Goal: Information Seeking & Learning: Learn about a topic

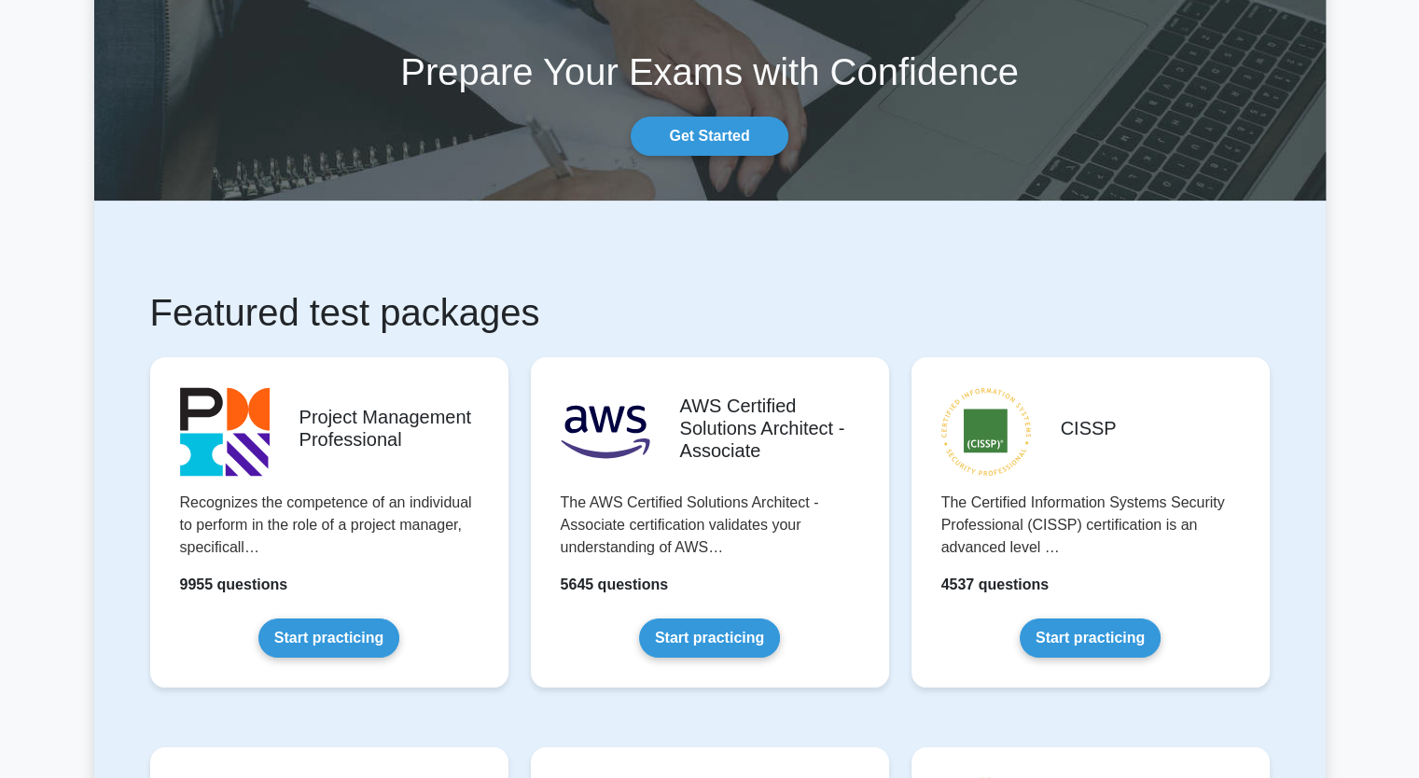
scroll to position [112, 0]
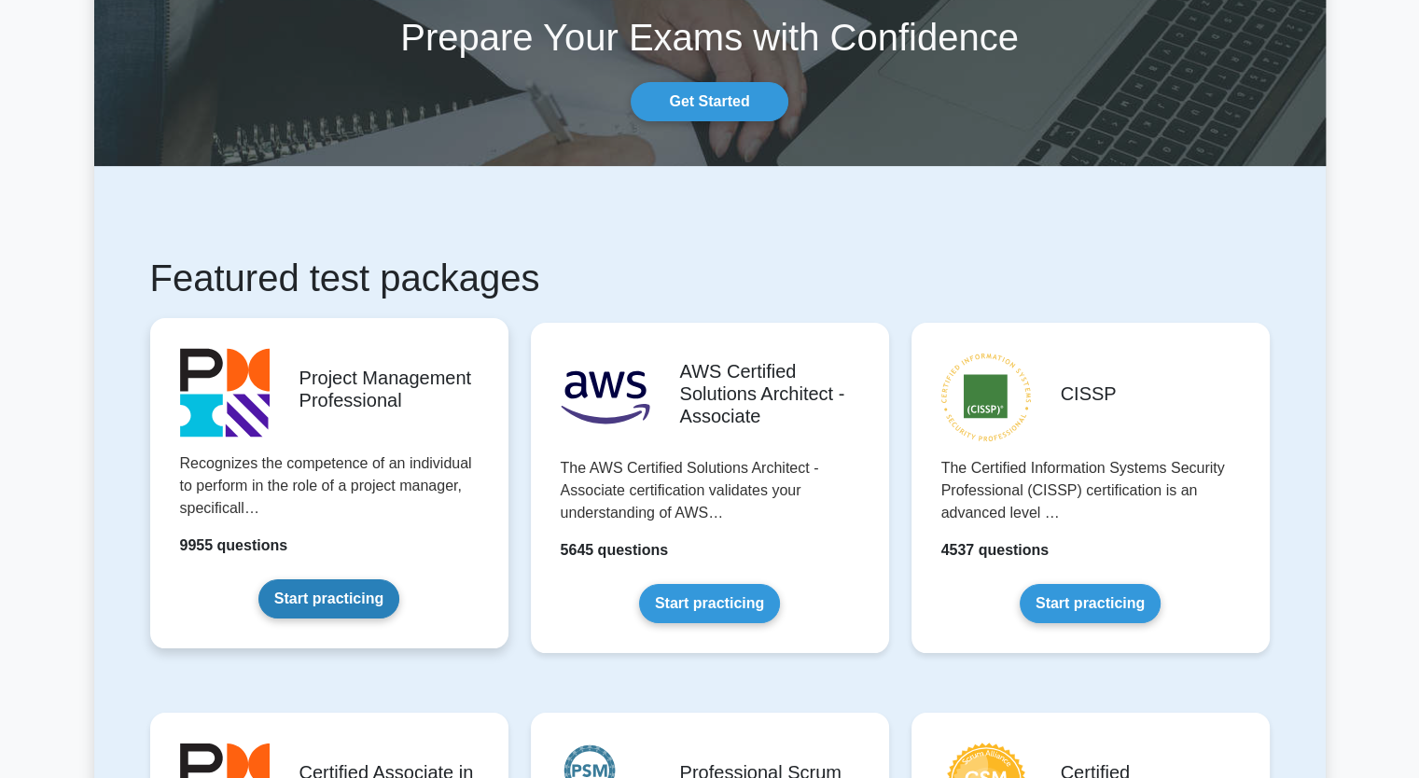
click at [338, 601] on link "Start practicing" at bounding box center [328, 598] width 141 height 39
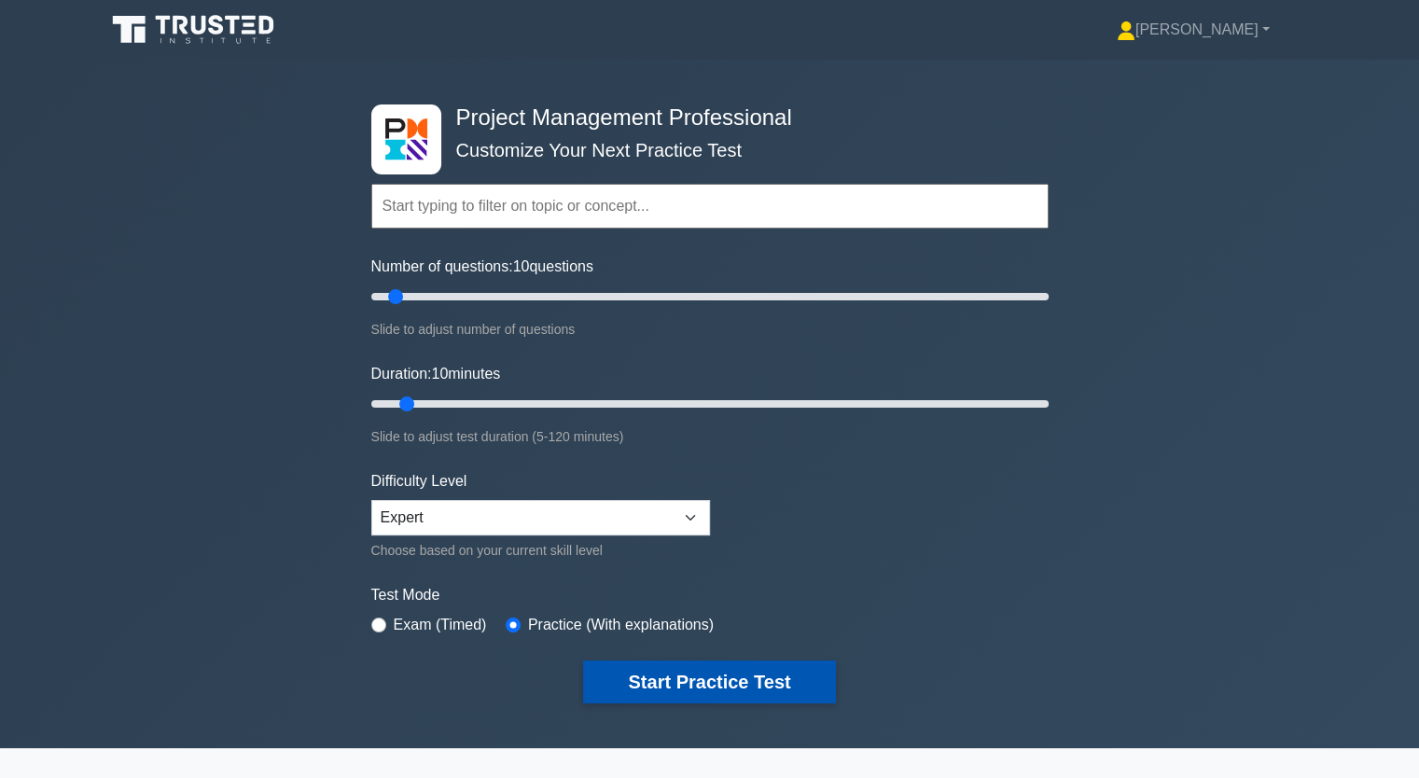
click at [671, 680] on button "Start Practice Test" at bounding box center [709, 681] width 252 height 43
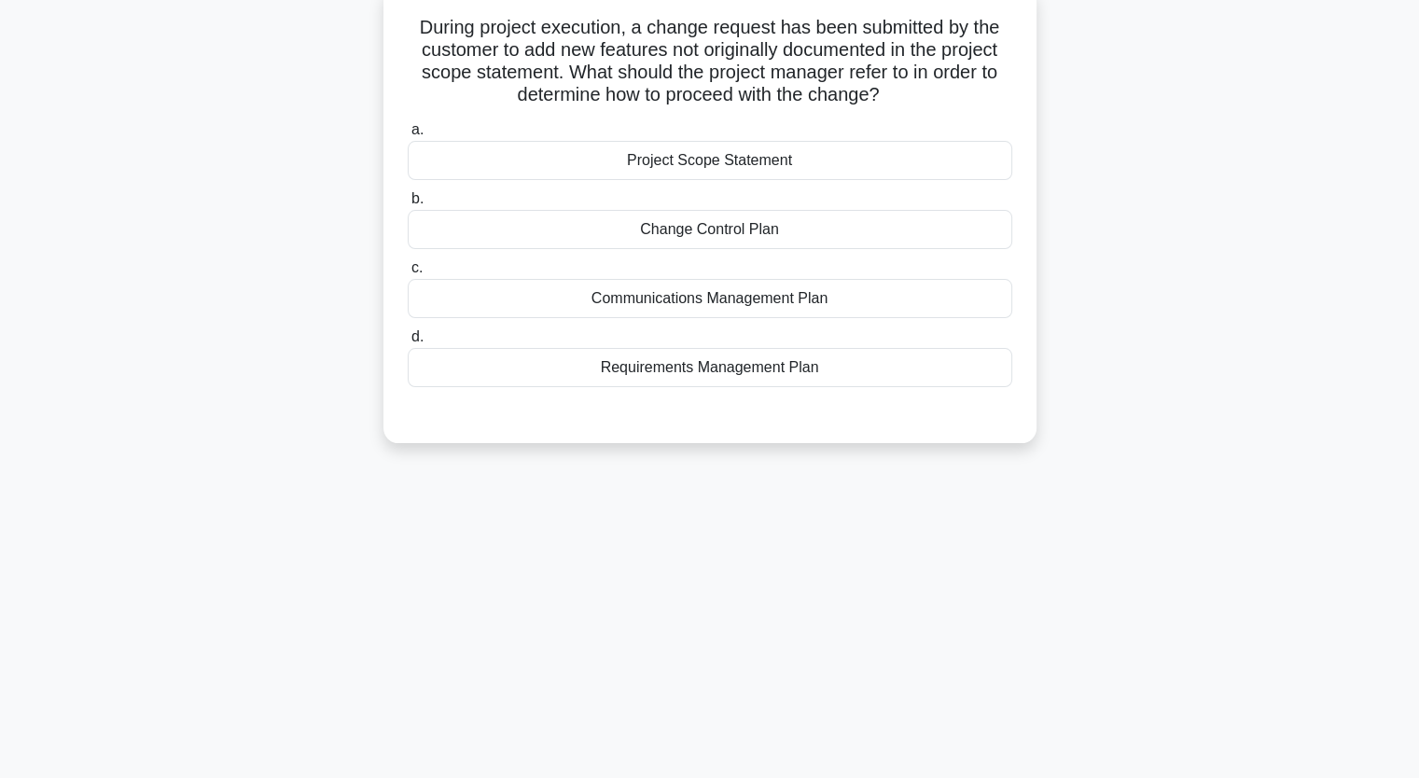
scroll to position [81, 0]
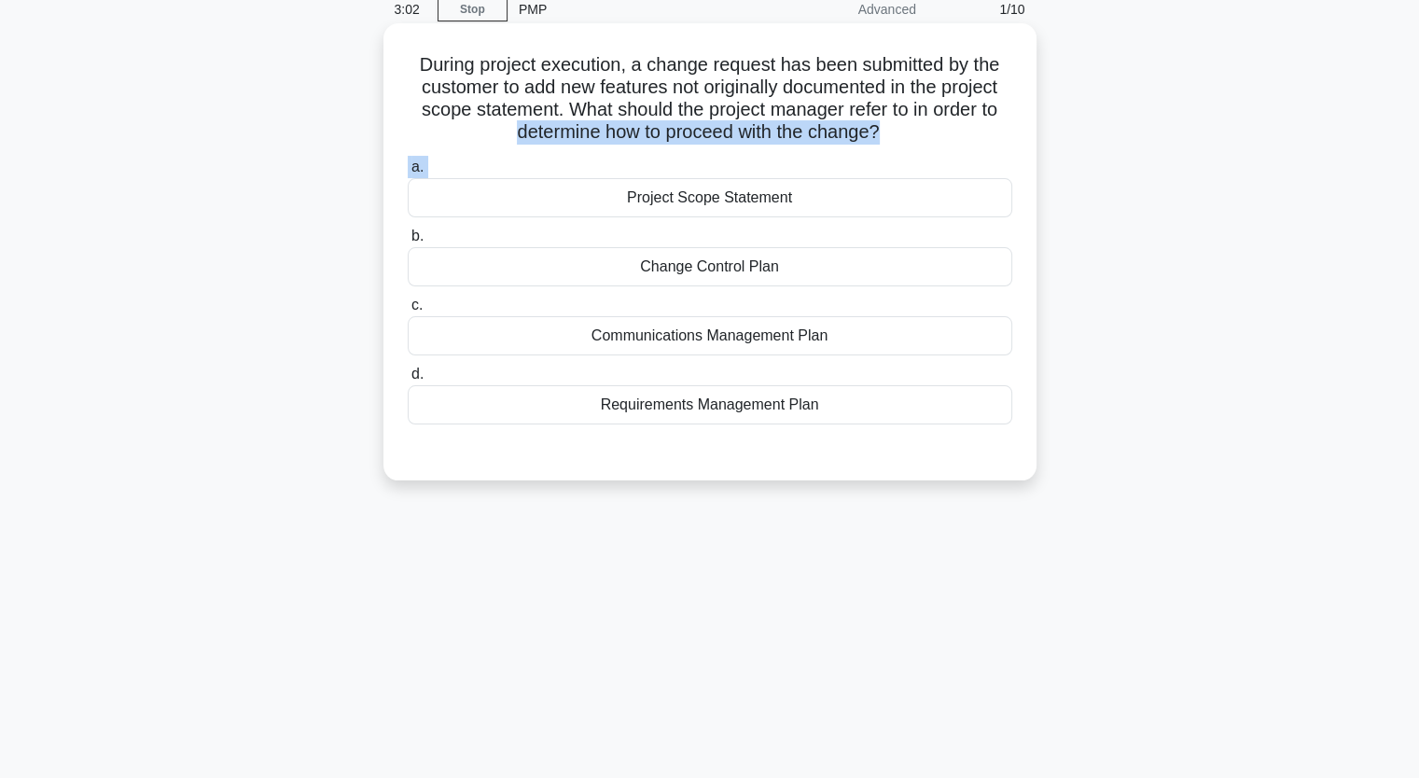
drag, startPoint x: 513, startPoint y: 133, endPoint x: 618, endPoint y: 184, distance: 116.8
click at [618, 184] on div "During project execution, a change request has been submitted by the customer t…" at bounding box center [710, 252] width 638 height 442
click at [681, 203] on div "Project Scope Statement" at bounding box center [710, 197] width 604 height 39
click at [408, 173] on input "a. Project Scope Statement" at bounding box center [408, 167] width 0 height 12
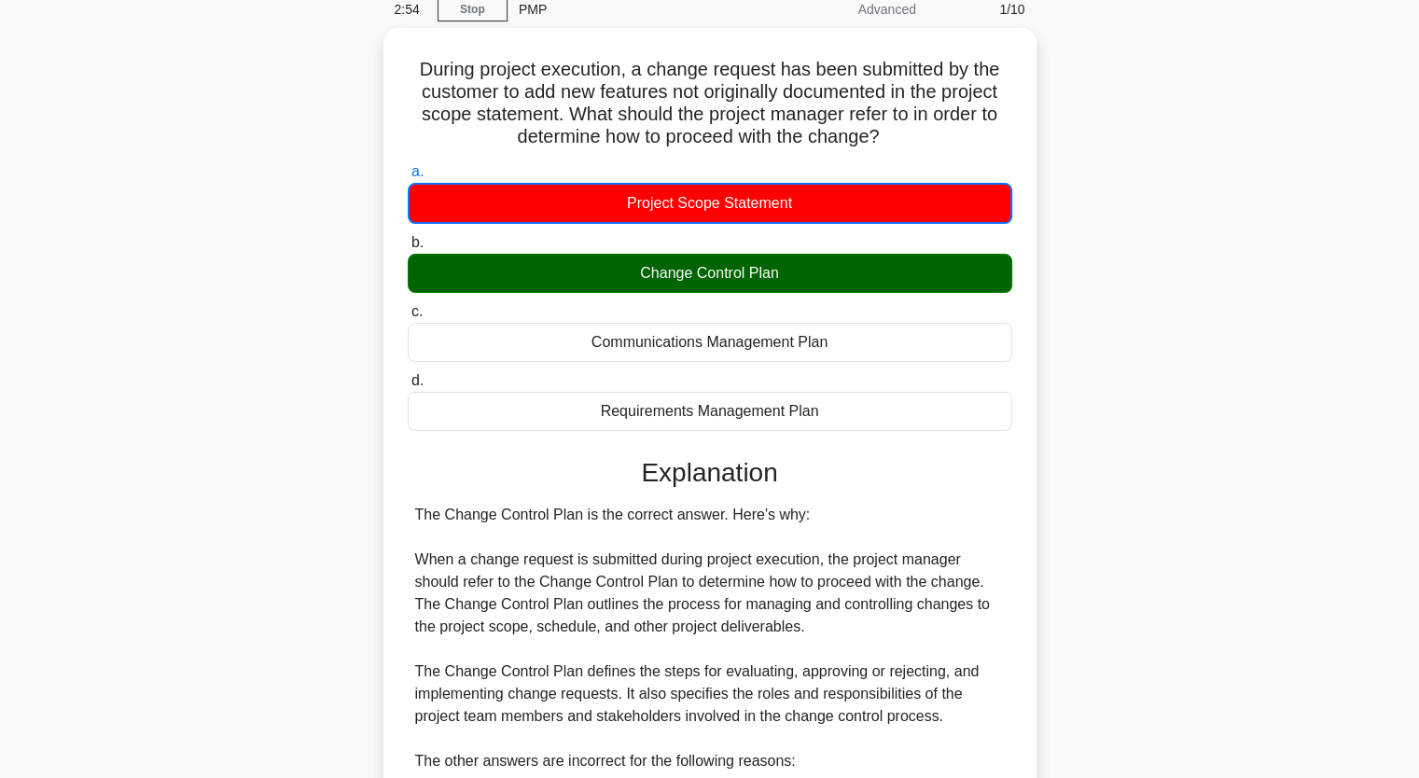
click at [408, 237] on input "b. Change Control Plan" at bounding box center [408, 243] width 0 height 12
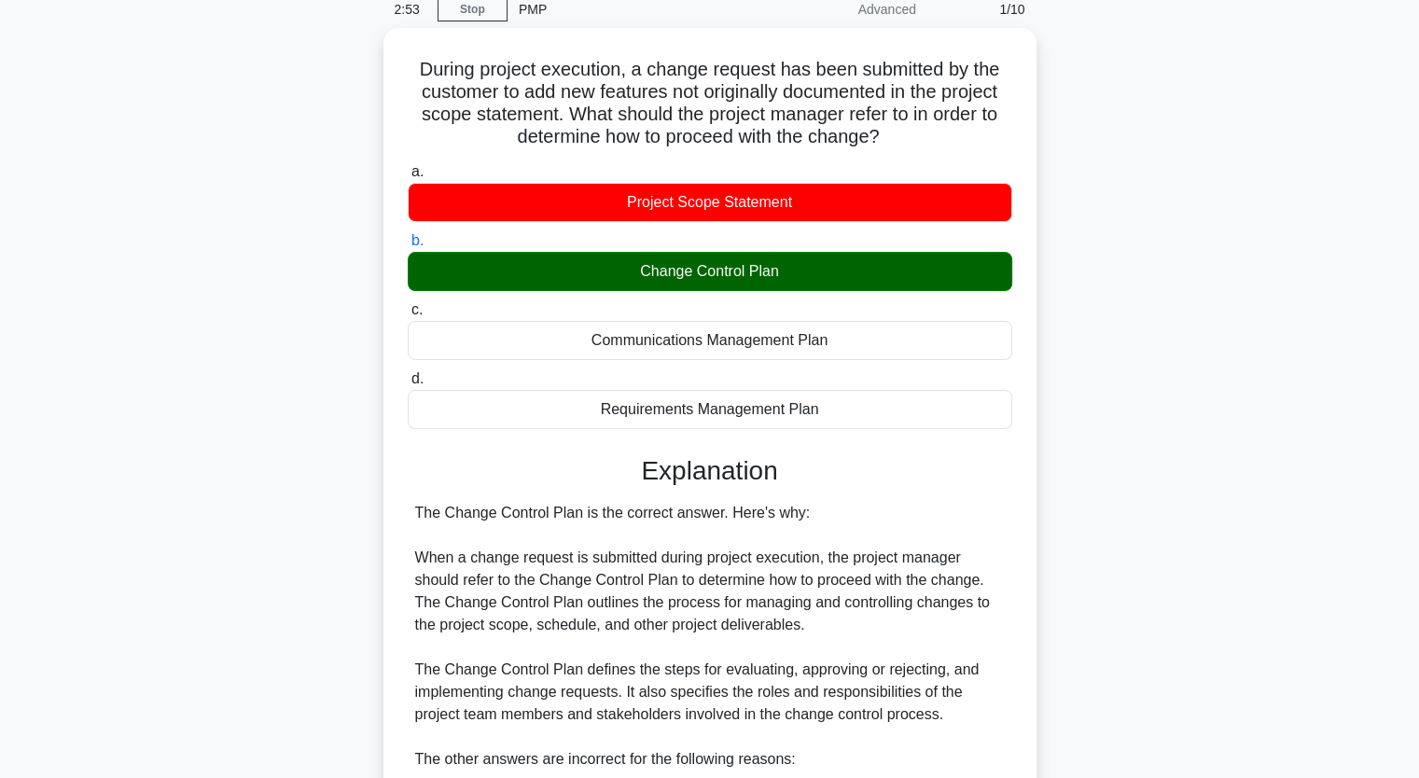
click at [408, 304] on input "c. Communications Management Plan" at bounding box center [408, 310] width 0 height 12
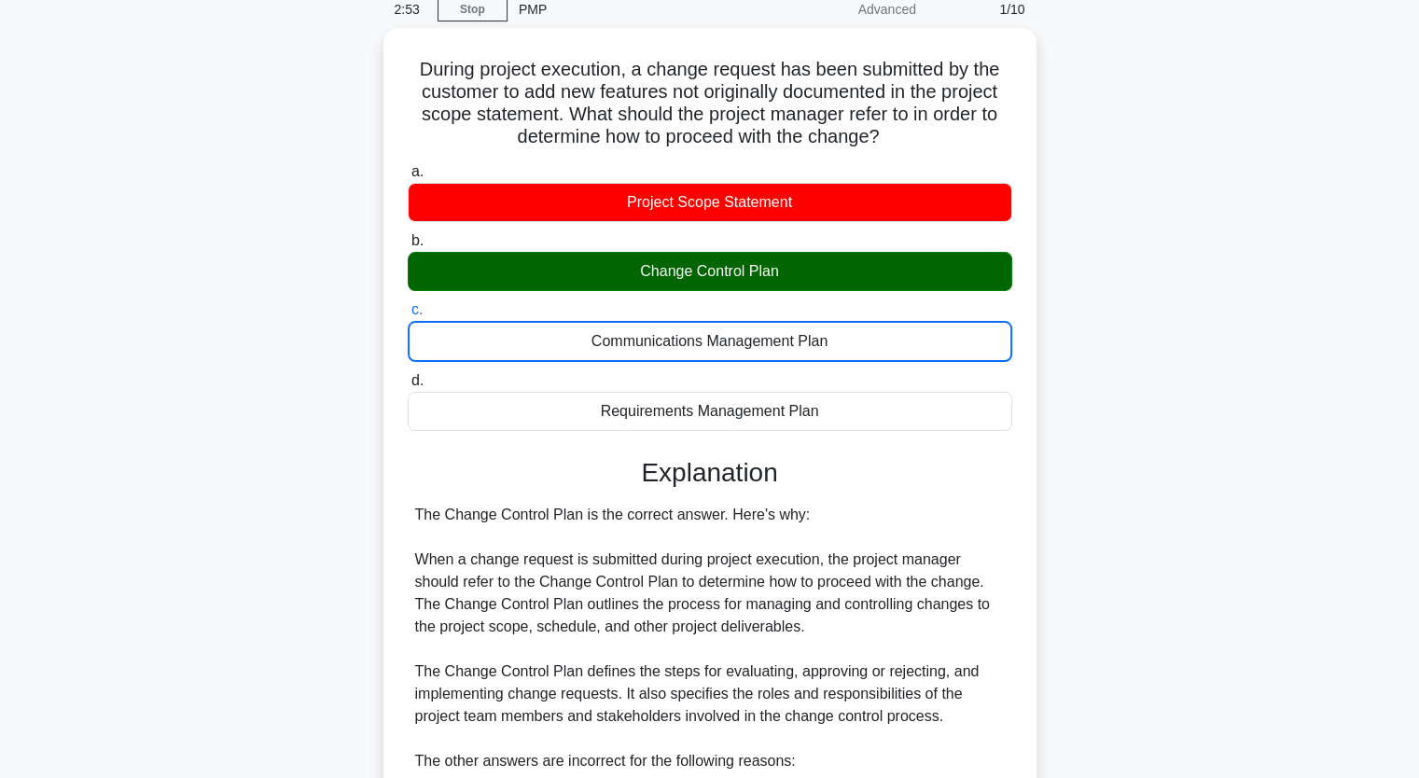
click at [408, 375] on input "d. Requirements Management Plan" at bounding box center [408, 381] width 0 height 12
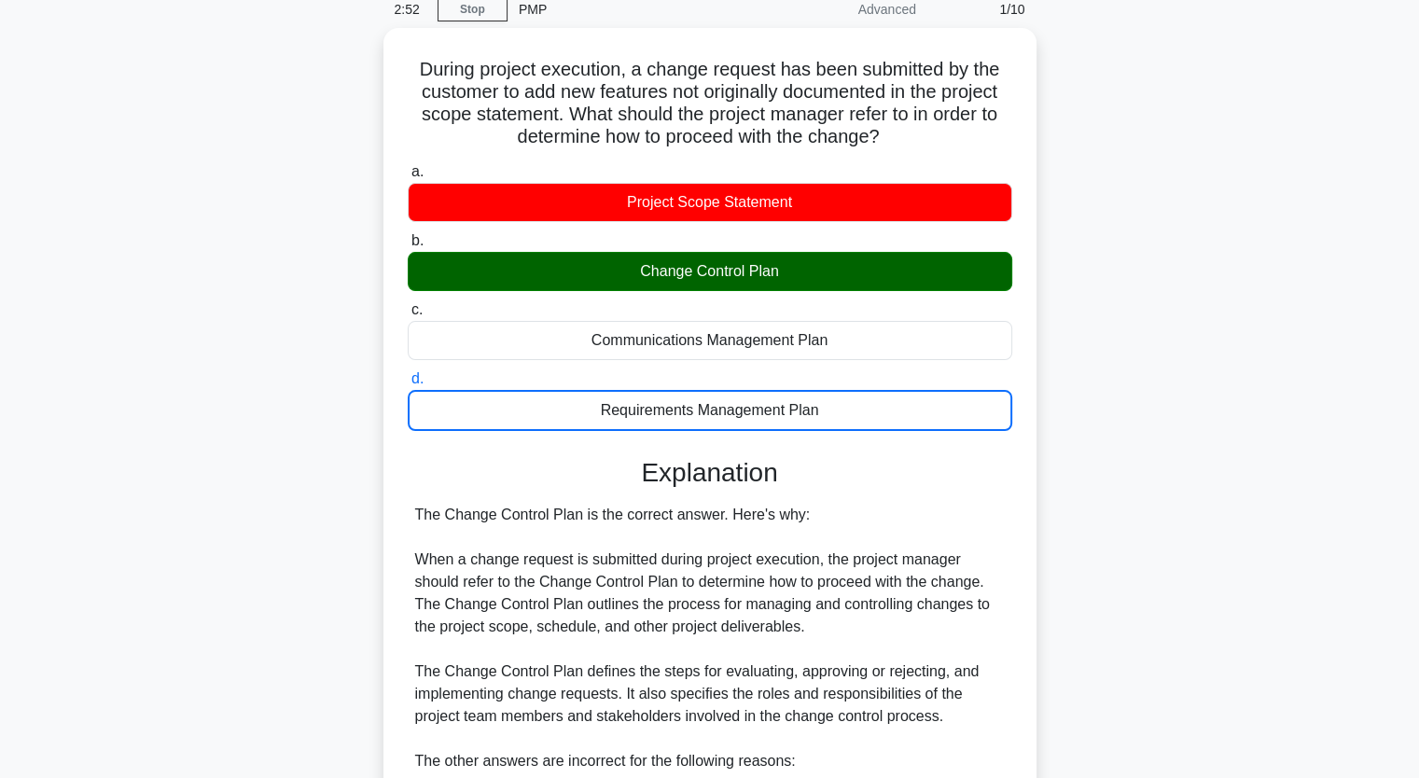
click at [1163, 219] on div "During project execution, a change request has been submitted by the customer t…" at bounding box center [709, 612] width 1231 height 1169
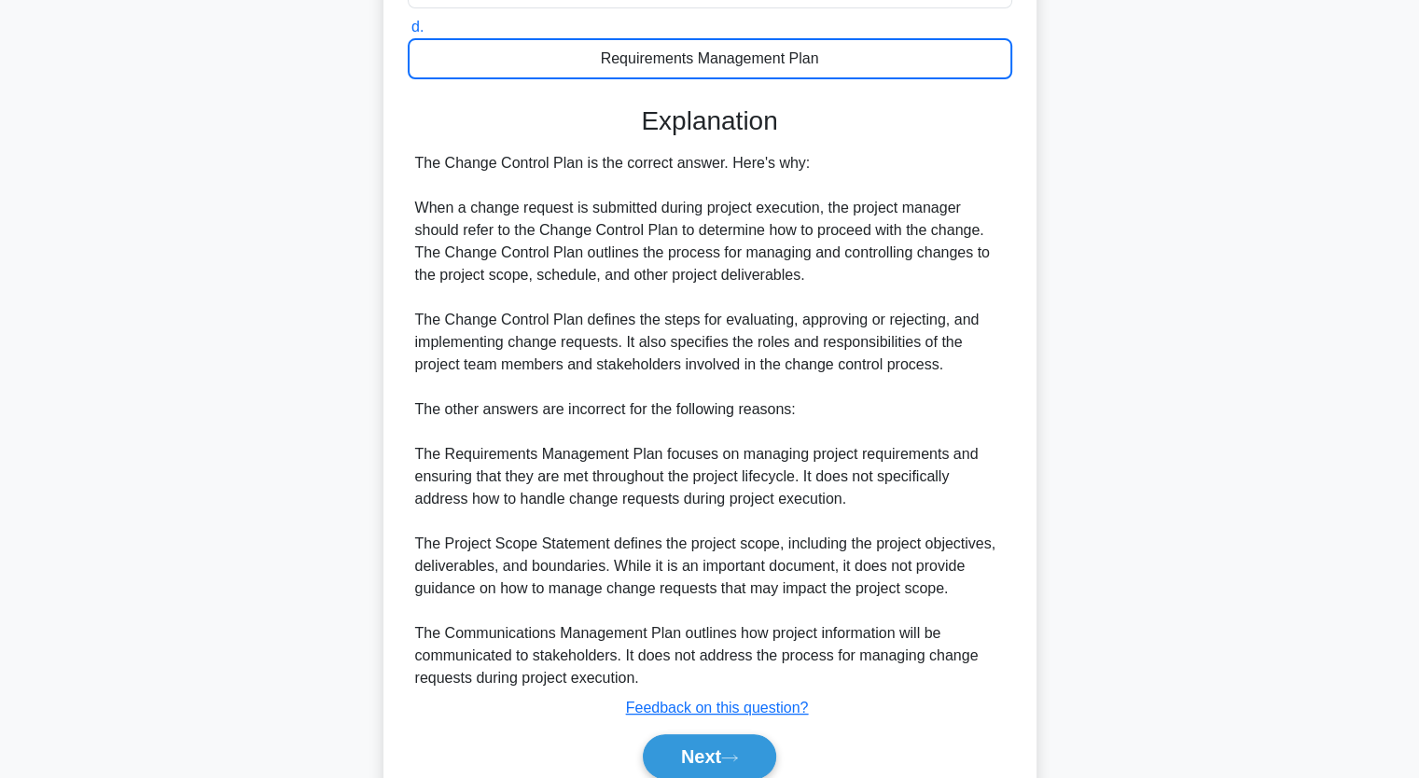
scroll to position [507, 0]
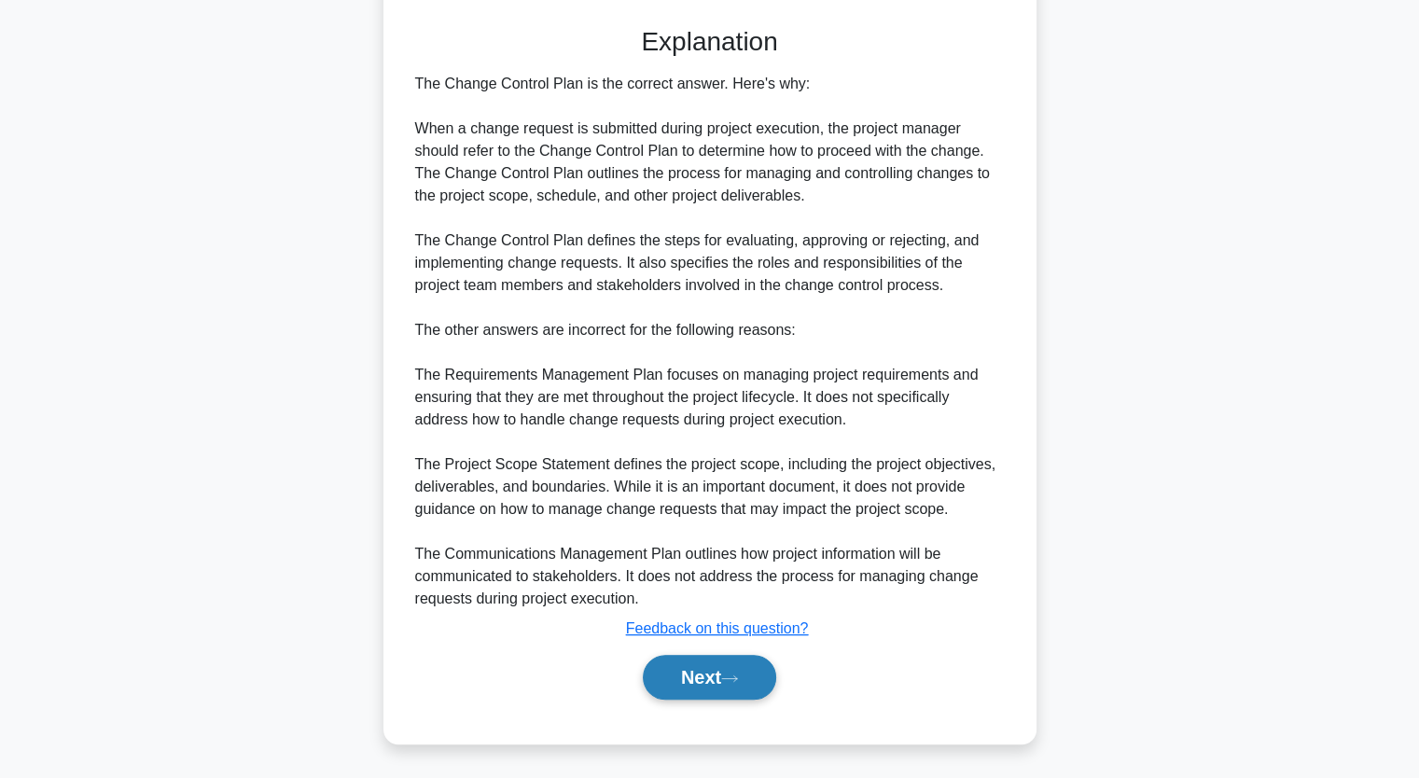
click at [690, 674] on button "Next" at bounding box center [709, 677] width 133 height 45
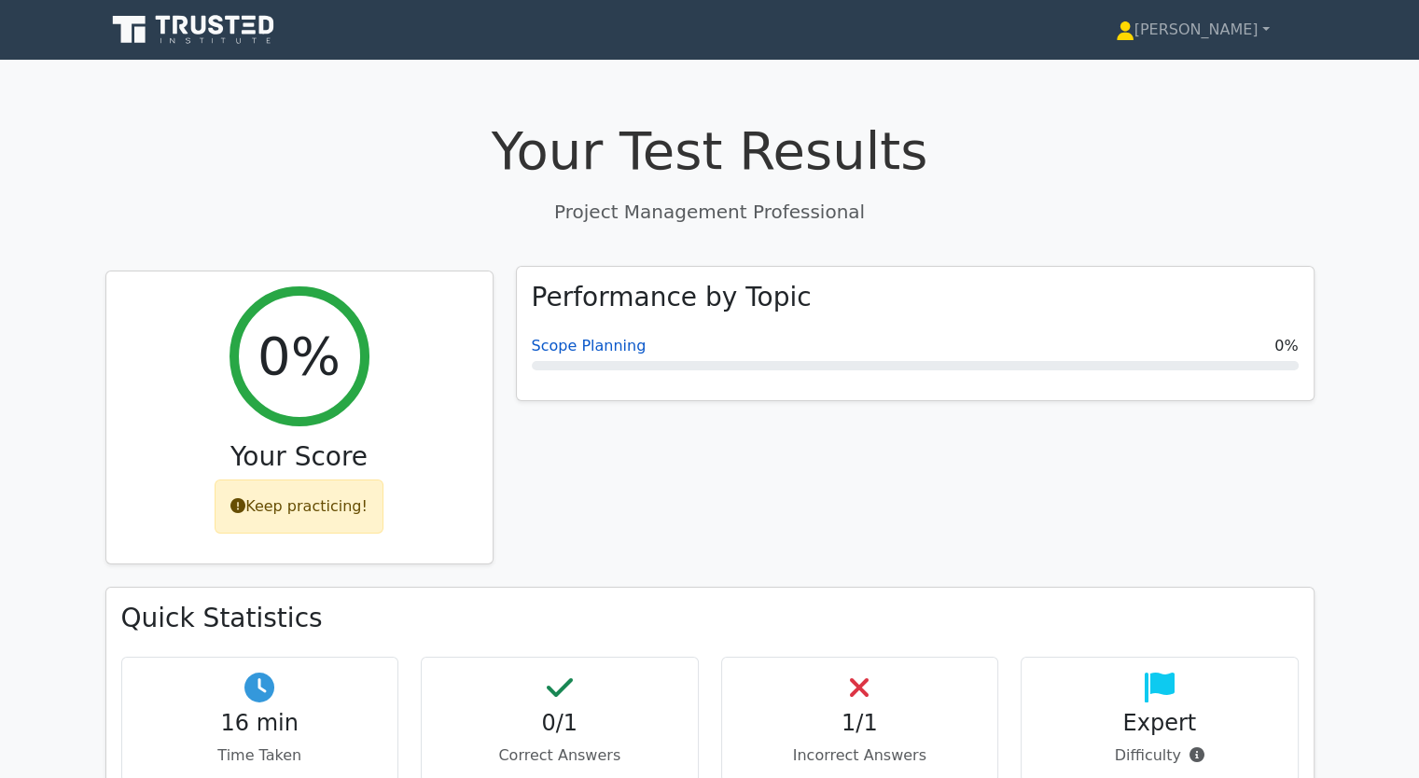
click at [587, 348] on link "Scope Planning" at bounding box center [589, 346] width 115 height 18
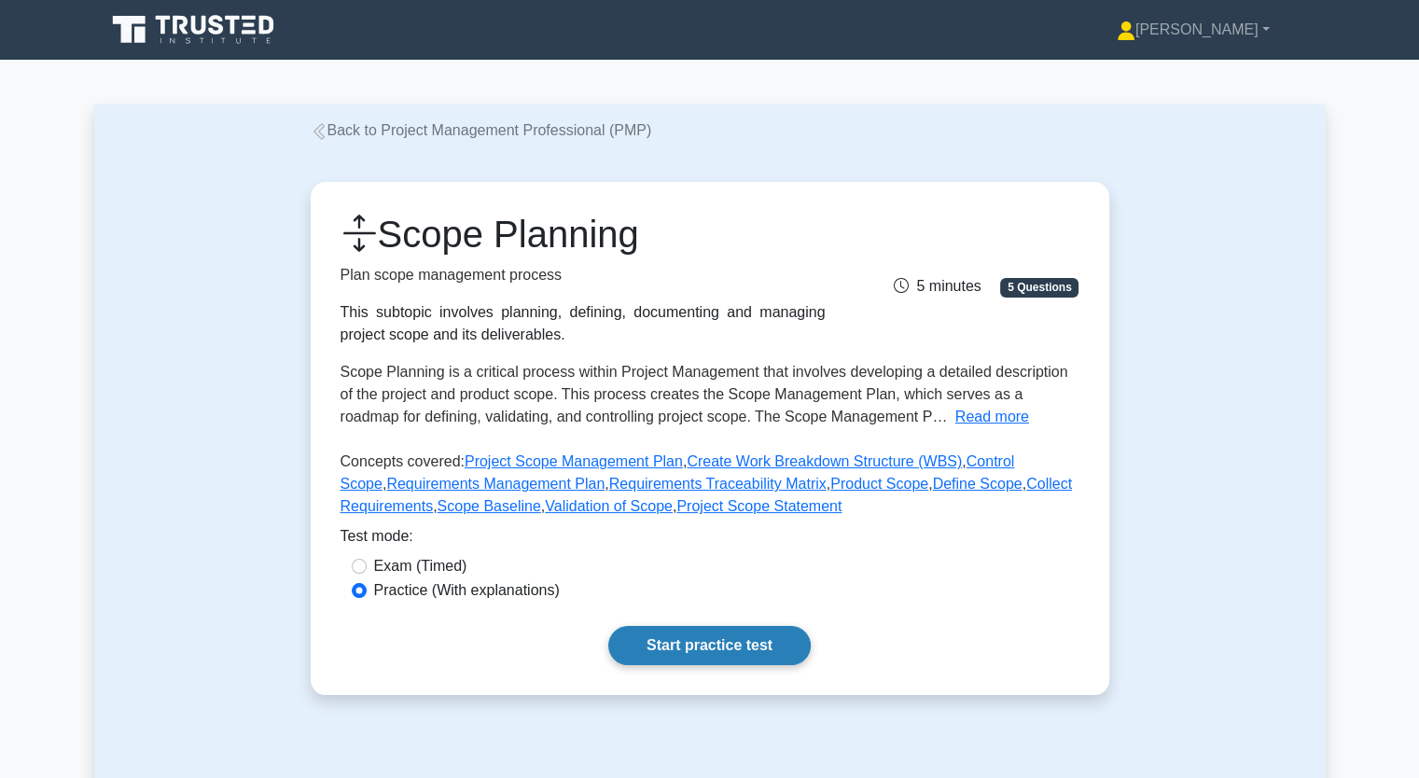
click at [720, 653] on link "Start practice test" at bounding box center [709, 645] width 202 height 39
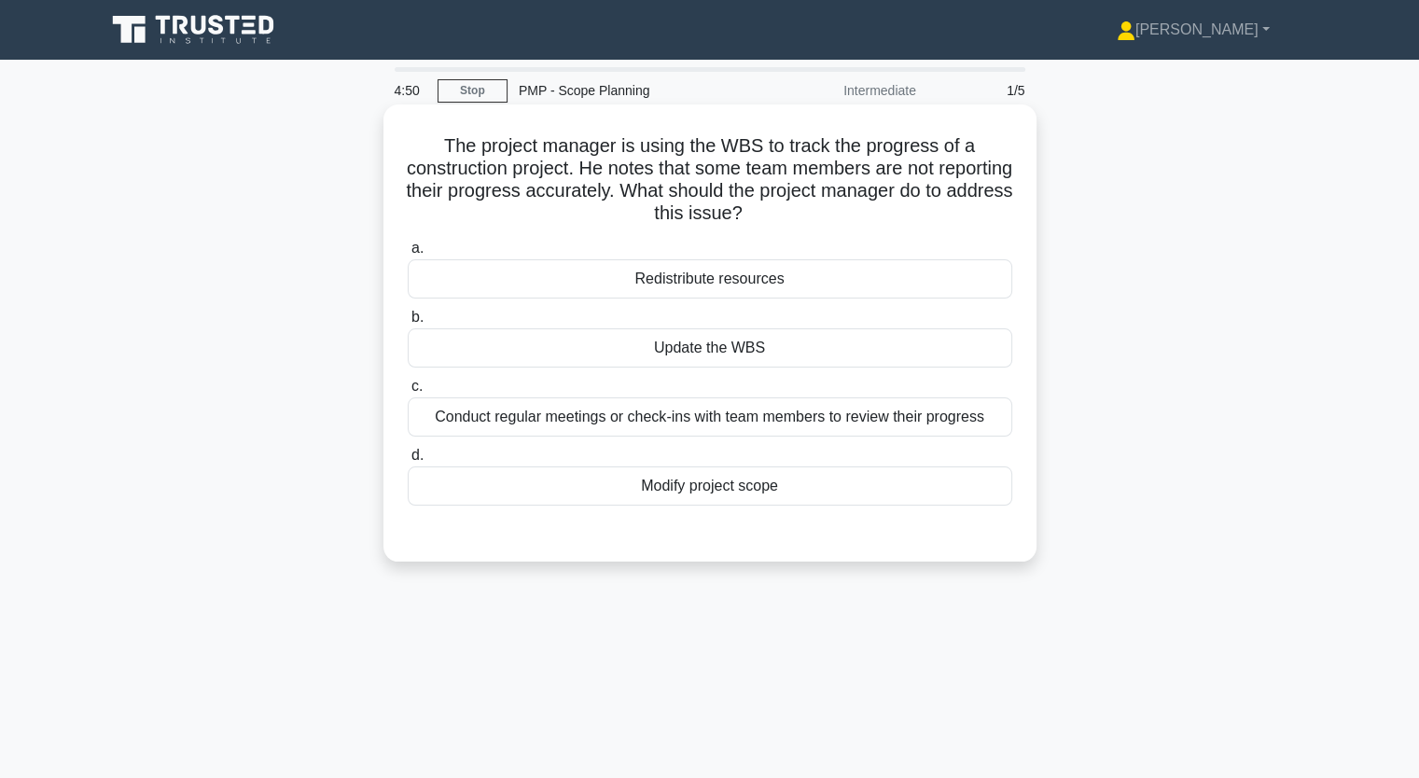
click at [726, 492] on div "Modify project scope" at bounding box center [710, 485] width 604 height 39
click at [408, 462] on input "d. Modify project scope" at bounding box center [408, 456] width 0 height 12
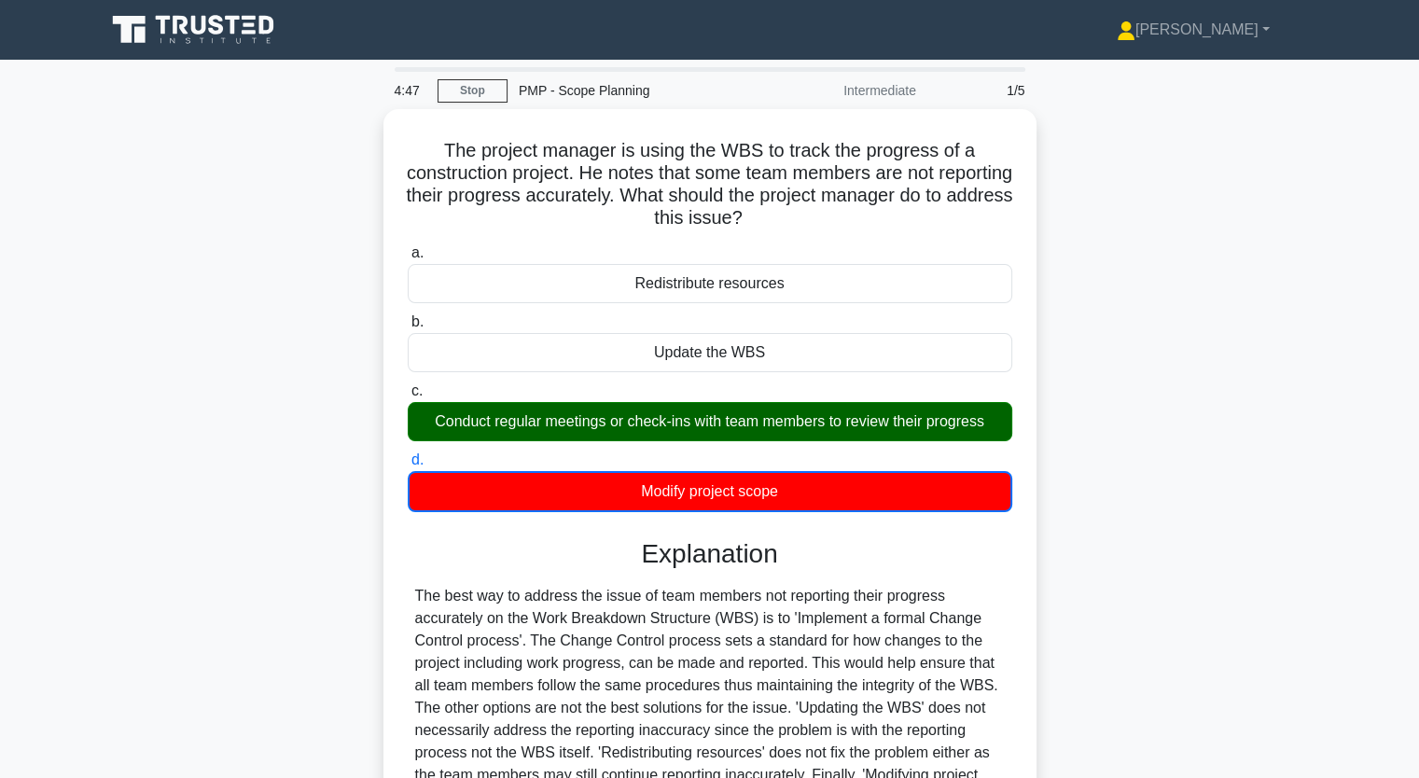
click at [216, 483] on div "The project manager is using the WBS to track the progress of a construction pr…" at bounding box center [709, 548] width 1231 height 878
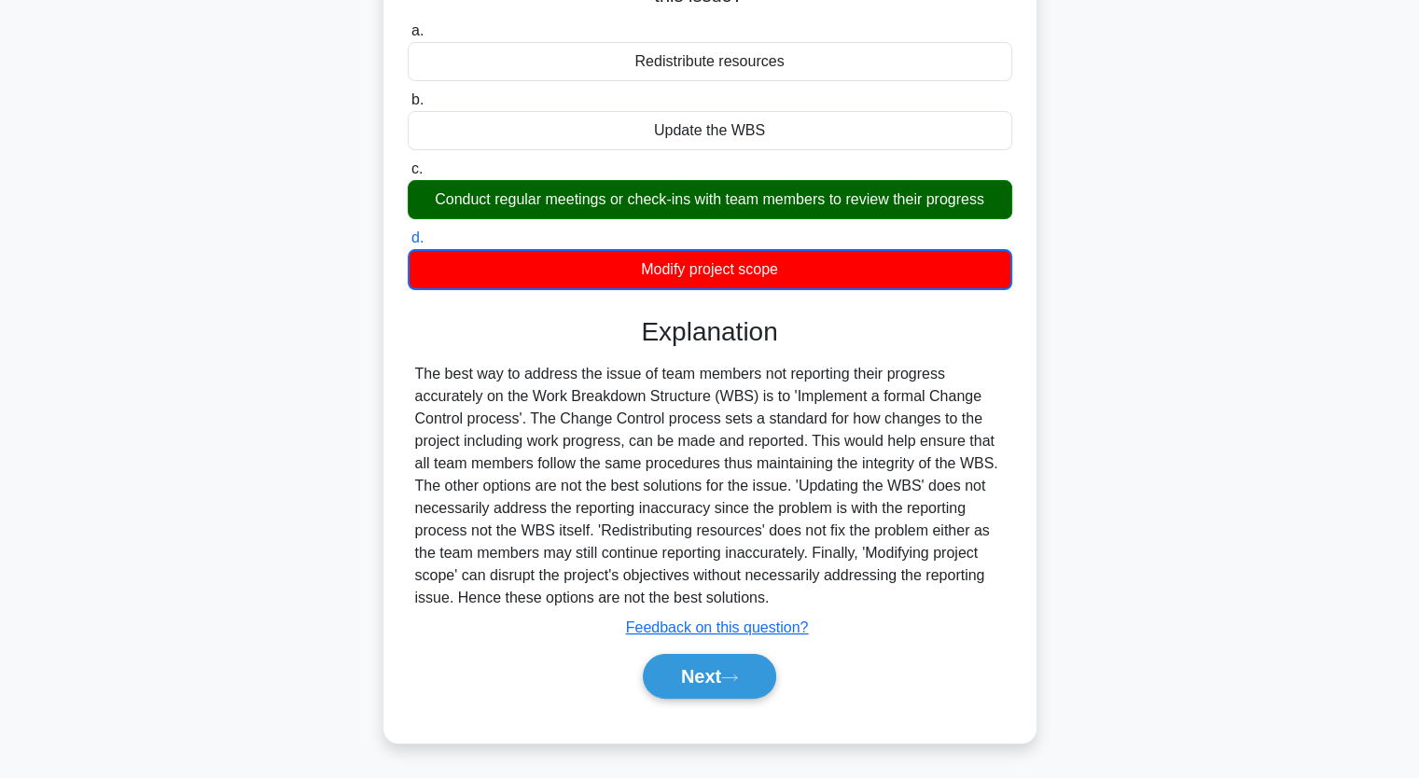
scroll to position [230, 0]
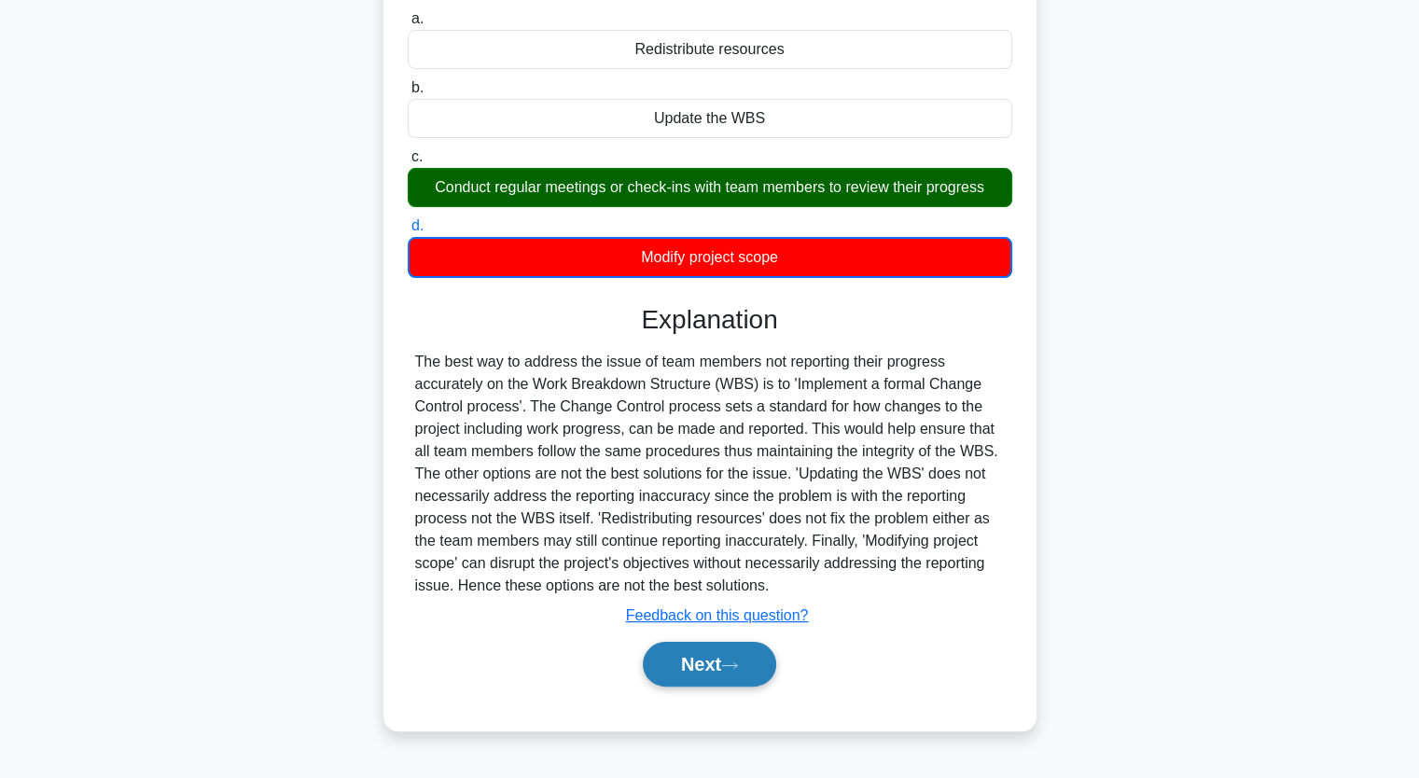
click at [716, 670] on button "Next" at bounding box center [709, 664] width 133 height 45
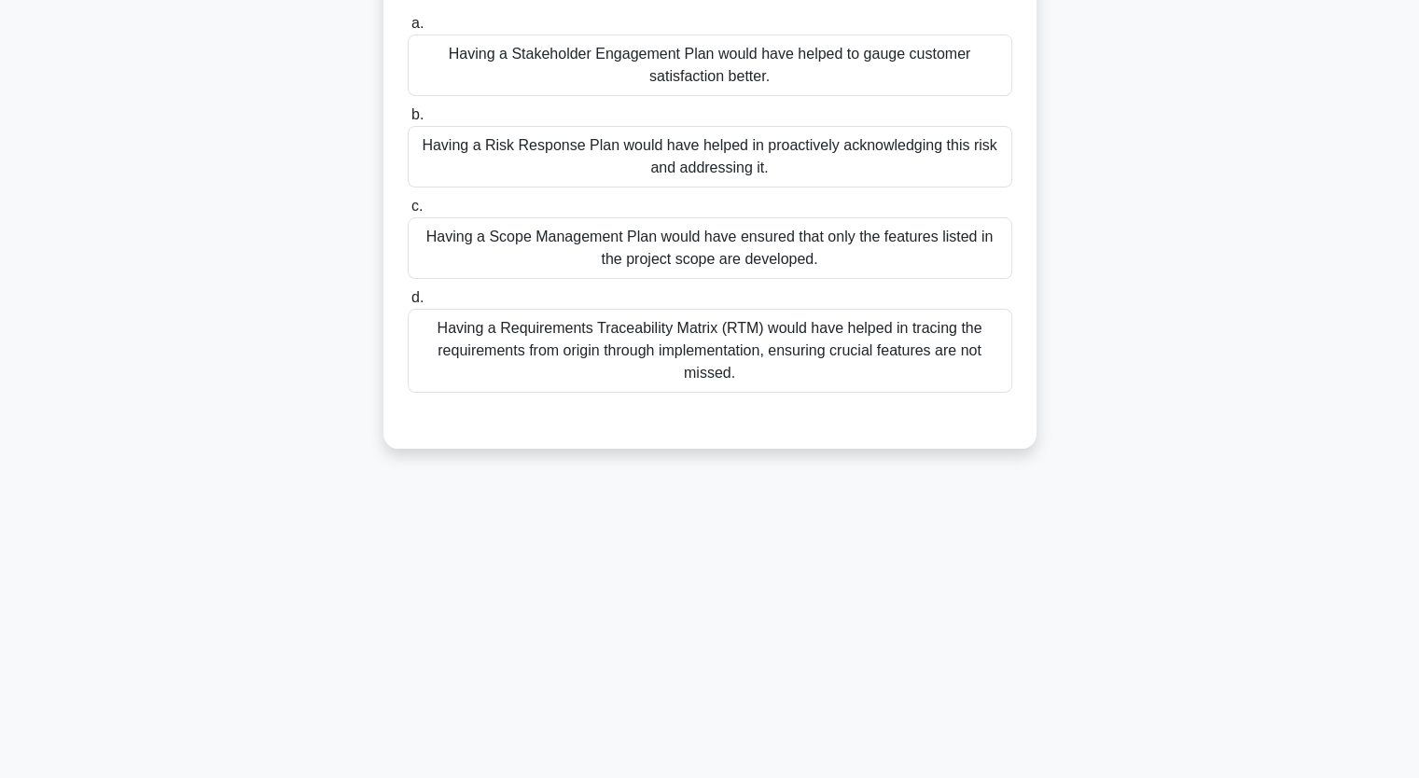
click at [159, 215] on div "At the end of a project, the project team of an e-commerce business discovered …" at bounding box center [709, 175] width 1231 height 591
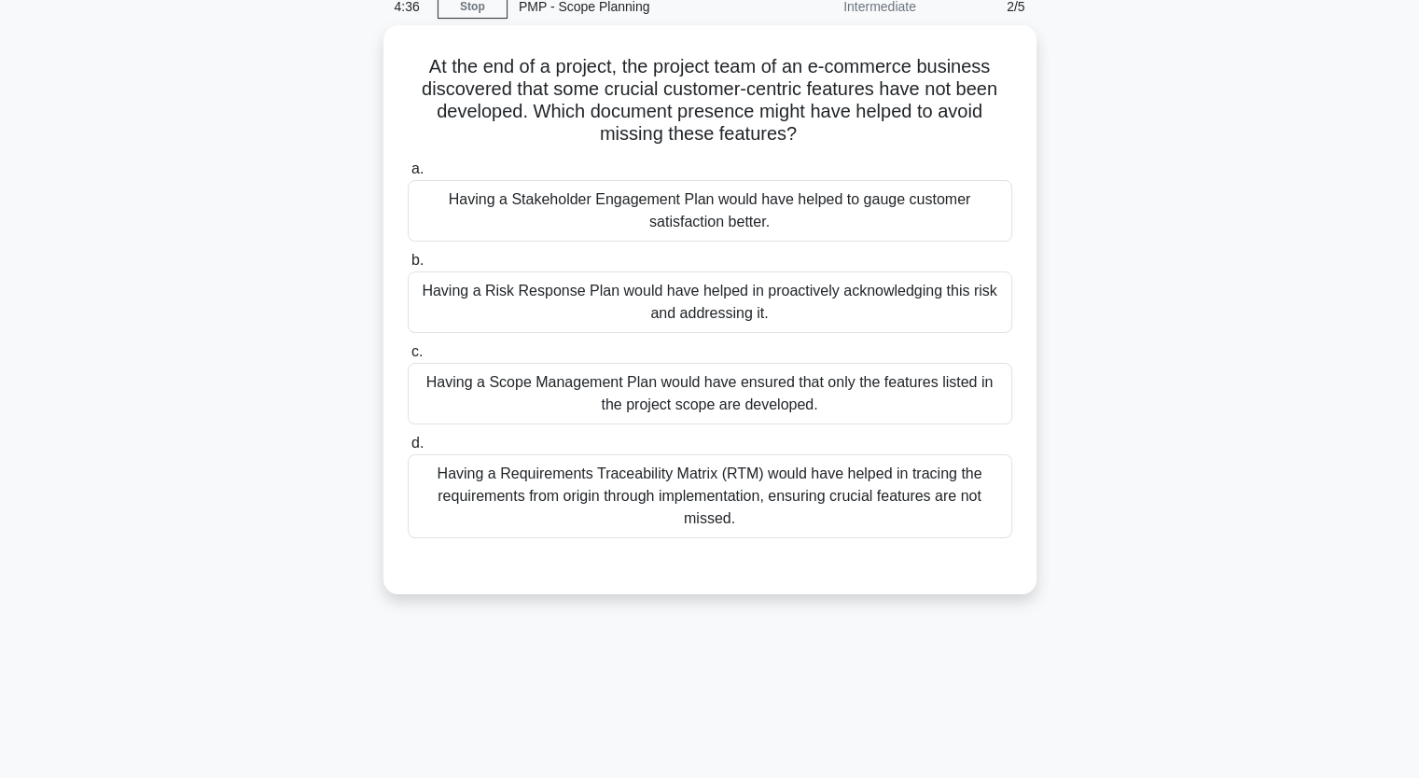
scroll to position [81, 0]
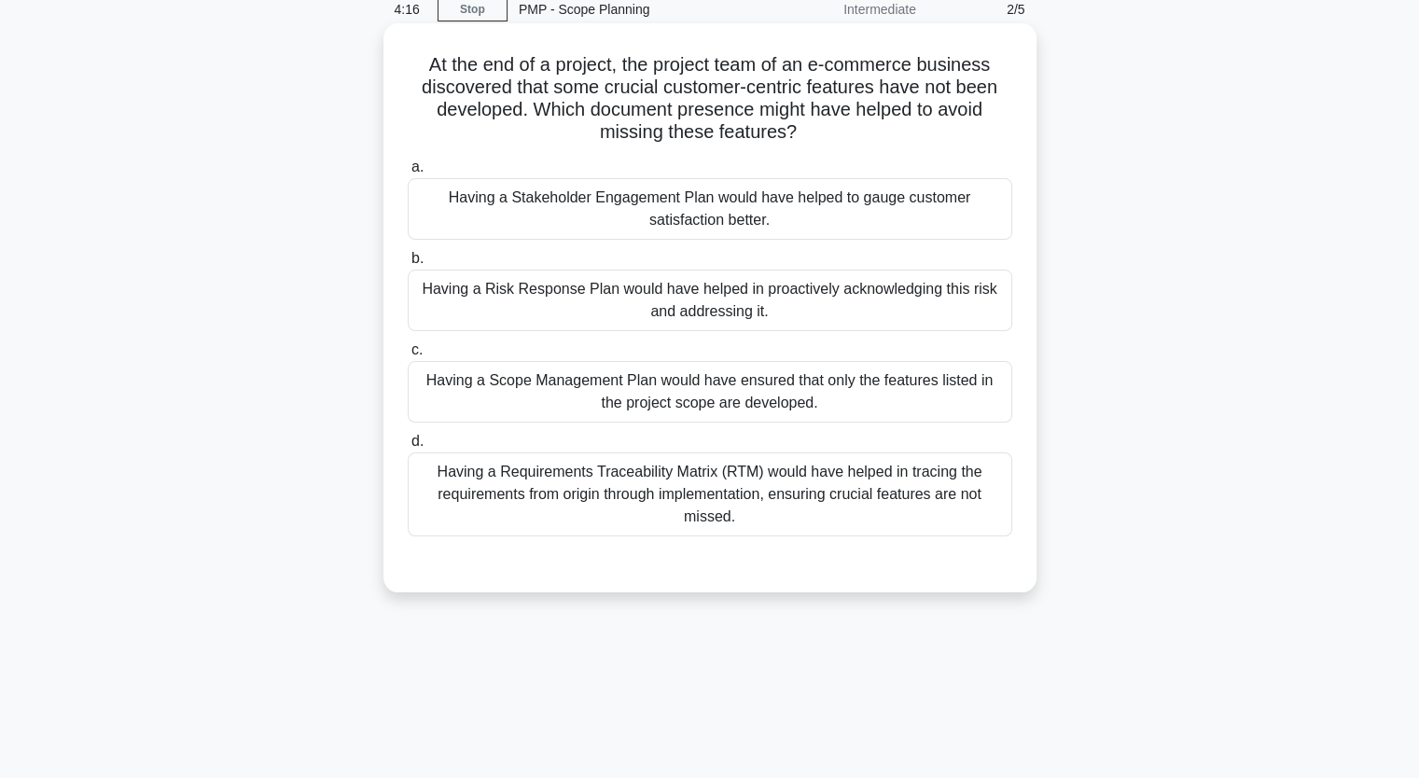
click at [624, 476] on div "Having a Requirements Traceability Matrix (RTM) would have helped in tracing th…" at bounding box center [710, 494] width 604 height 84
click at [408, 448] on input "d. Having a Requirements Traceability Matrix (RTM) would have helped in tracing…" at bounding box center [408, 442] width 0 height 12
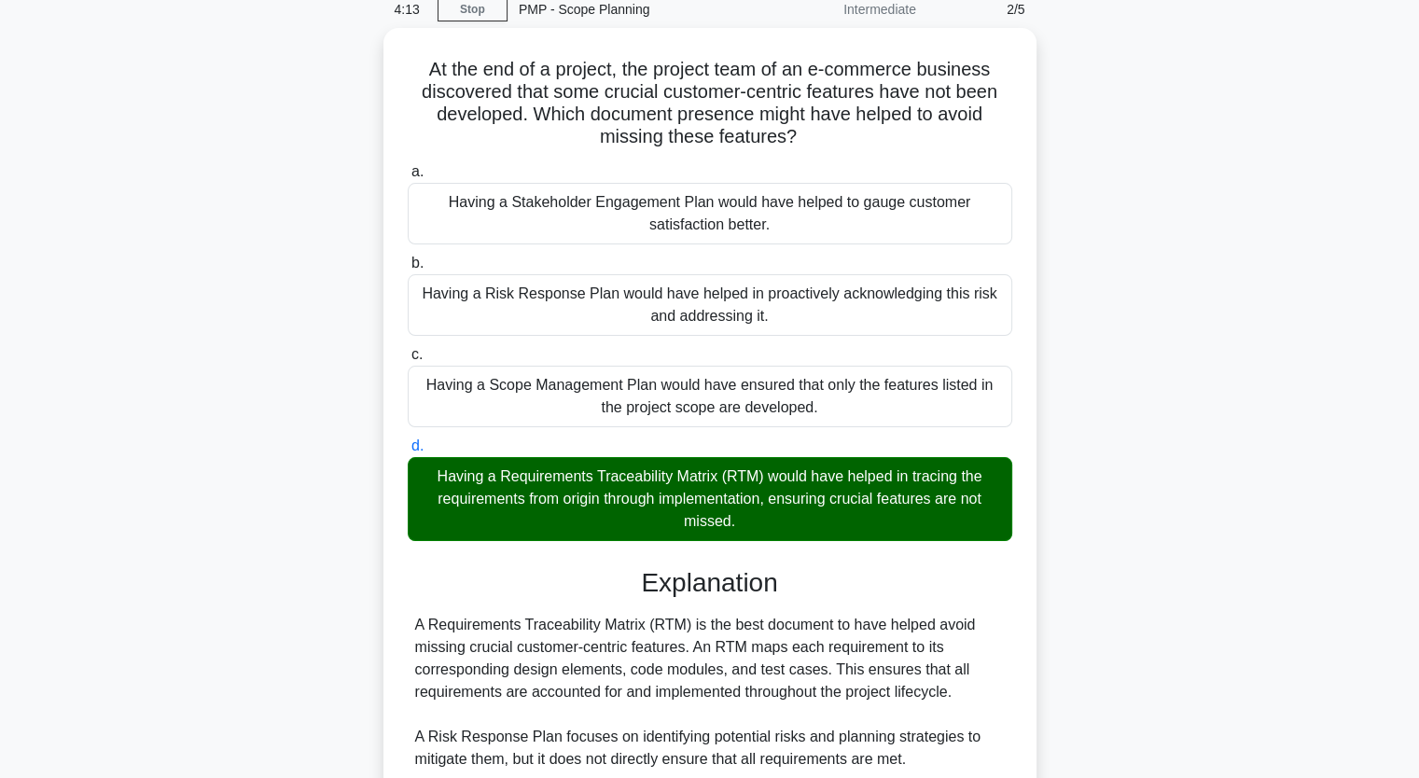
click at [249, 519] on div "At the end of a project, the project team of an e-commerce business discovered …" at bounding box center [709, 555] width 1231 height 1055
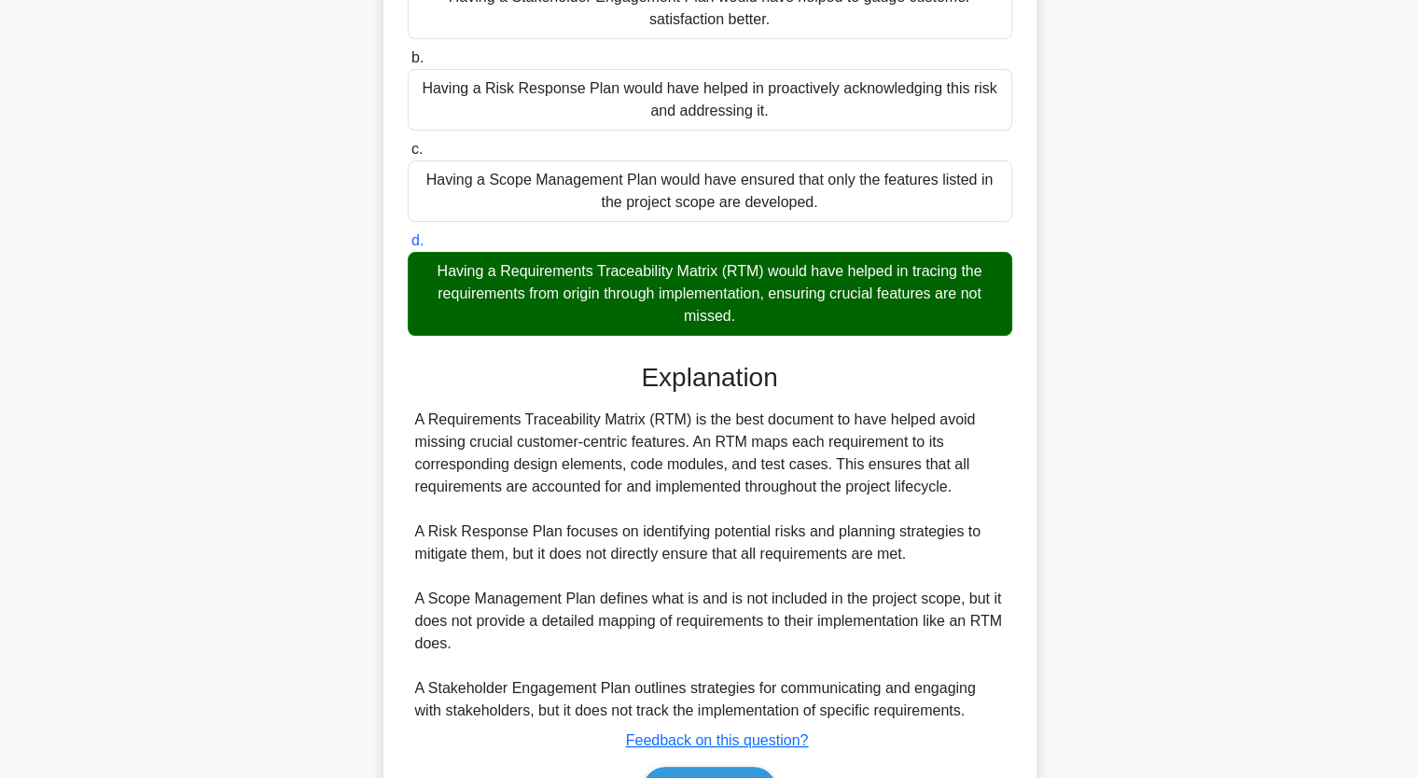
scroll to position [394, 0]
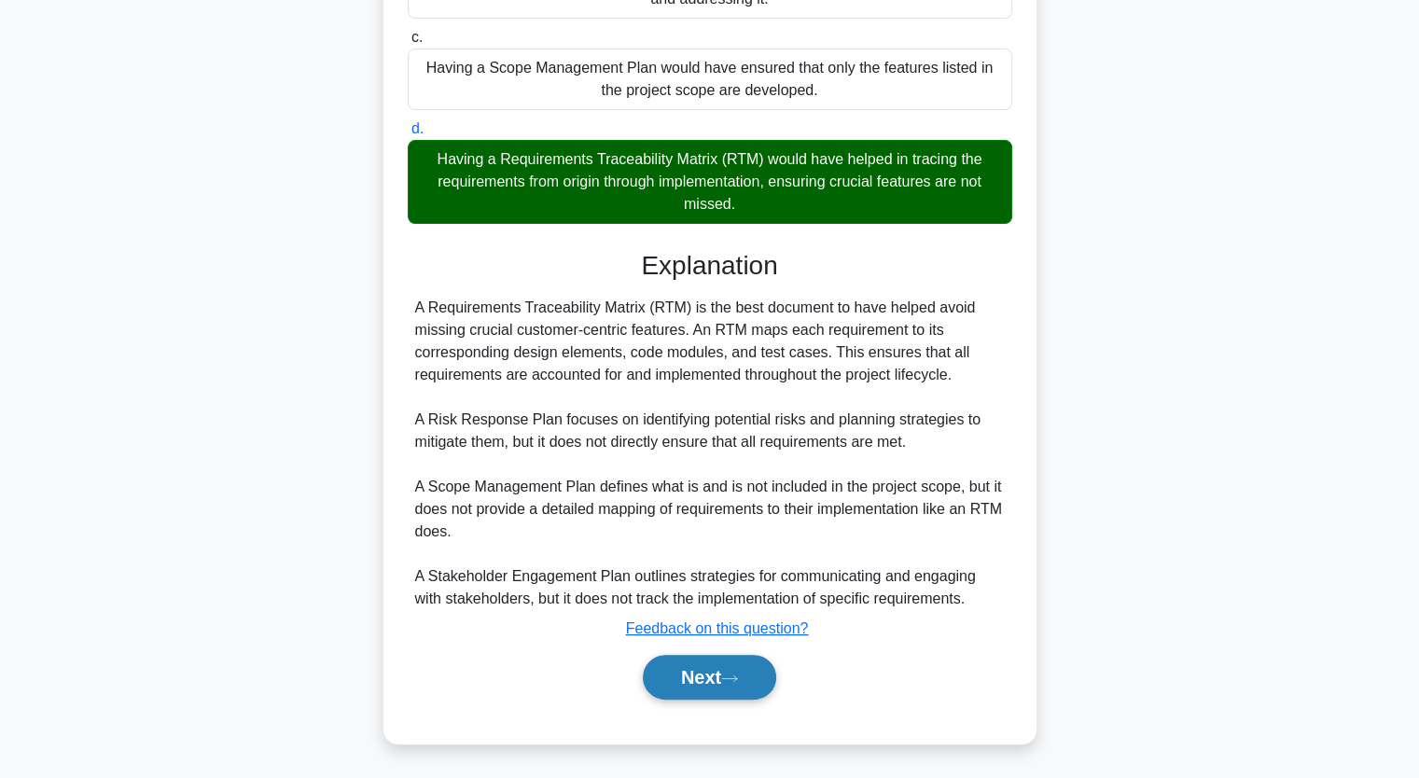
click at [700, 674] on button "Next" at bounding box center [709, 677] width 133 height 45
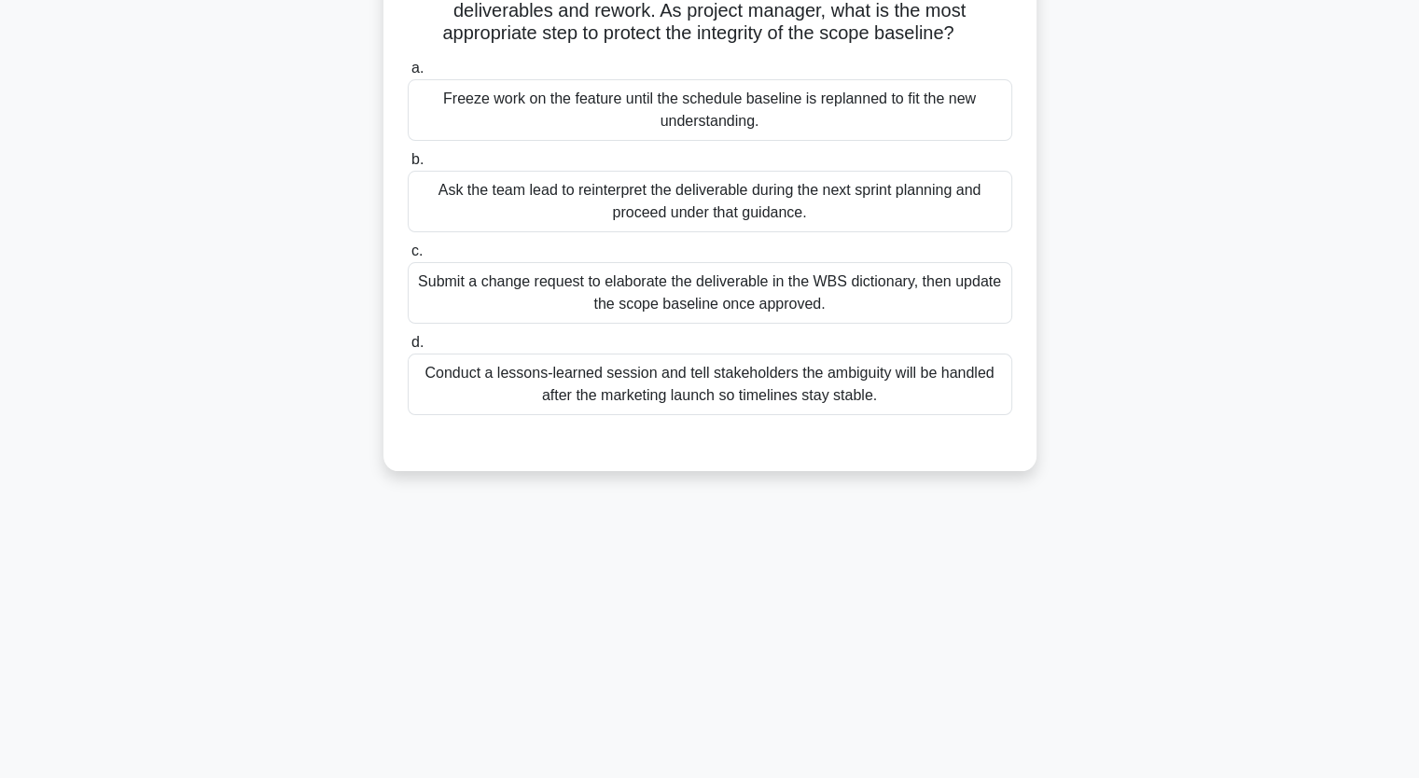
scroll to position [230, 0]
click at [290, 258] on div "During a mid-project audit of a global advertising rollout, reviewers notice th…" at bounding box center [709, 187] width 1231 height 614
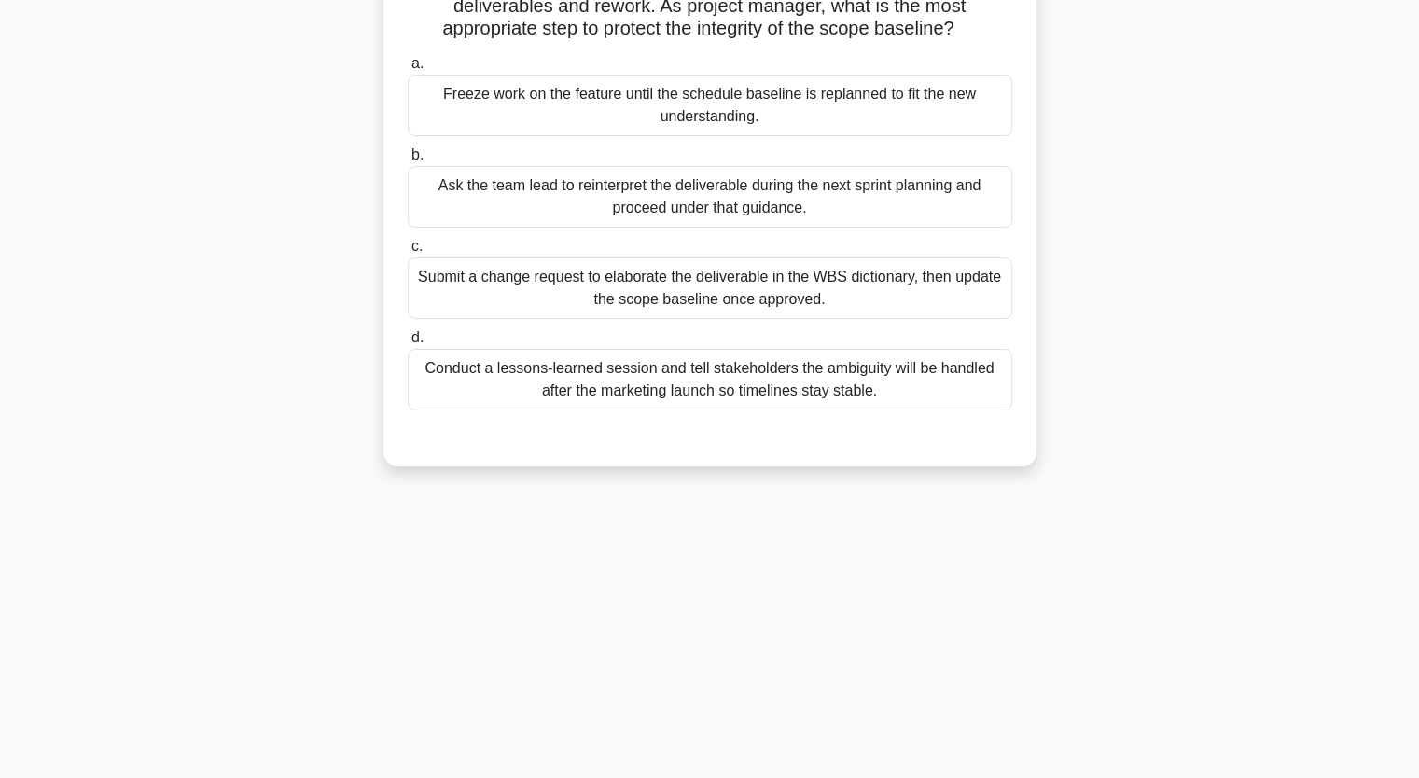
click at [535, 311] on div "Submit a change request to elaborate the deliverable in the WBS dictionary, the…" at bounding box center [710, 288] width 604 height 62
click at [408, 253] on input "c. Submit a change request to elaborate the deliverable in the WBS dictionary, …" at bounding box center [408, 247] width 0 height 12
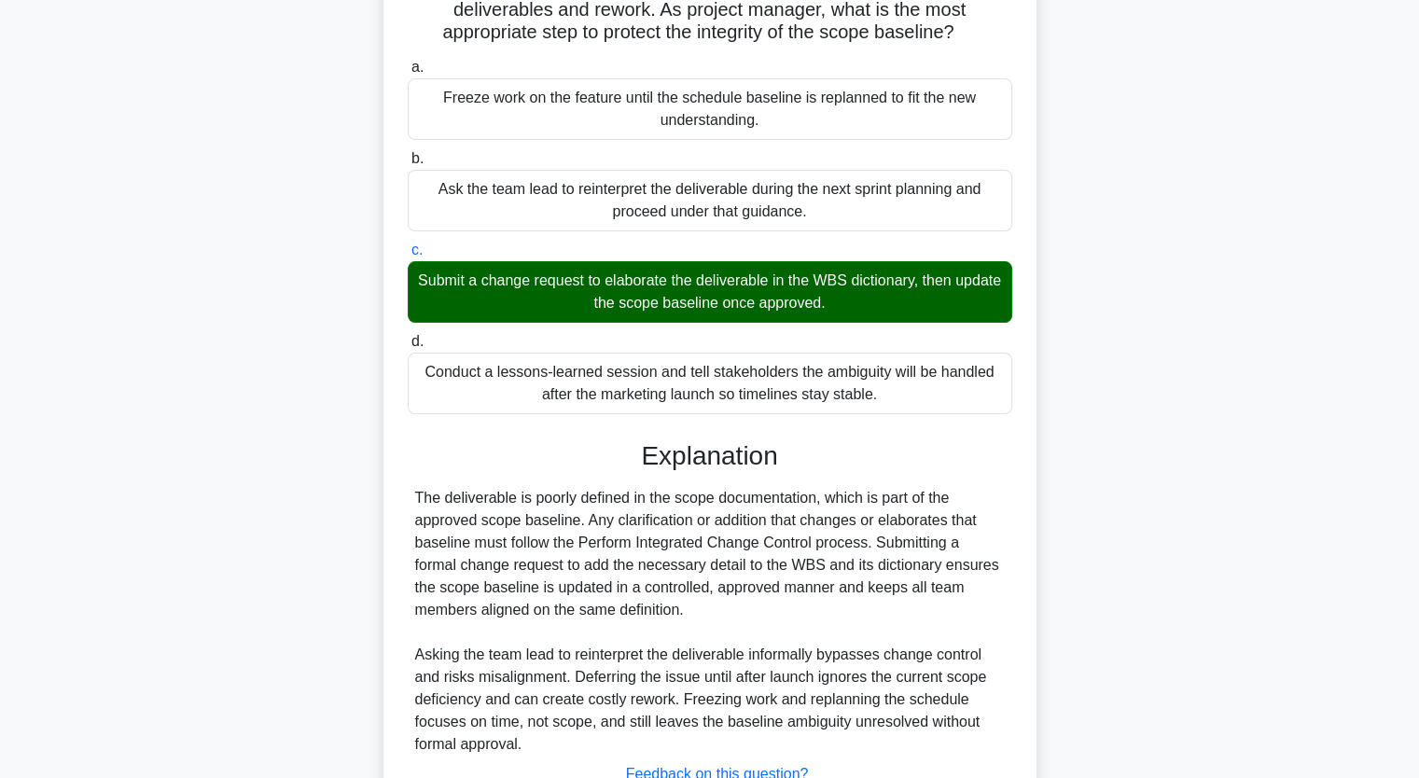
click at [148, 397] on div "During a mid-project audit of a global advertising rollout, reviewers notice th…" at bounding box center [709, 395] width 1231 height 1032
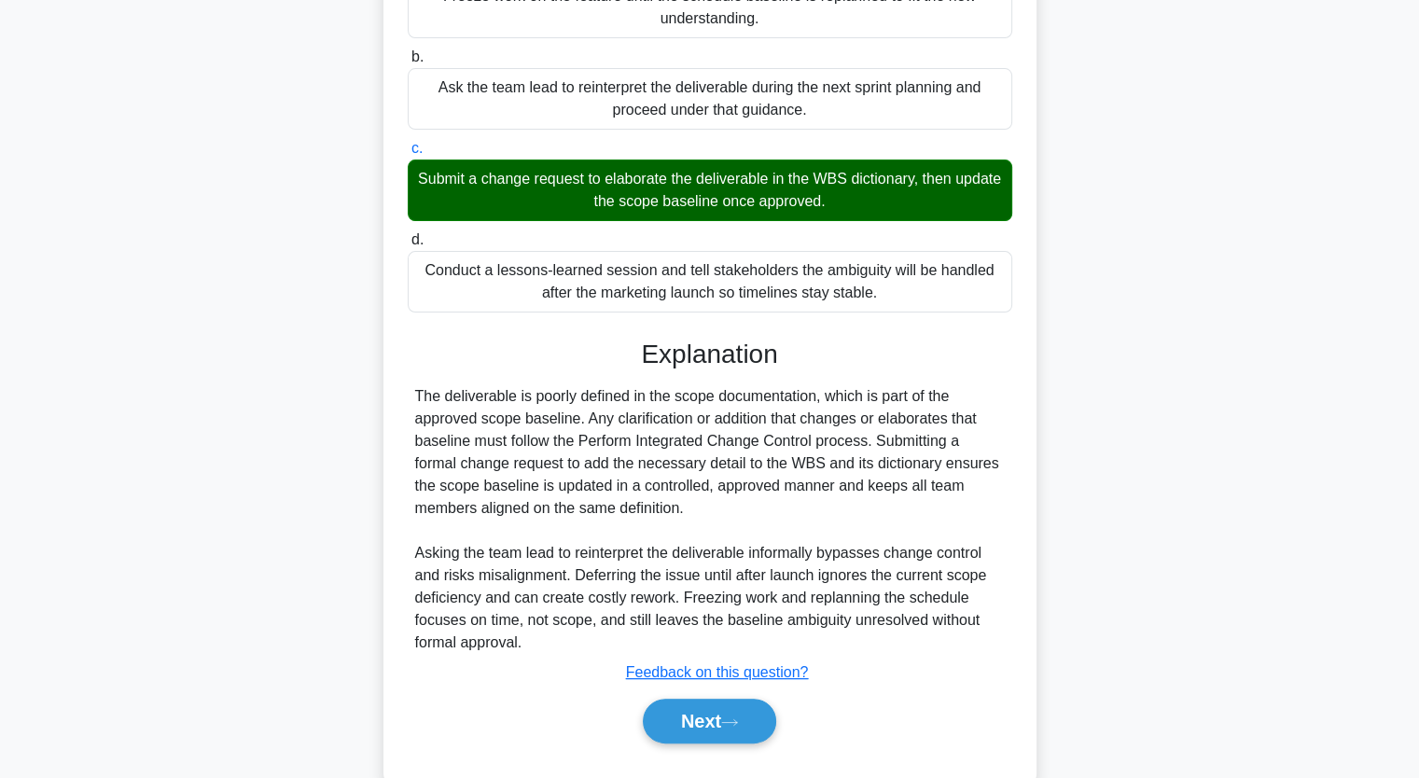
scroll to position [394, 0]
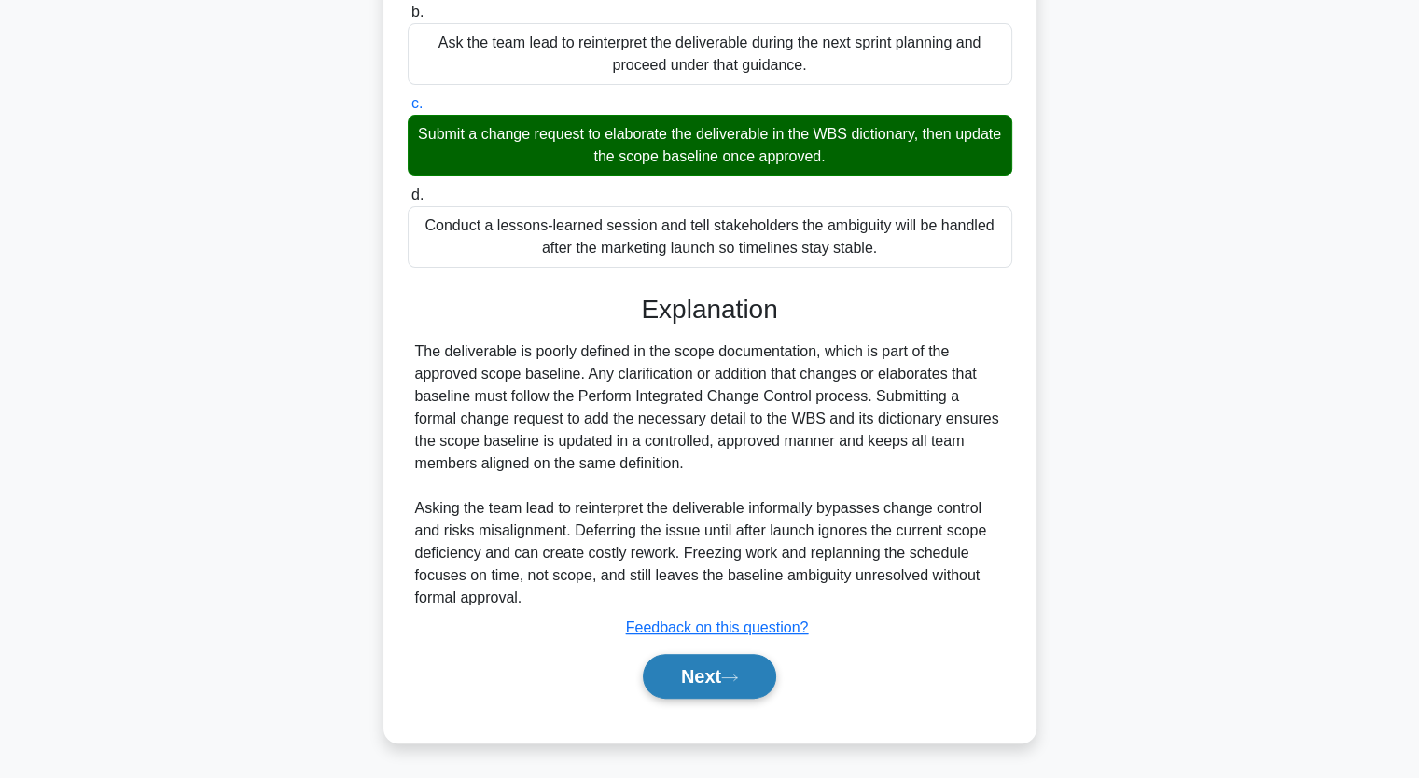
click at [705, 674] on button "Next" at bounding box center [709, 676] width 133 height 45
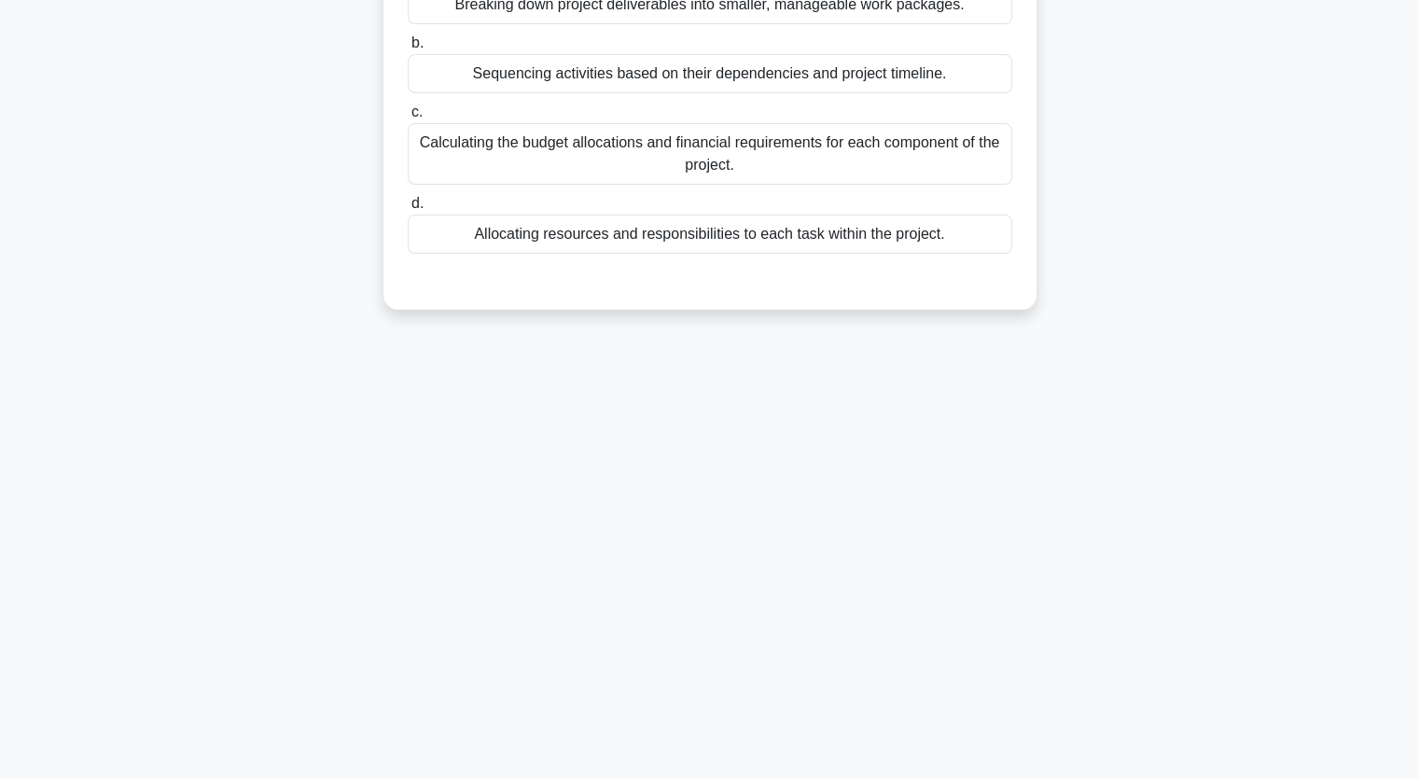
click at [630, 70] on div "Sequencing activities based on their dependencies and project timeline." at bounding box center [710, 73] width 604 height 39
click at [408, 49] on input "b. Sequencing activities based on their dependencies and project timeline." at bounding box center [408, 43] width 0 height 12
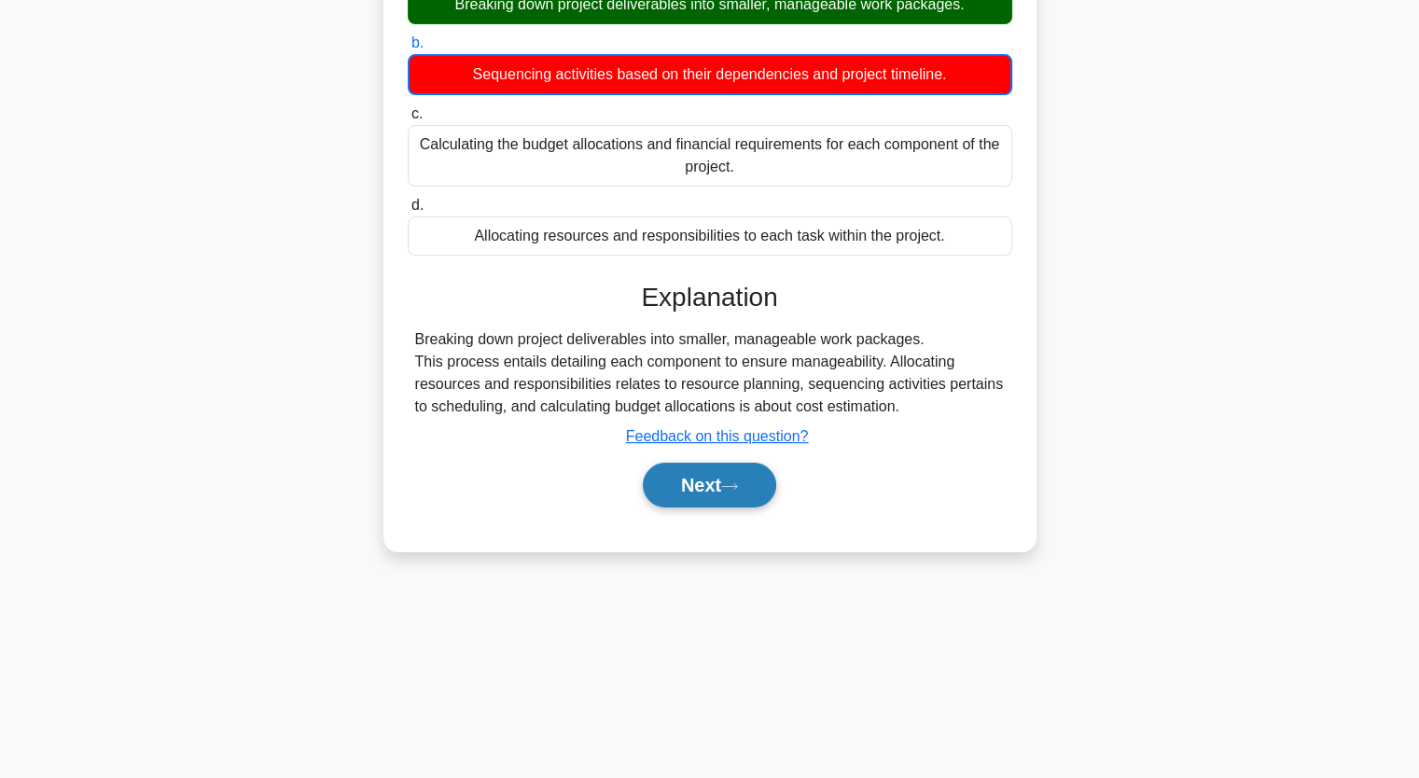
click at [705, 480] on button "Next" at bounding box center [709, 485] width 133 height 45
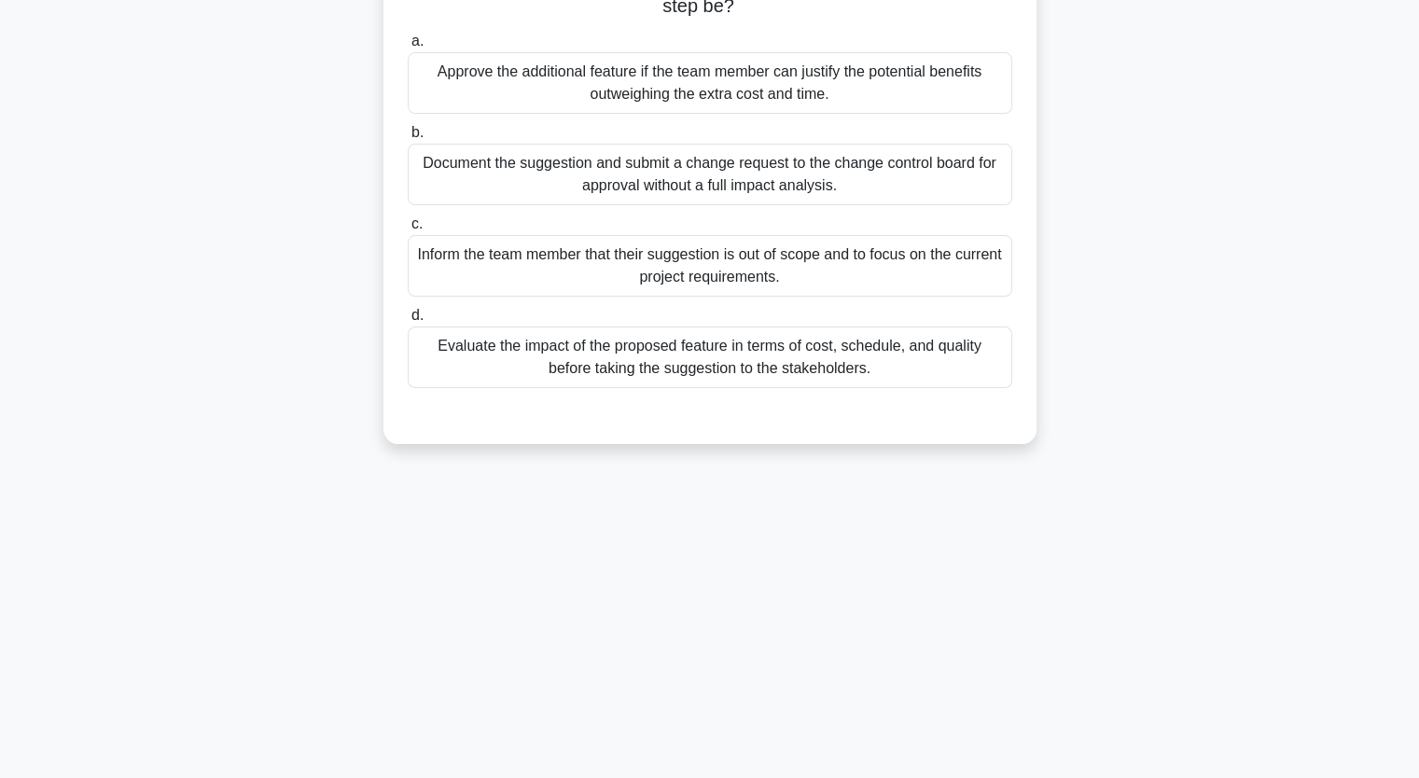
click at [573, 76] on div "Approve the additional feature if the team member can justify the potential ben…" at bounding box center [710, 83] width 604 height 62
click at [408, 48] on input "a. Approve the additional feature if the team member can justify the potential …" at bounding box center [408, 41] width 0 height 12
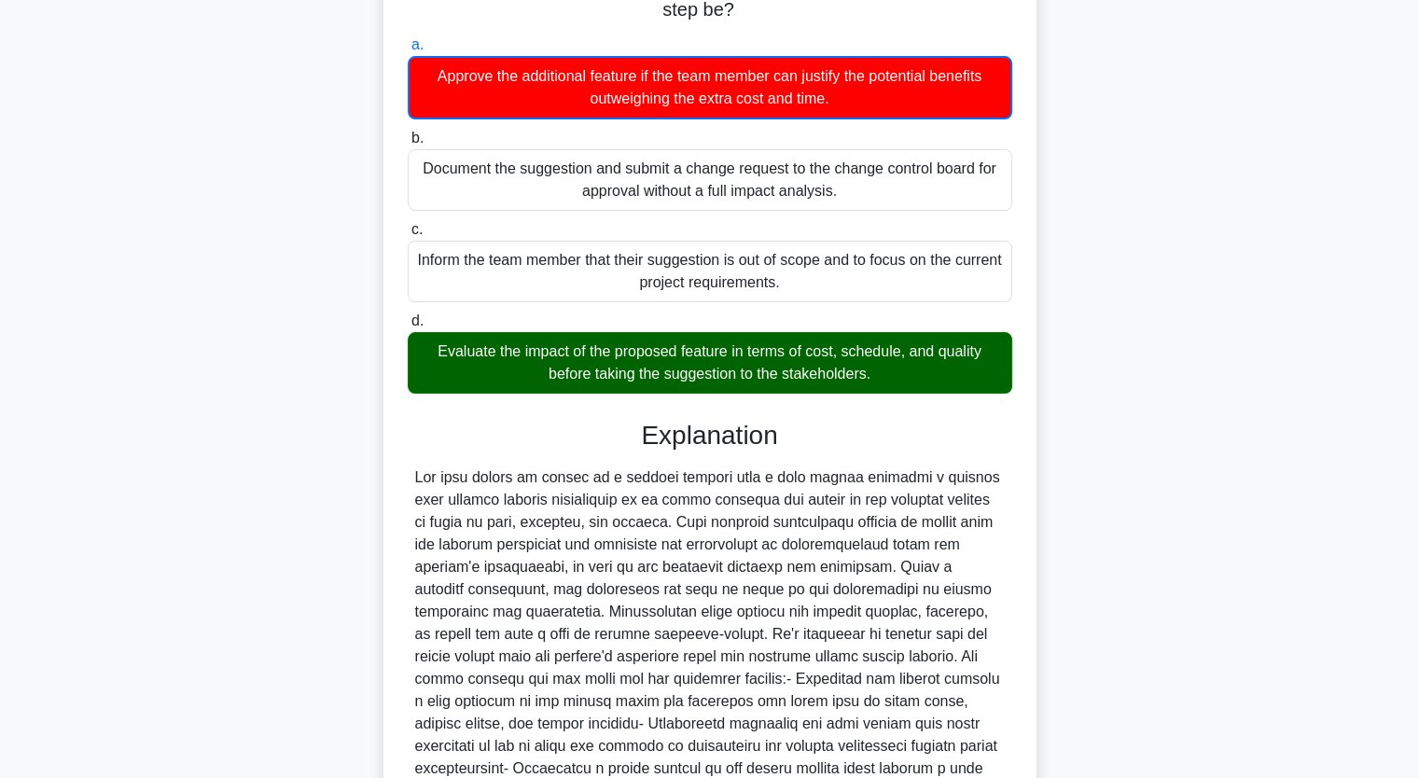
click at [267, 325] on div "Your team is working on detailed product design specifications for a new consum…" at bounding box center [709, 429] width 1231 height 1101
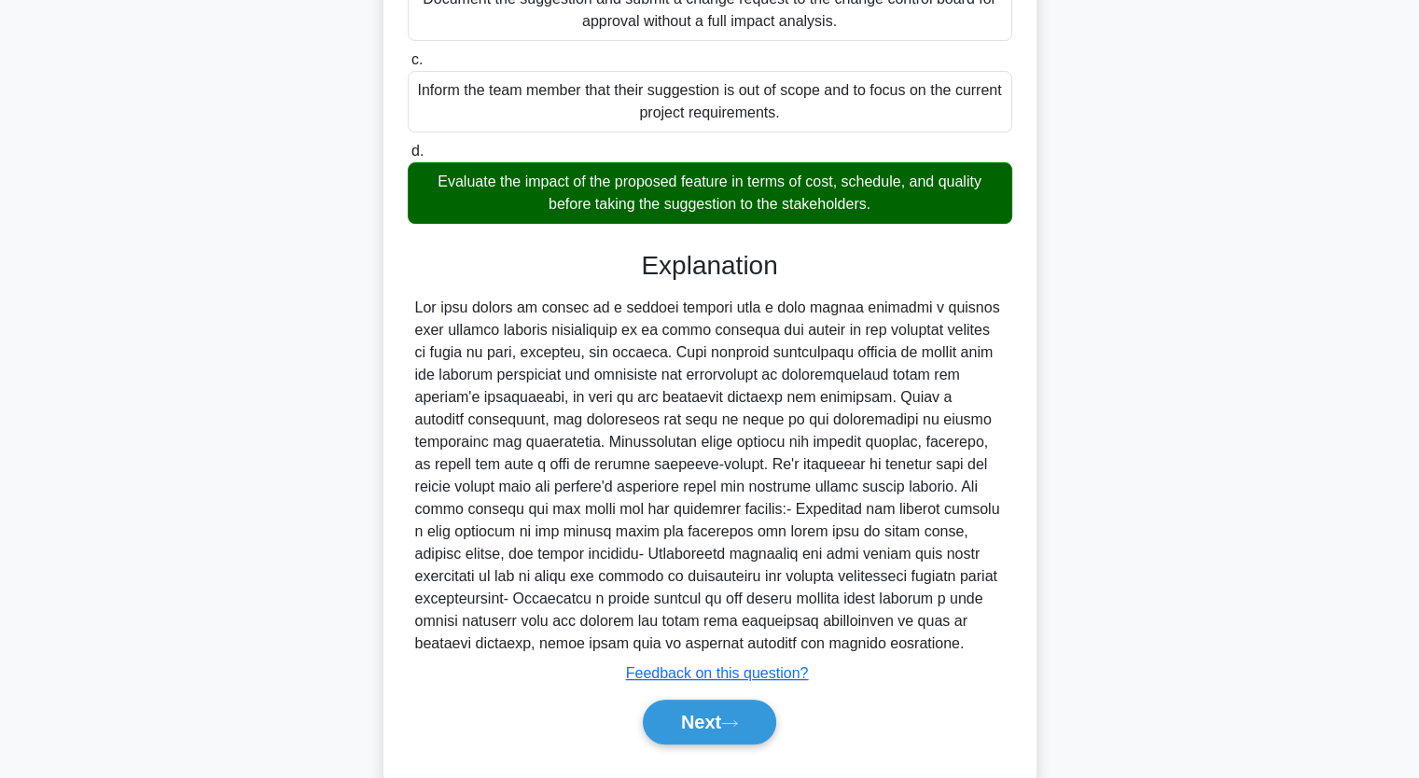
scroll to position [440, 0]
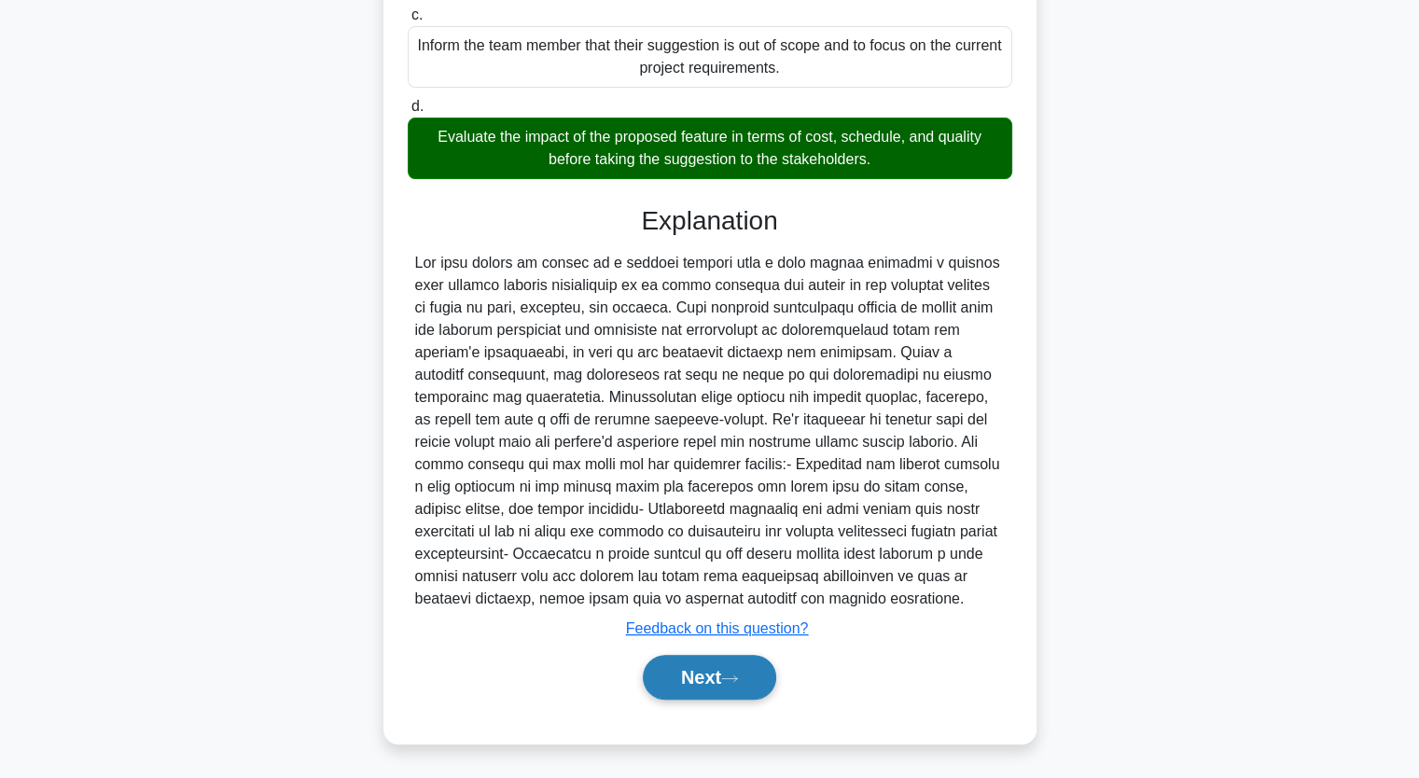
click at [683, 670] on button "Next" at bounding box center [709, 677] width 133 height 45
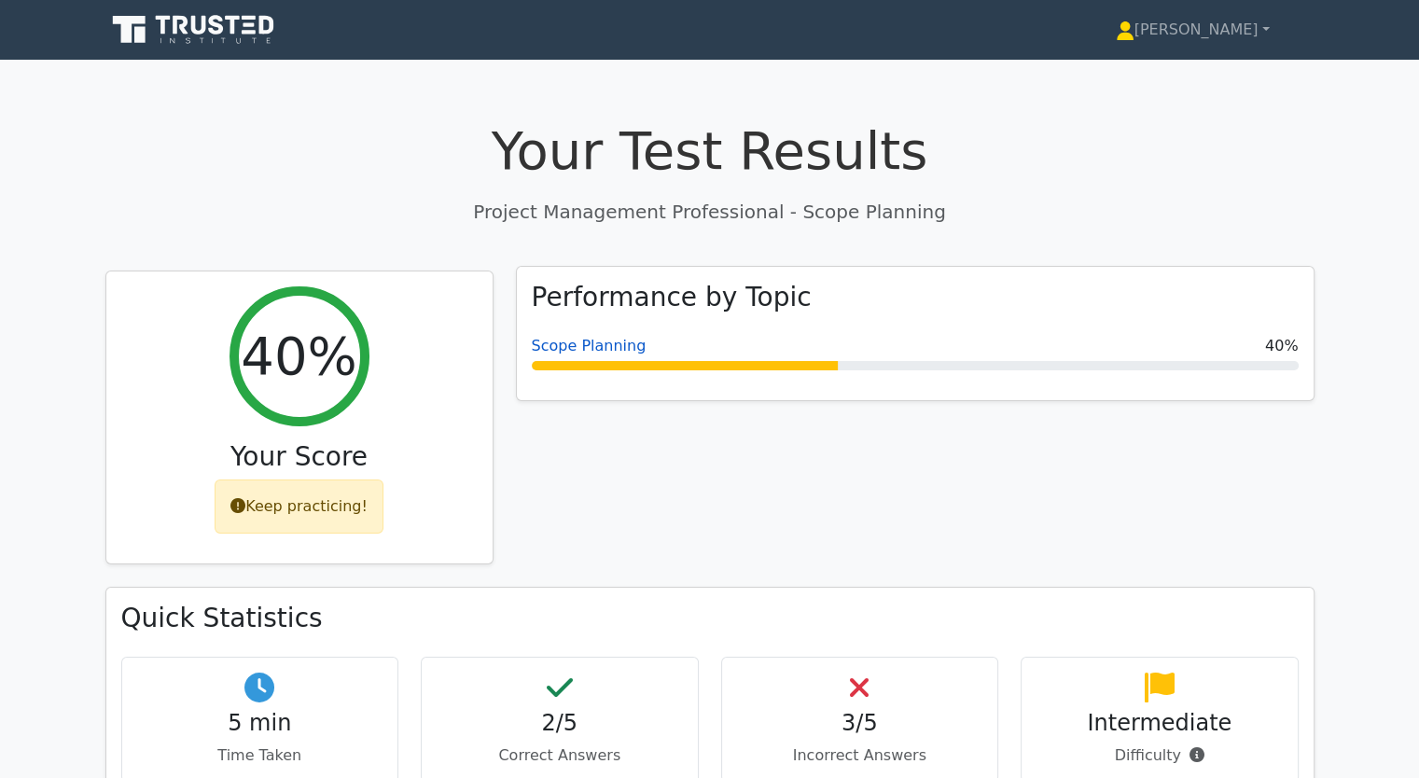
click at [577, 348] on link "Scope Planning" at bounding box center [589, 346] width 115 height 18
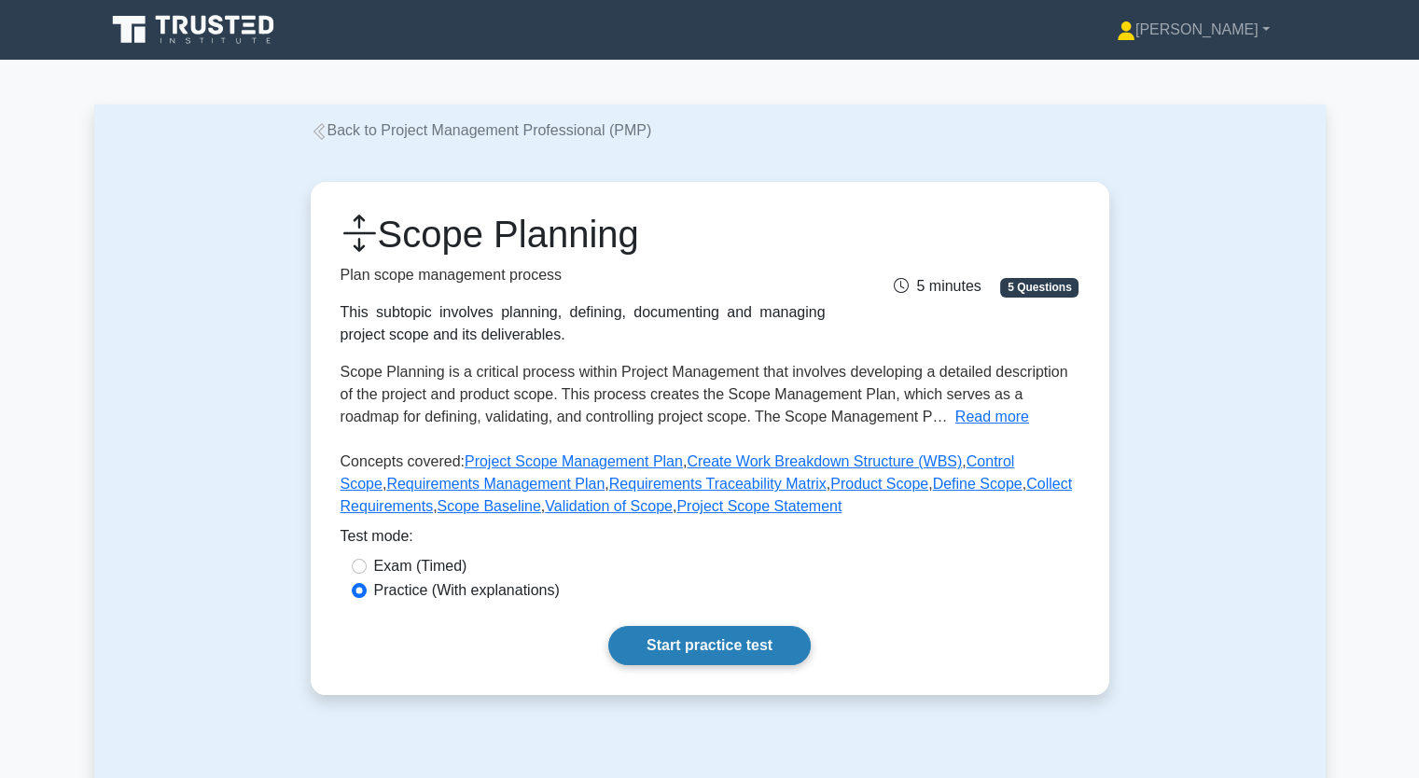
click at [719, 630] on link "Start practice test" at bounding box center [709, 645] width 202 height 39
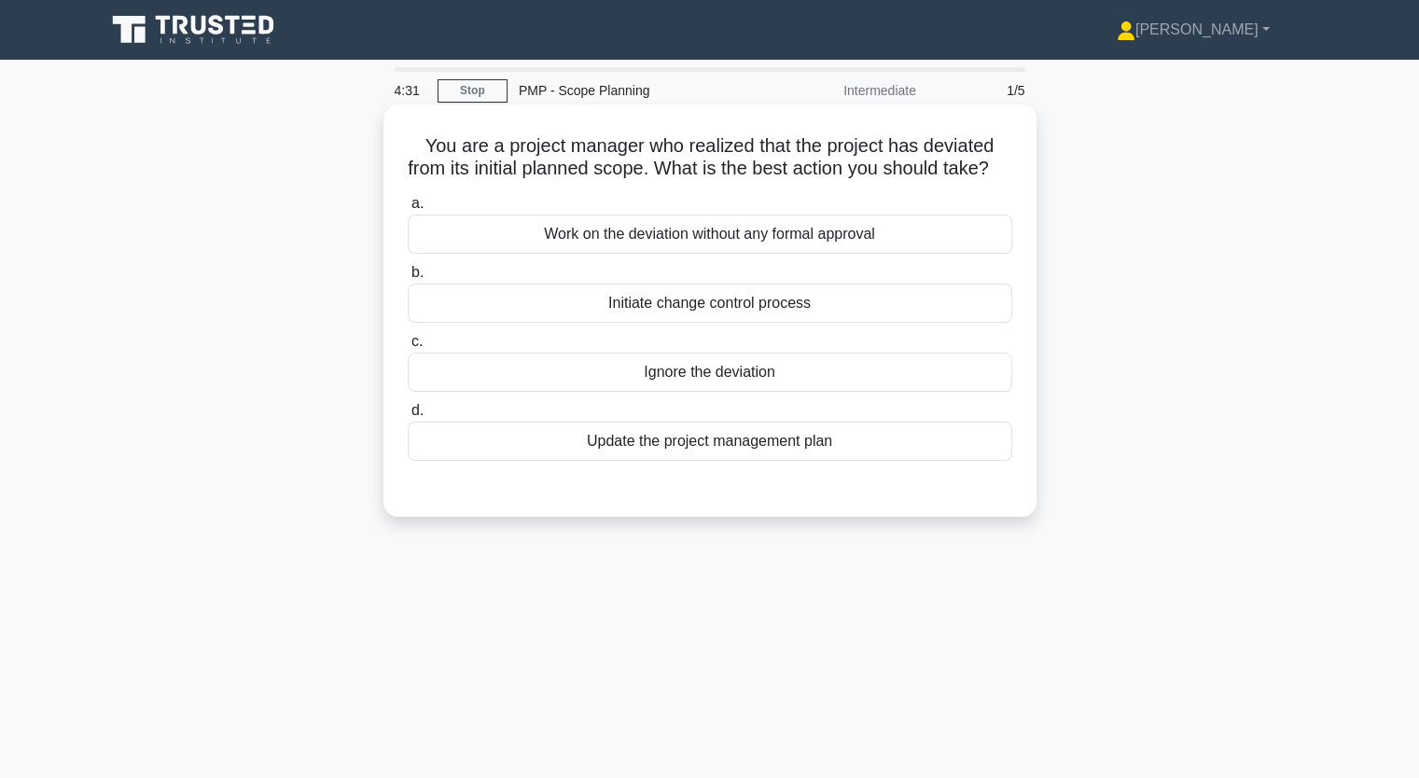
click at [640, 254] on div "Work on the deviation without any formal approval" at bounding box center [710, 234] width 604 height 39
click at [408, 210] on input "a. Work on the deviation without any formal approval" at bounding box center [408, 204] width 0 height 12
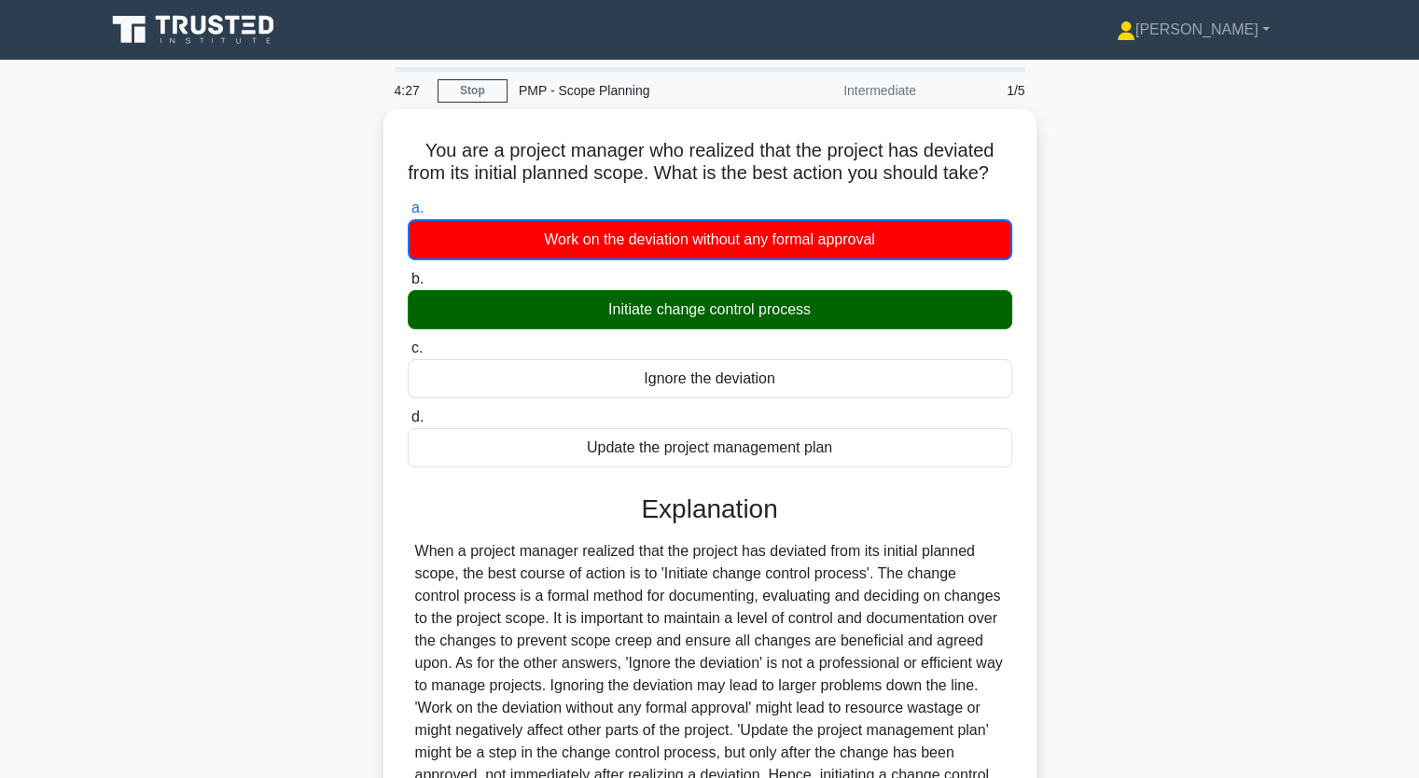
click at [1149, 242] on div "You are a project manager who realized that the project has deviated from its i…" at bounding box center [709, 536] width 1231 height 855
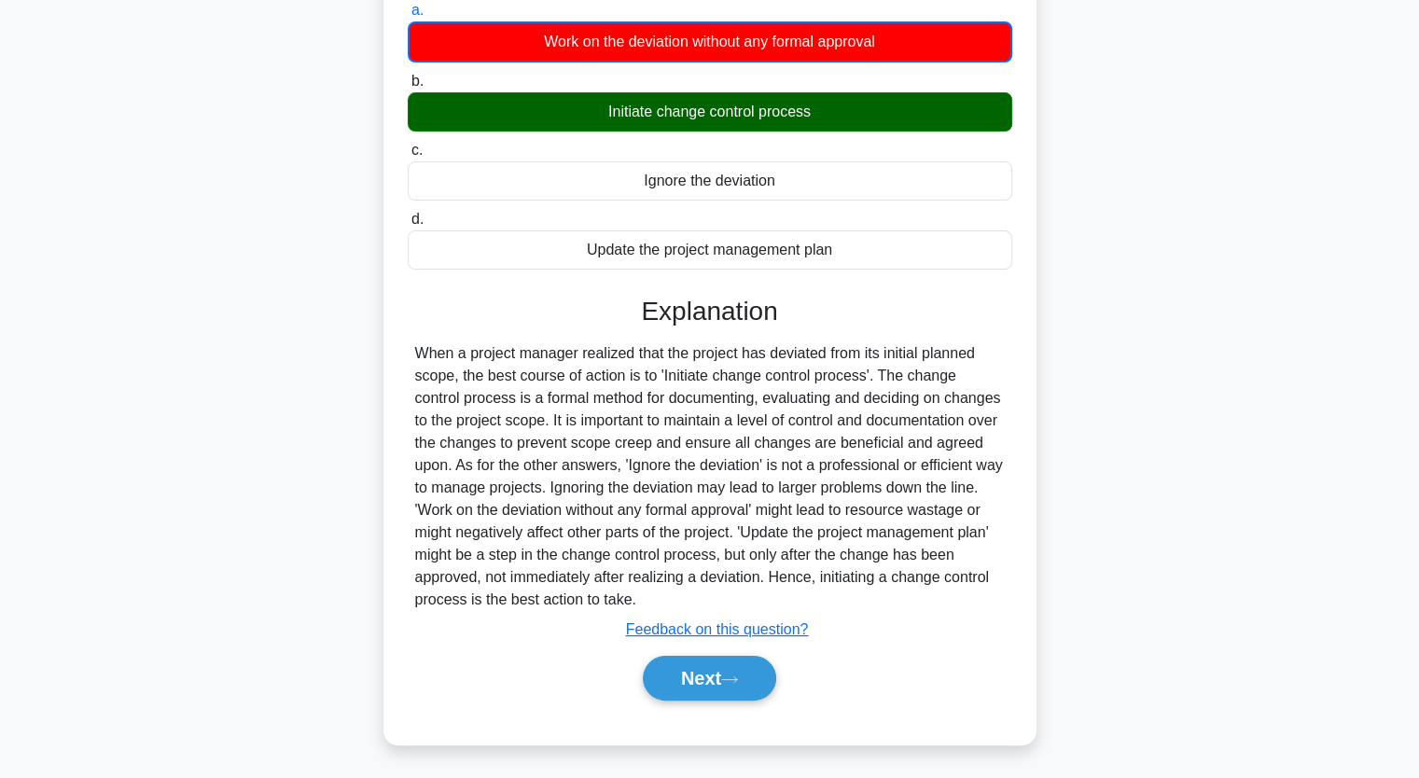
scroll to position [230, 0]
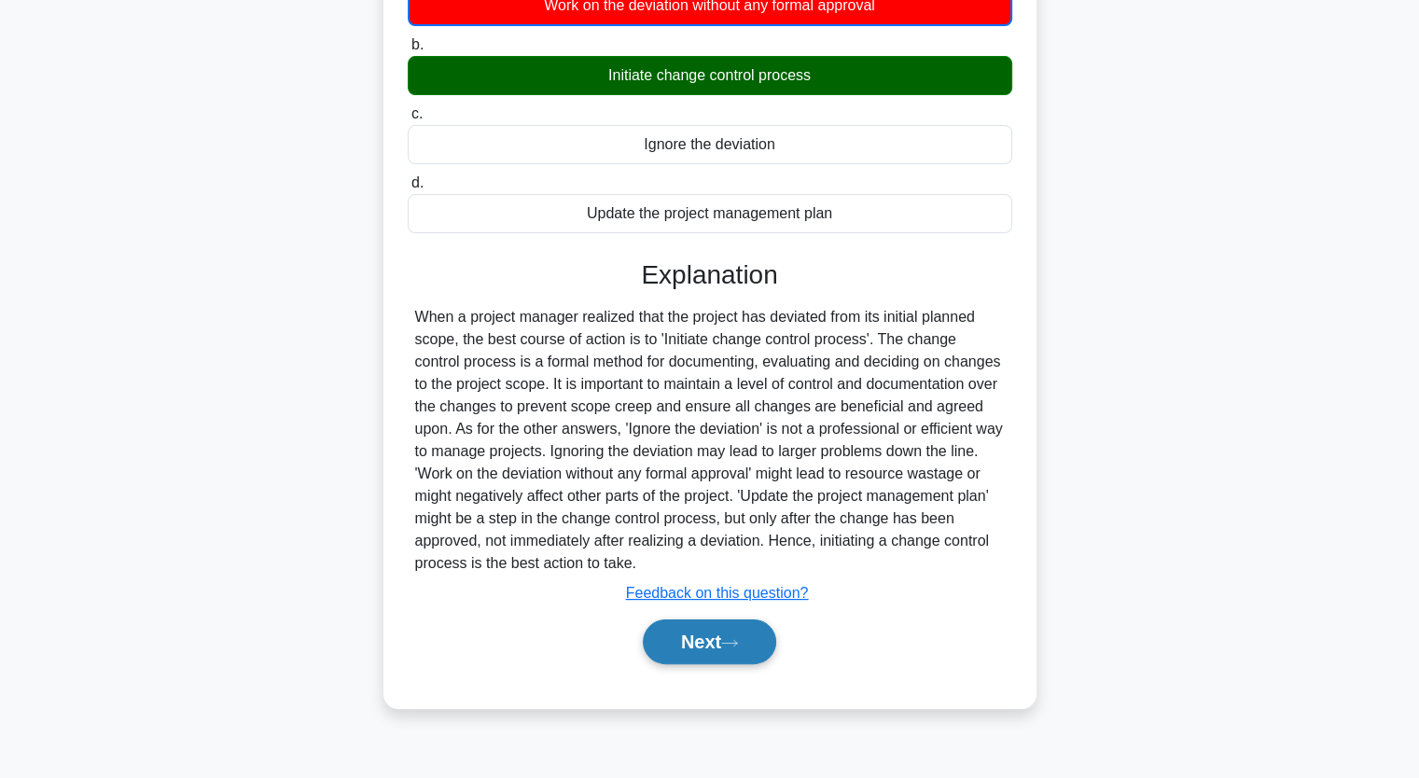
click at [727, 649] on button "Next" at bounding box center [709, 641] width 133 height 45
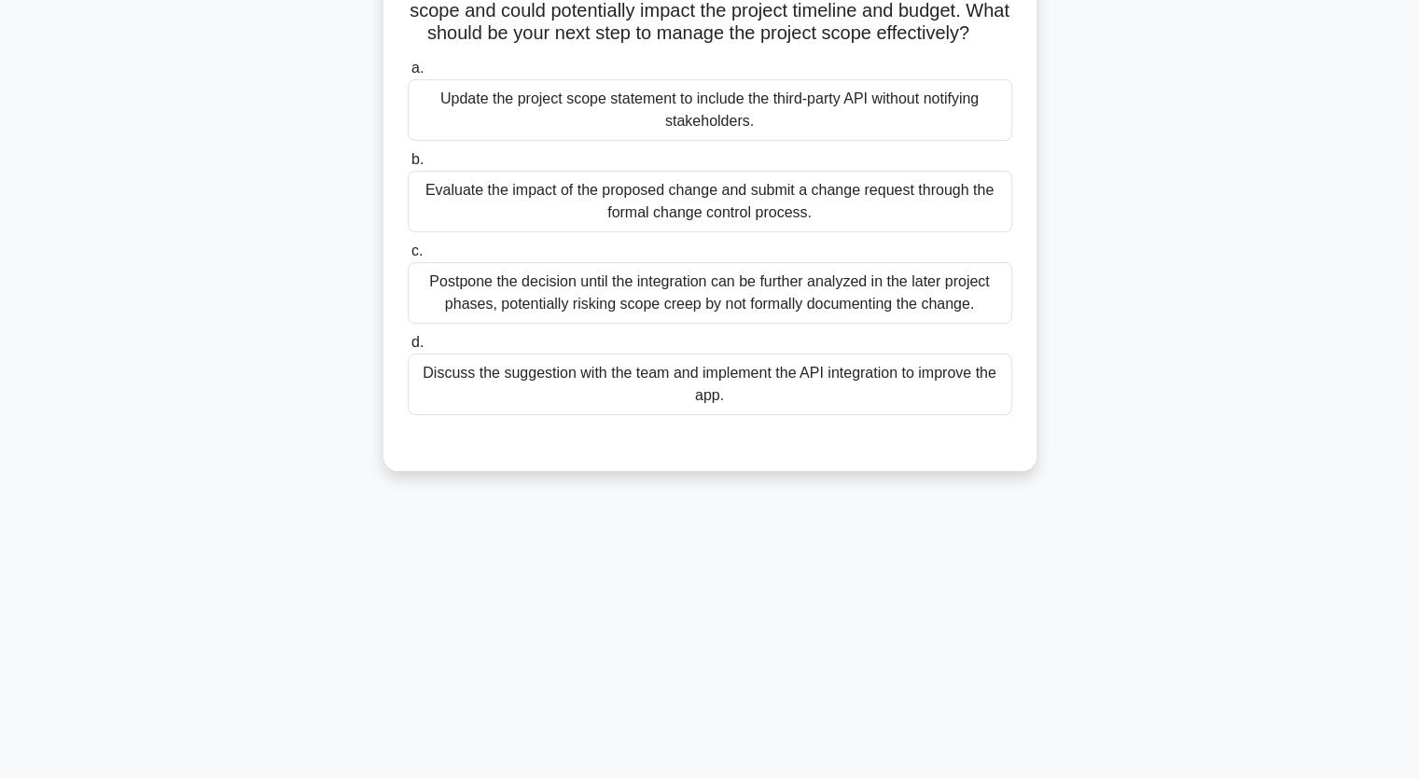
click at [199, 286] on div "You are coordinating a project to develop a new mobile application for a retail…" at bounding box center [709, 187] width 1231 height 614
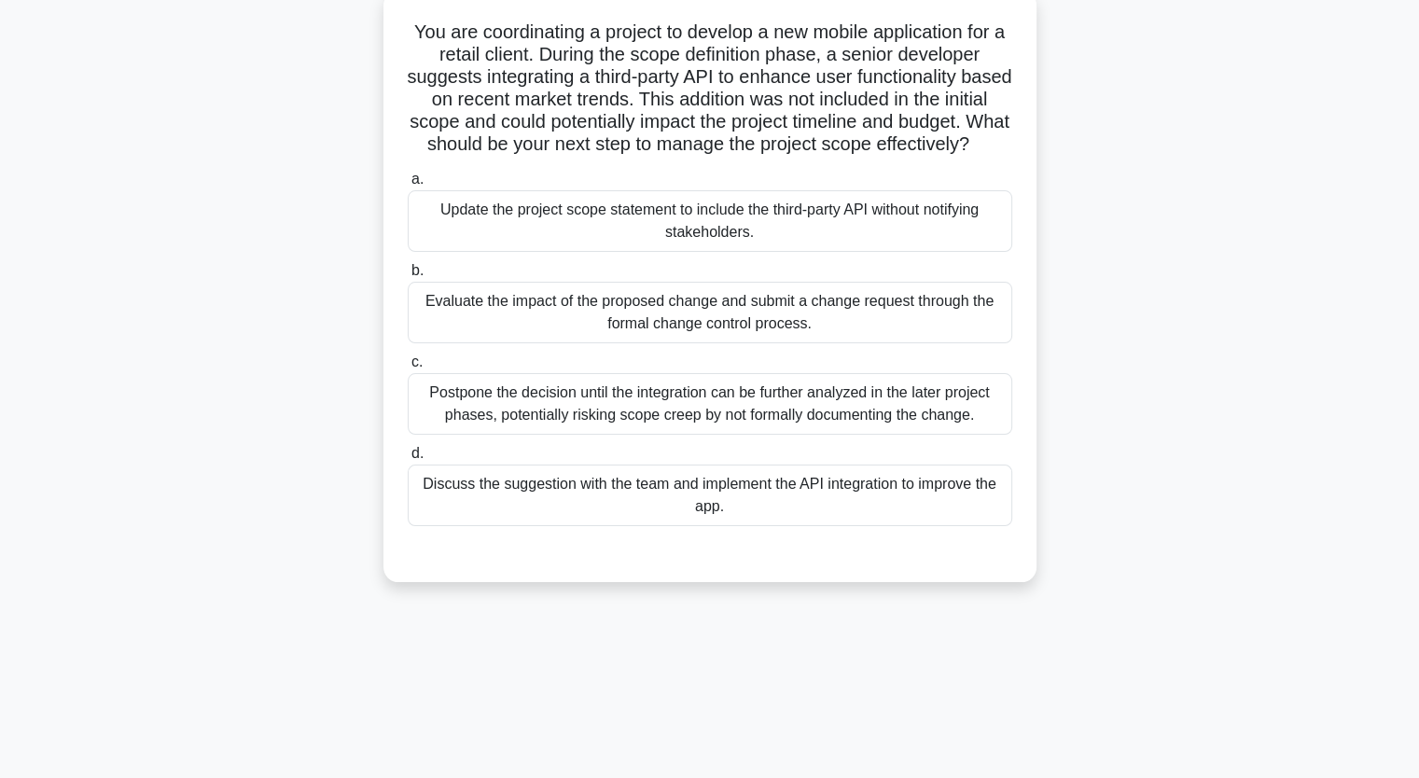
scroll to position [81, 0]
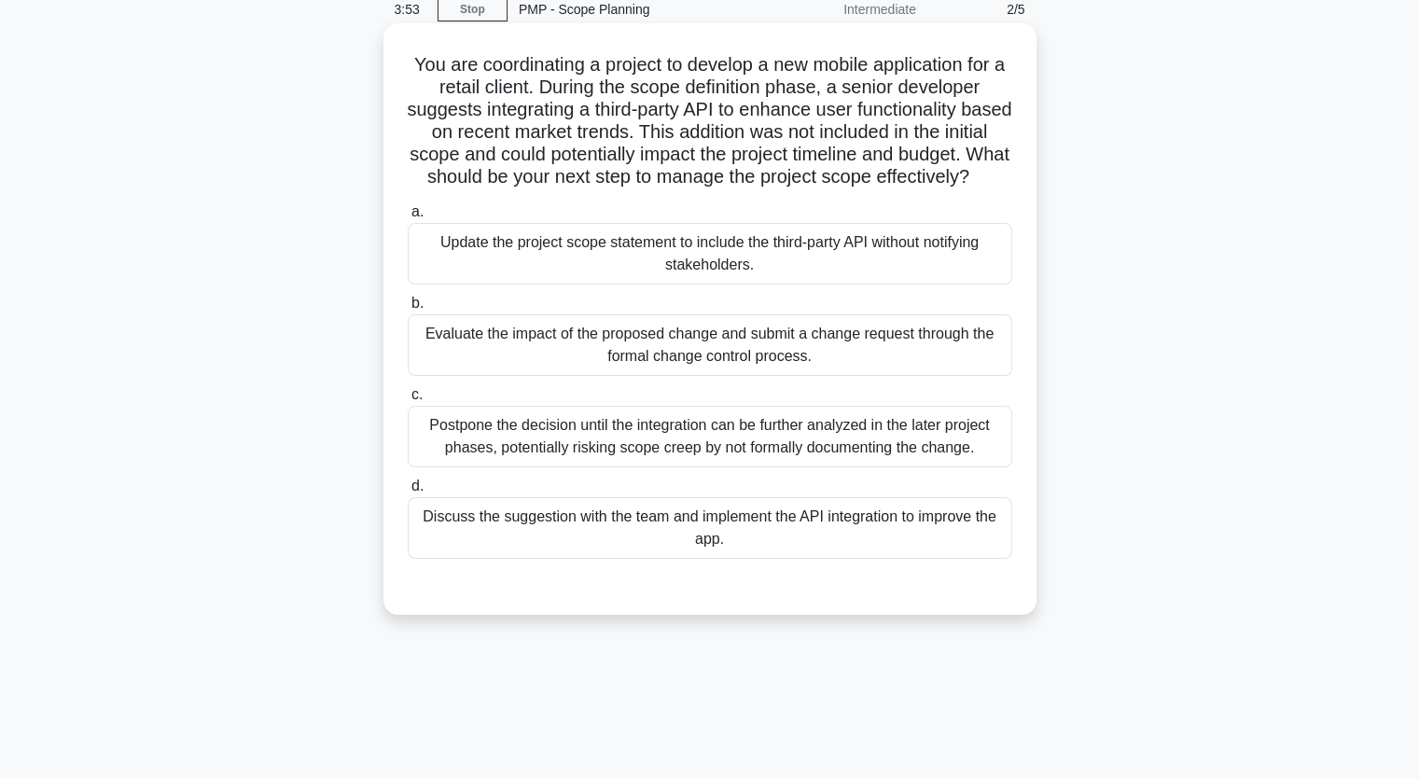
click at [491, 270] on div "Update the project scope statement to include the third-party API without notif…" at bounding box center [710, 254] width 604 height 62
click at [408, 218] on input "a. Update the project scope statement to include the third-party API without no…" at bounding box center [408, 212] width 0 height 12
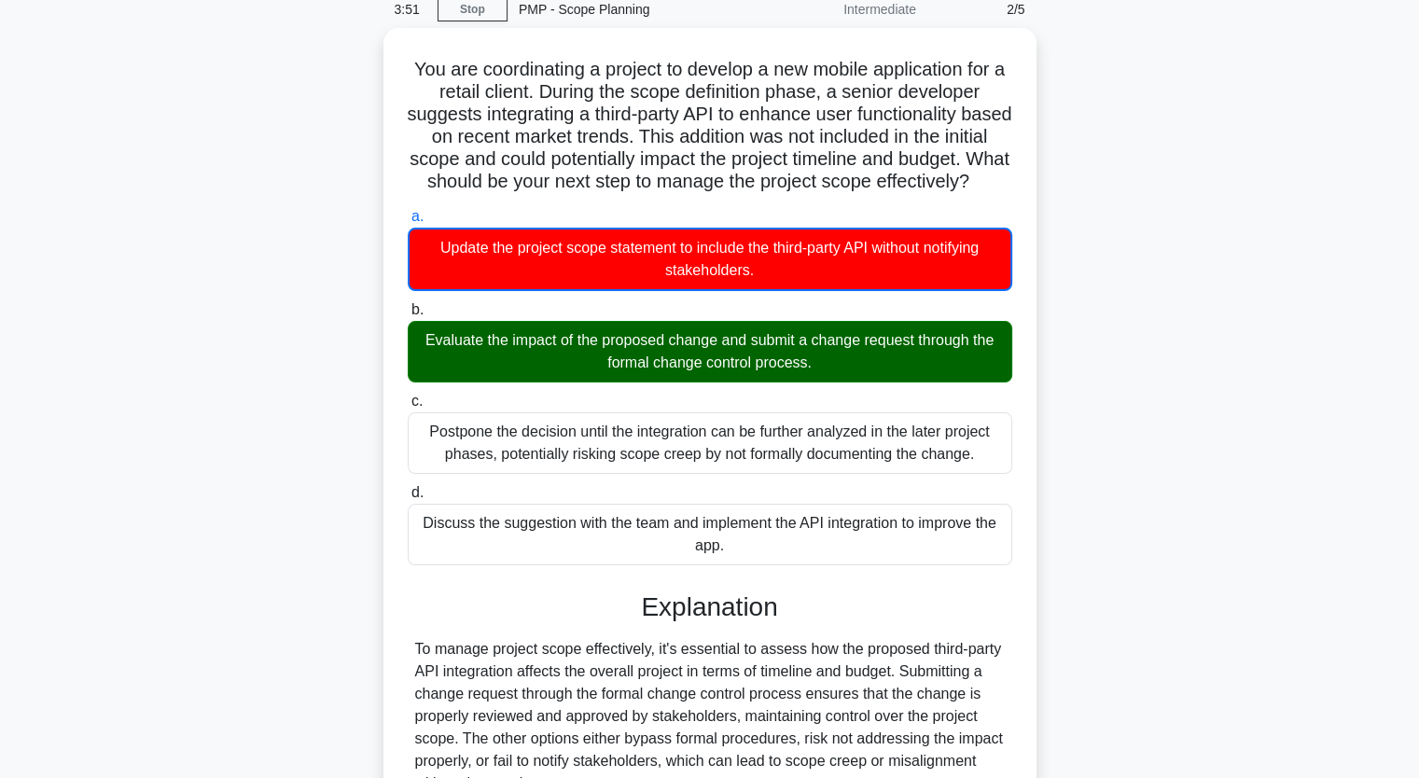
click at [408, 304] on input "b. Evaluate the impact of the proposed change and submit a change request throu…" at bounding box center [408, 310] width 0 height 12
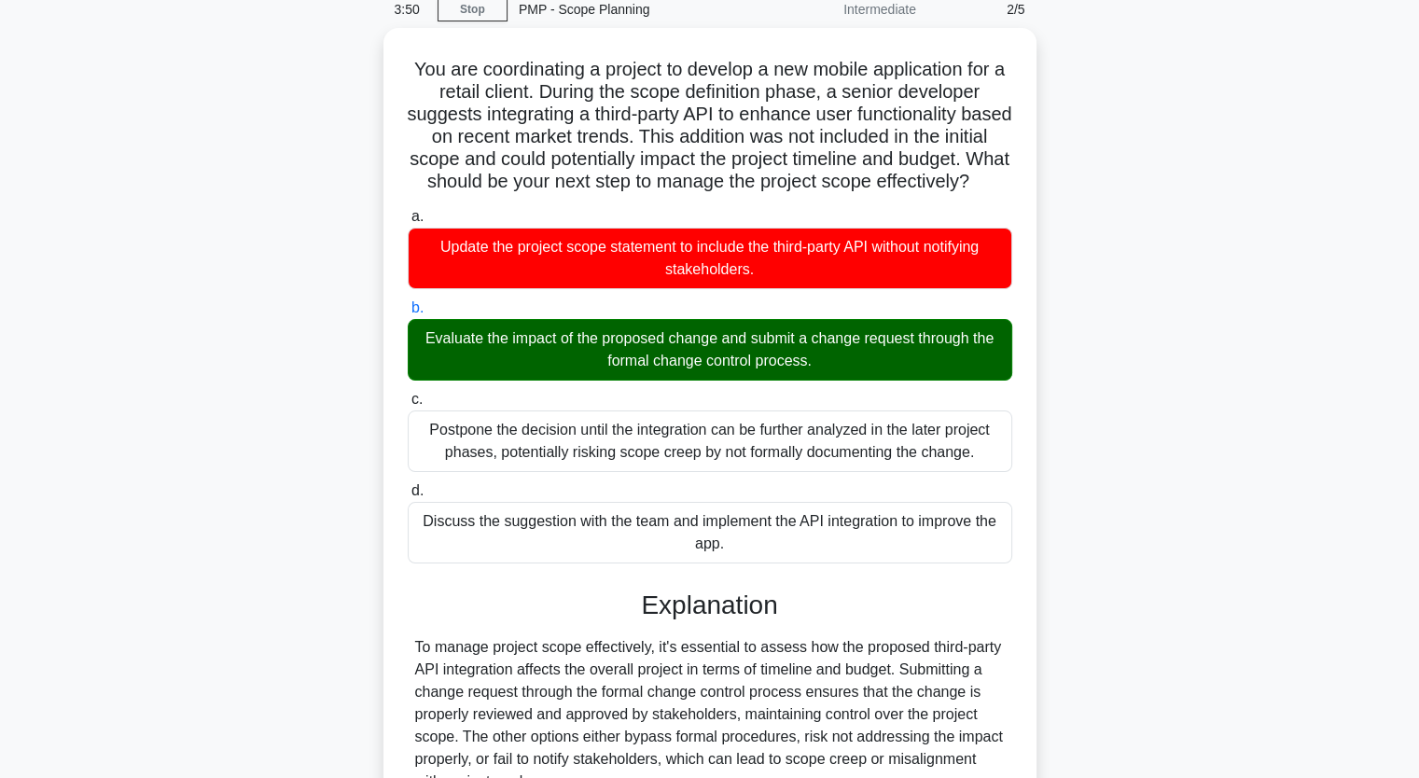
click at [408, 394] on input "c. Postpone the decision until the integration can be further analyzed in the l…" at bounding box center [408, 400] width 0 height 12
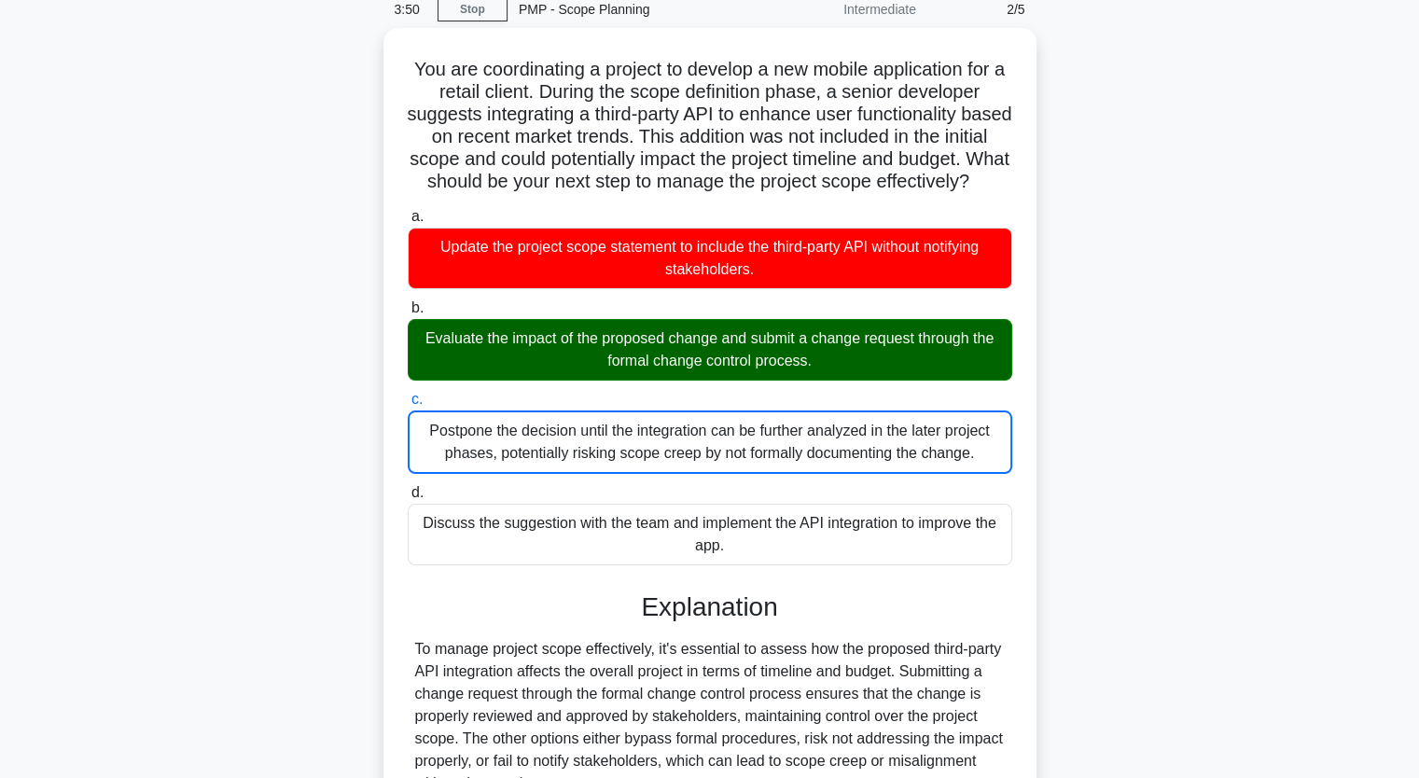
click at [408, 487] on input "d. Discuss the suggestion with the team and implement the API integration to im…" at bounding box center [408, 493] width 0 height 12
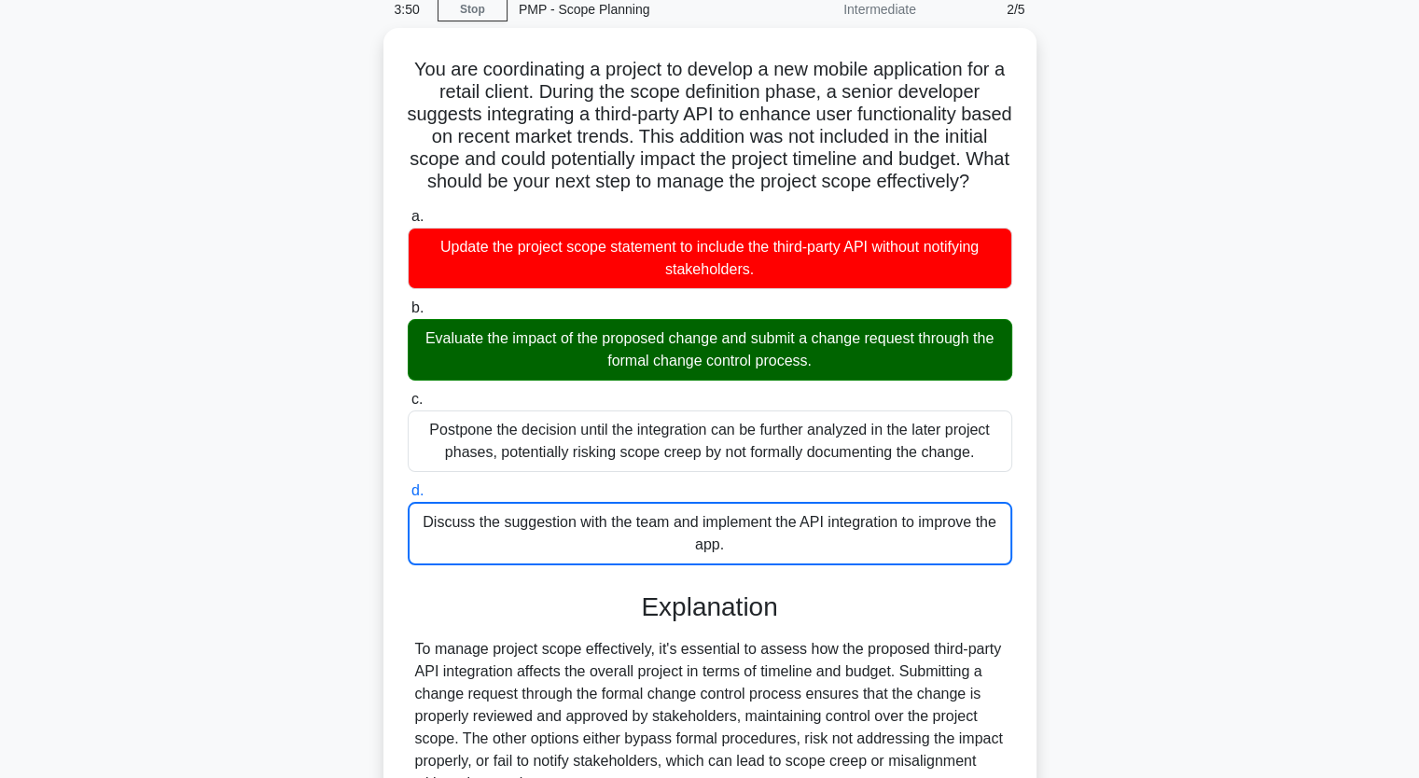
click at [408, 211] on input "a. Update the project scope statement to include the third-party API without no…" at bounding box center [408, 217] width 0 height 12
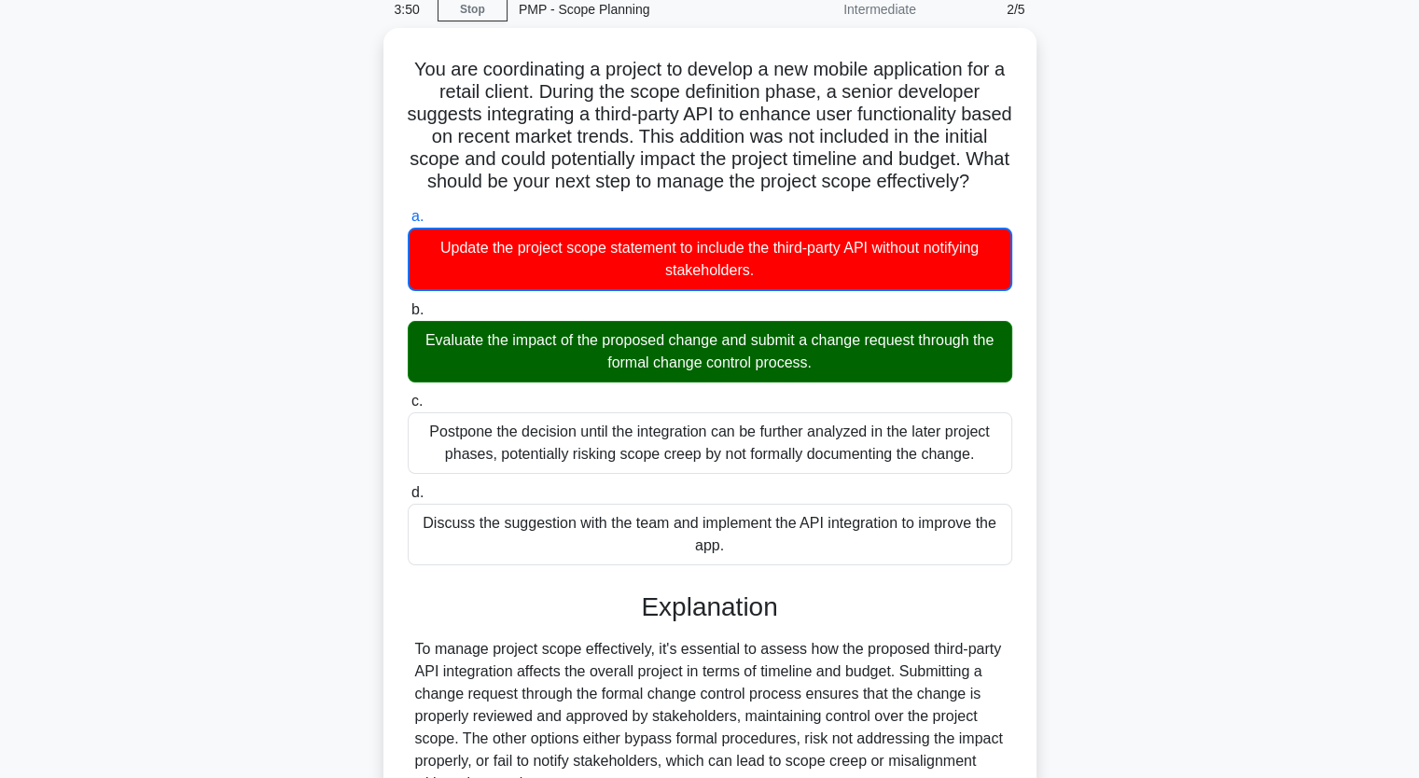
click at [408, 304] on input "b. Evaluate the impact of the proposed change and submit a change request throu…" at bounding box center [408, 310] width 0 height 12
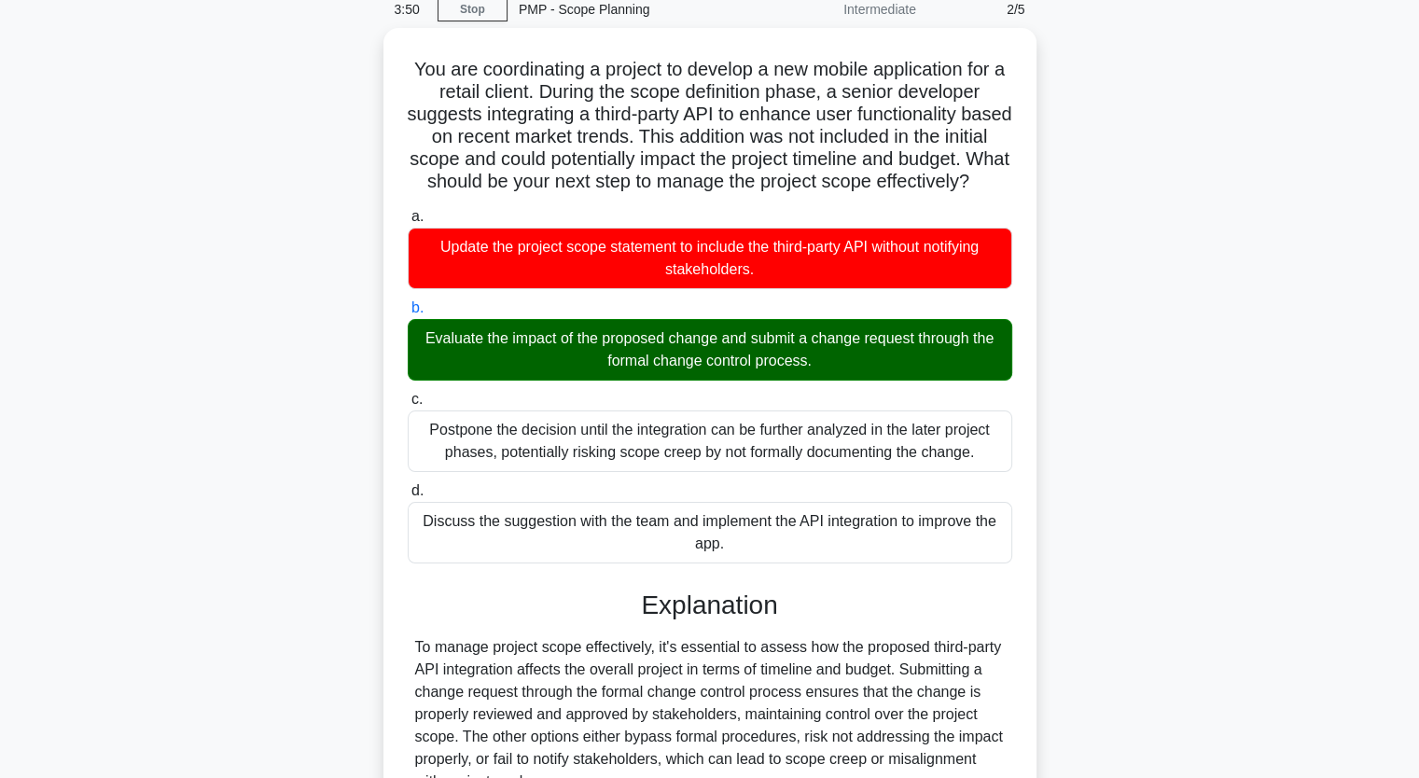
click at [408, 394] on input "c. Postpone the decision until the integration can be further analyzed in the l…" at bounding box center [408, 400] width 0 height 12
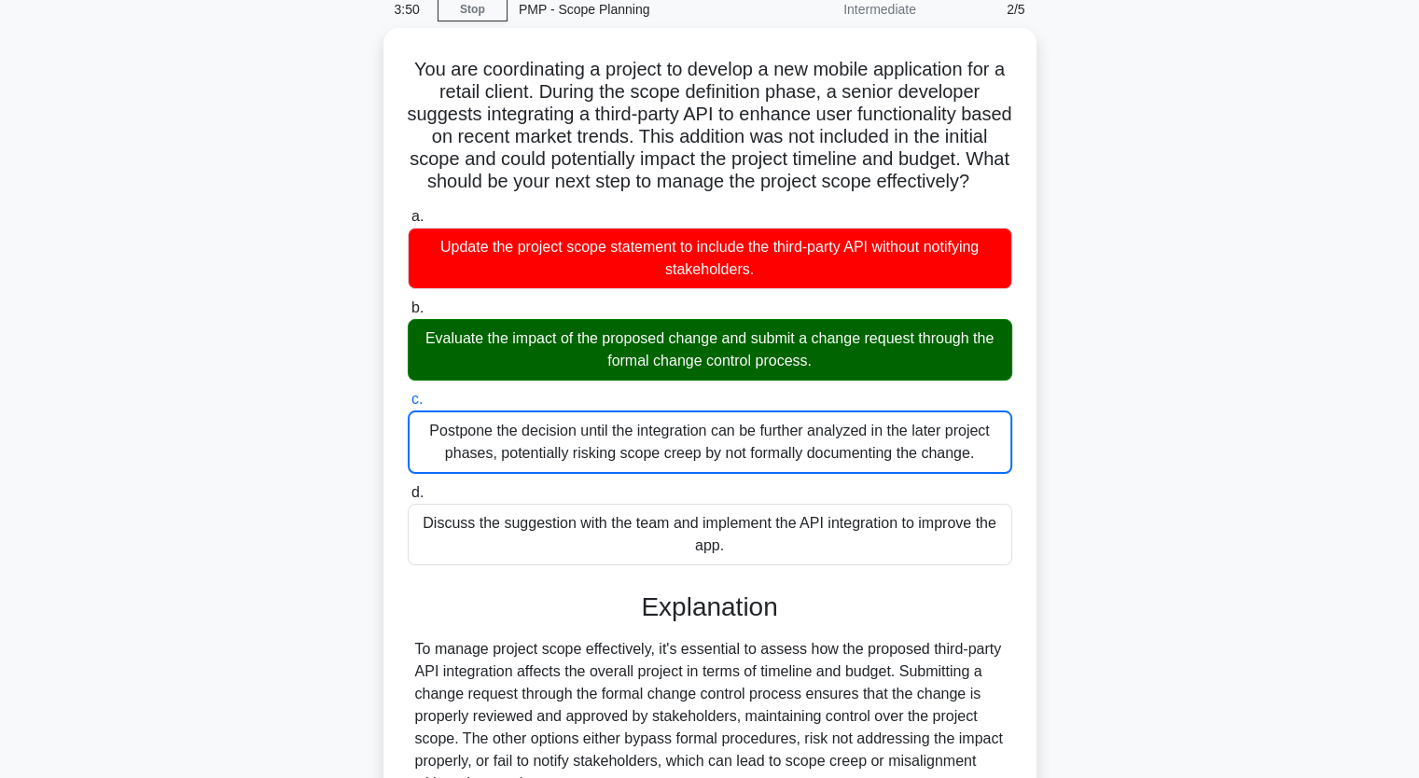
click at [408, 487] on input "d. Discuss the suggestion with the team and implement the API integration to im…" at bounding box center [408, 493] width 0 height 12
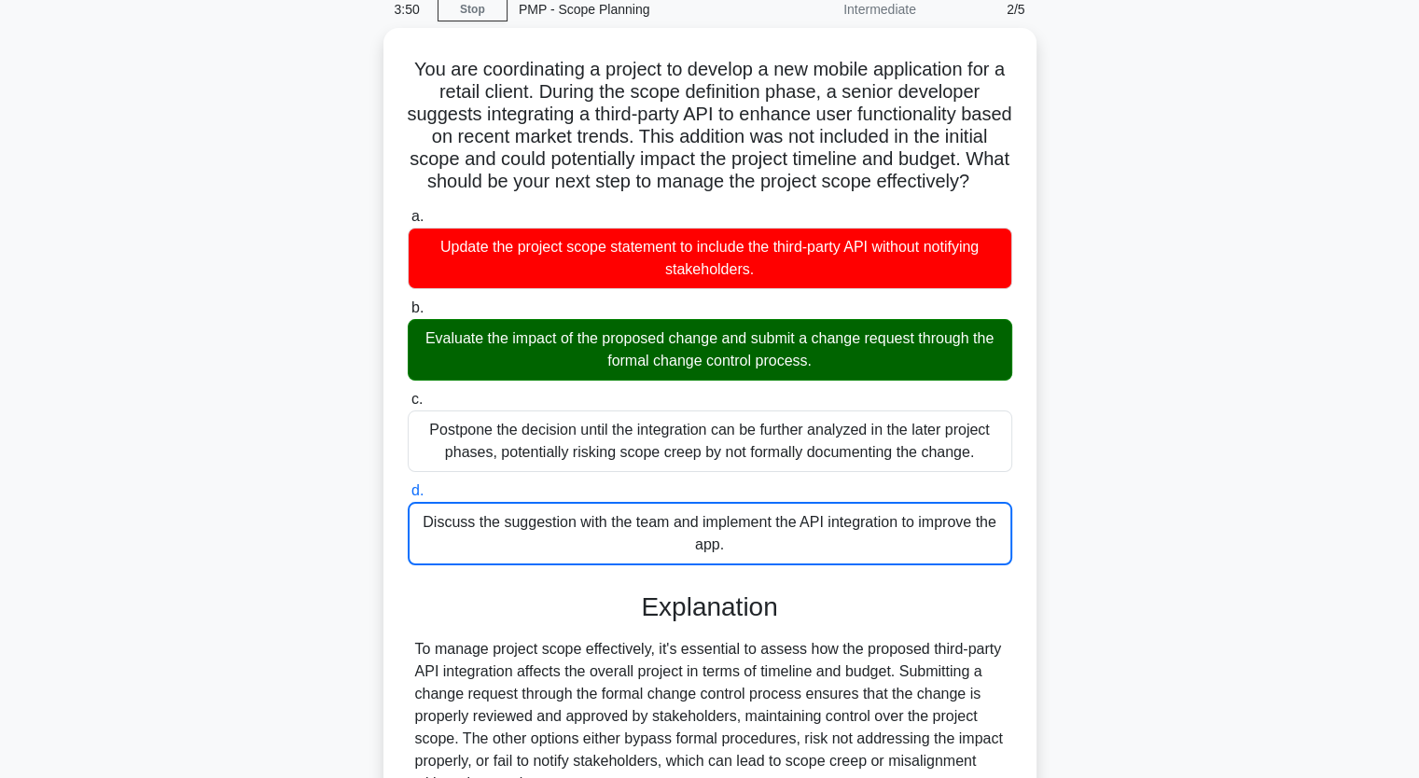
click at [408, 211] on input "a. Update the project scope statement to include the third-party API without no…" at bounding box center [408, 217] width 0 height 12
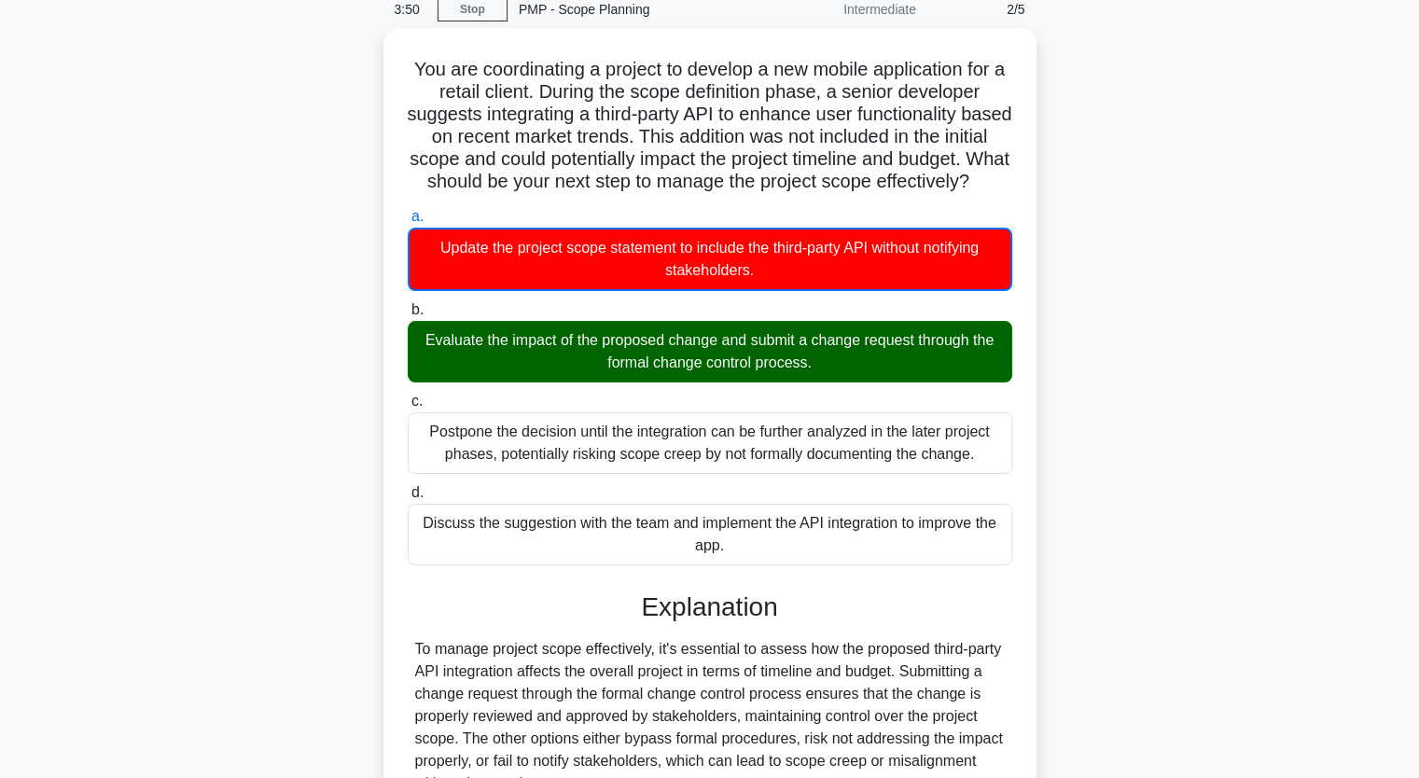
click at [408, 304] on input "b. Evaluate the impact of the proposed change and submit a change request throu…" at bounding box center [408, 310] width 0 height 12
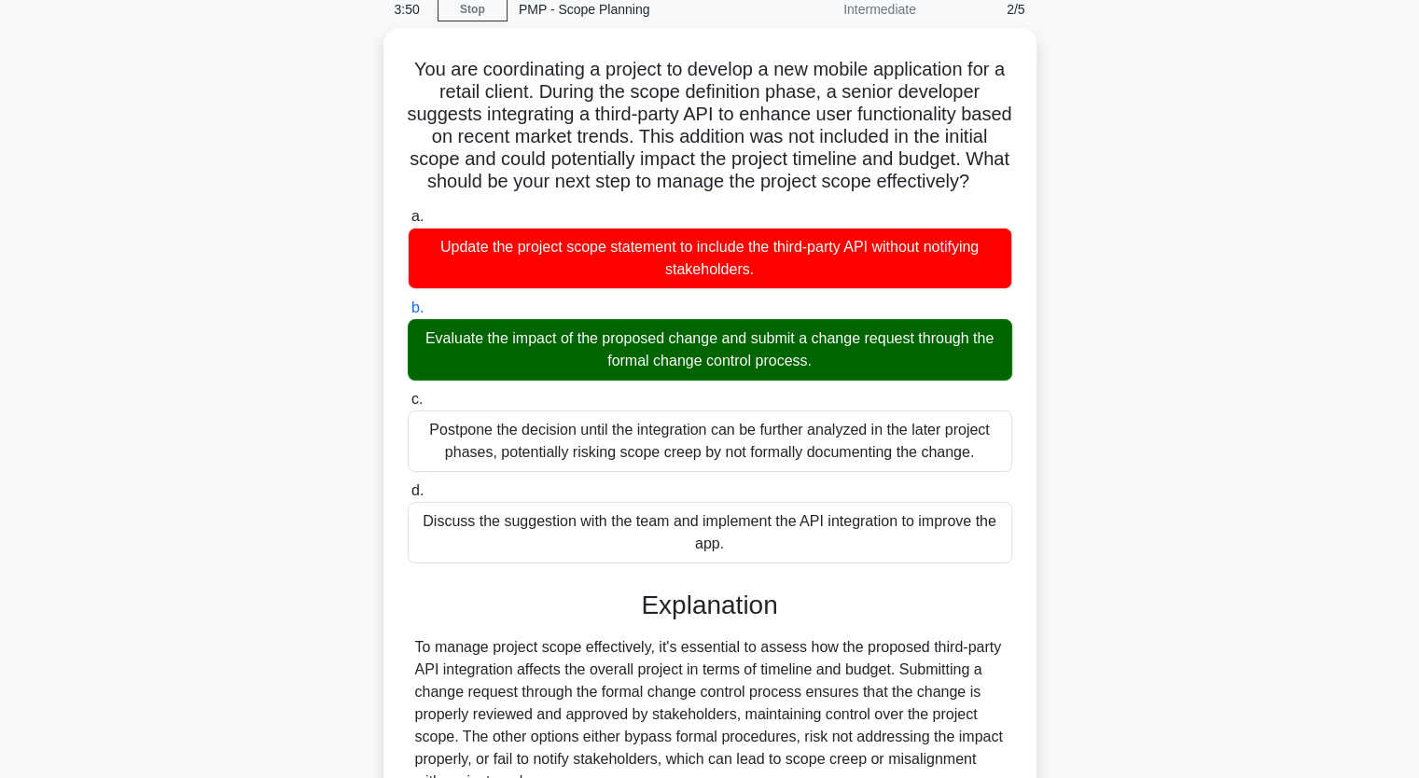
click at [408, 394] on input "c. Postpone the decision until the integration can be further analyzed in the l…" at bounding box center [408, 400] width 0 height 12
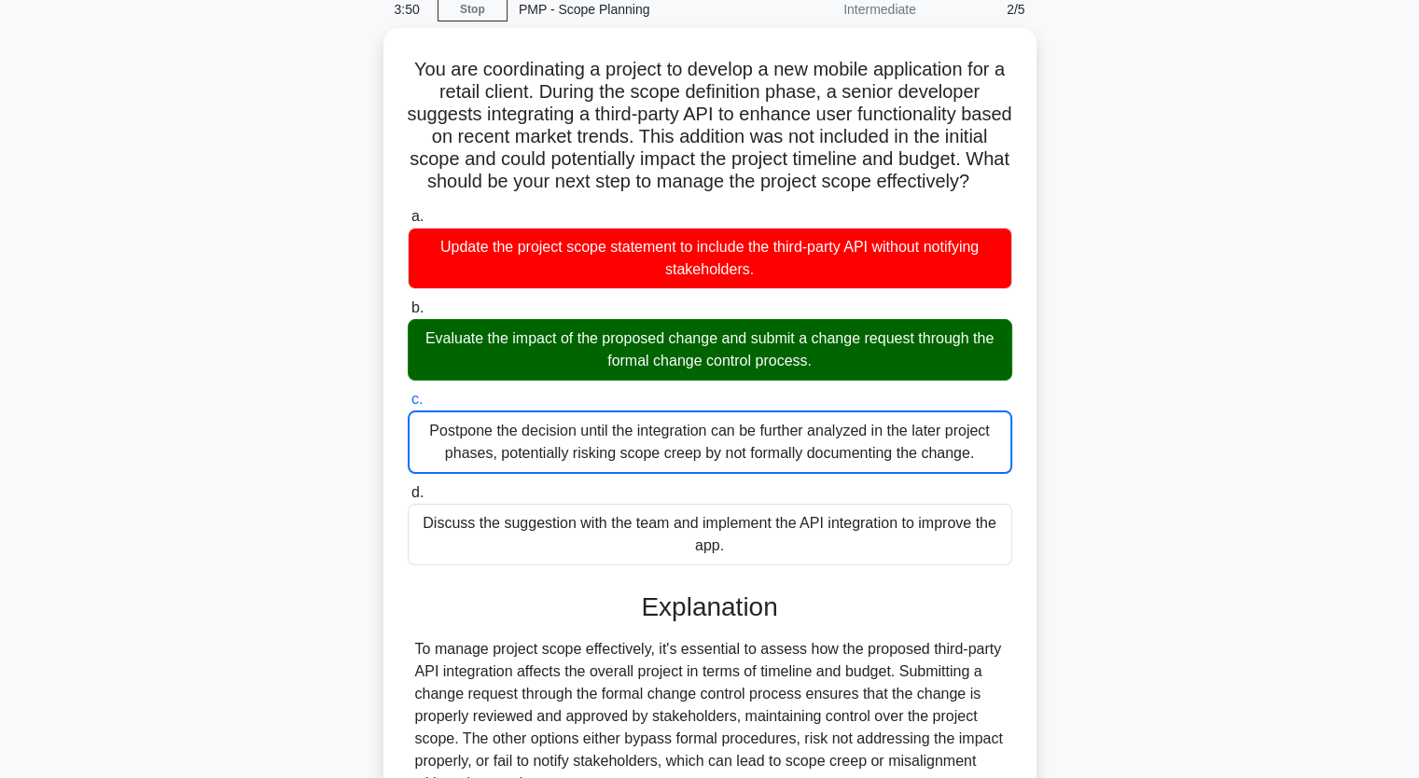
click at [408, 487] on input "d. Discuss the suggestion with the team and implement the API integration to im…" at bounding box center [408, 493] width 0 height 12
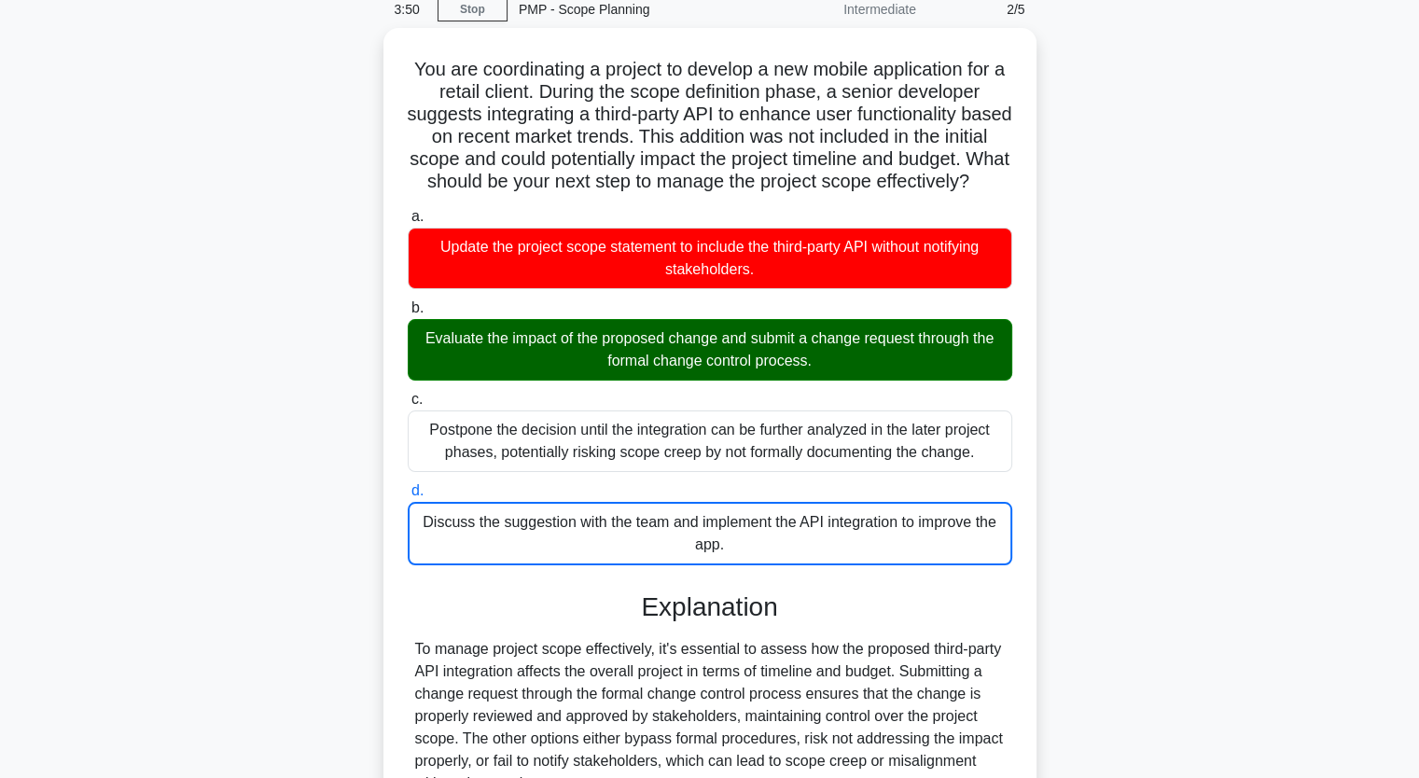
click at [408, 211] on input "a. Update the project scope statement to include the third-party API without no…" at bounding box center [408, 217] width 0 height 12
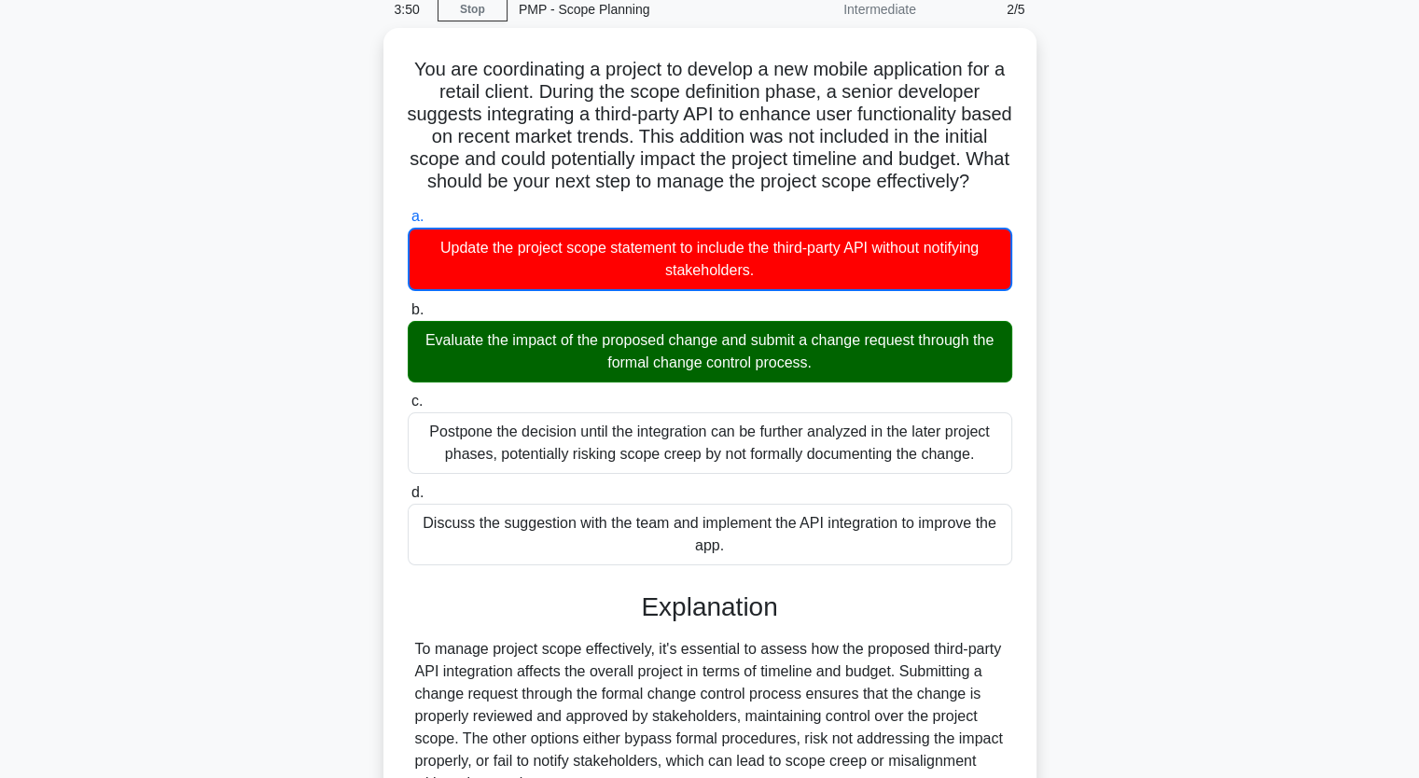
click at [408, 304] on input "b. Evaluate the impact of the proposed change and submit a change request throu…" at bounding box center [408, 310] width 0 height 12
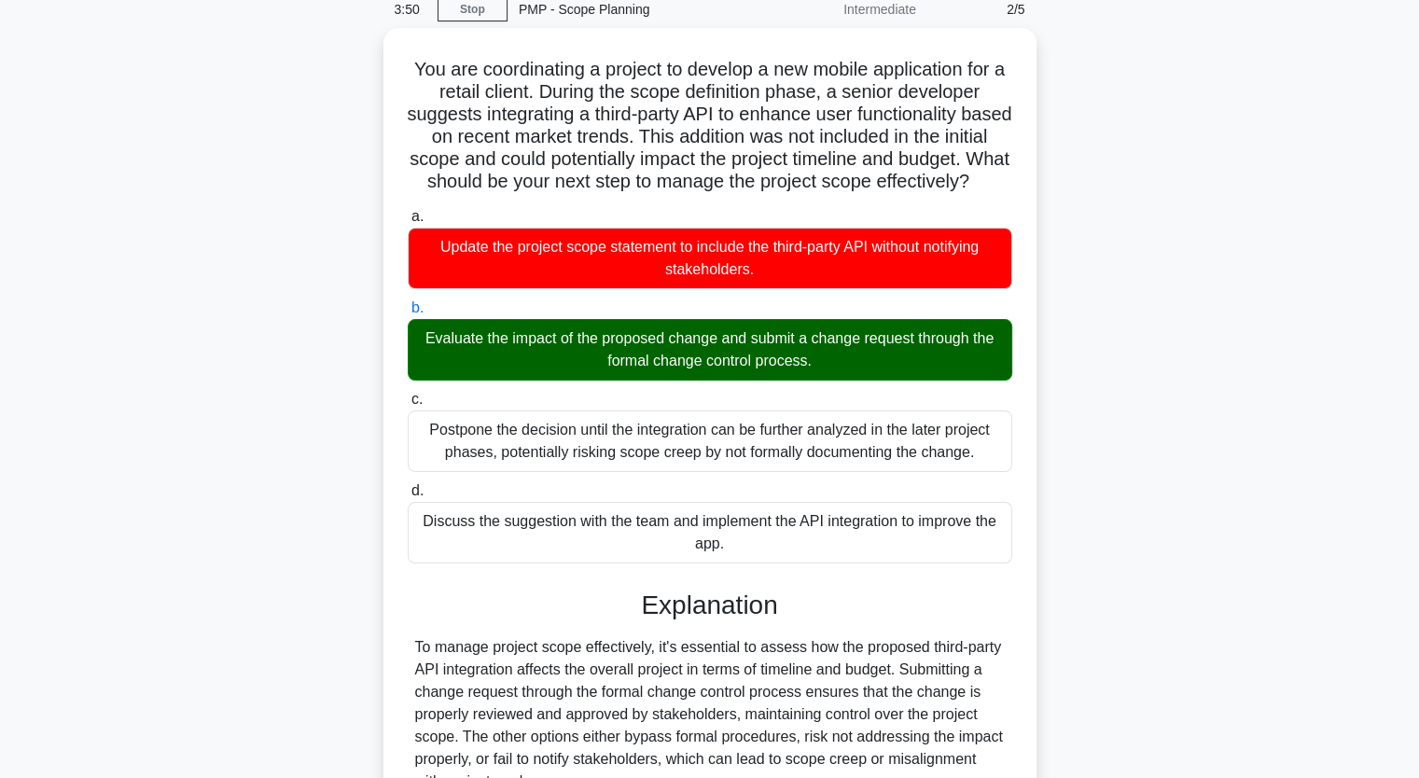
click at [408, 394] on input "c. Postpone the decision until the integration can be further analyzed in the l…" at bounding box center [408, 400] width 0 height 12
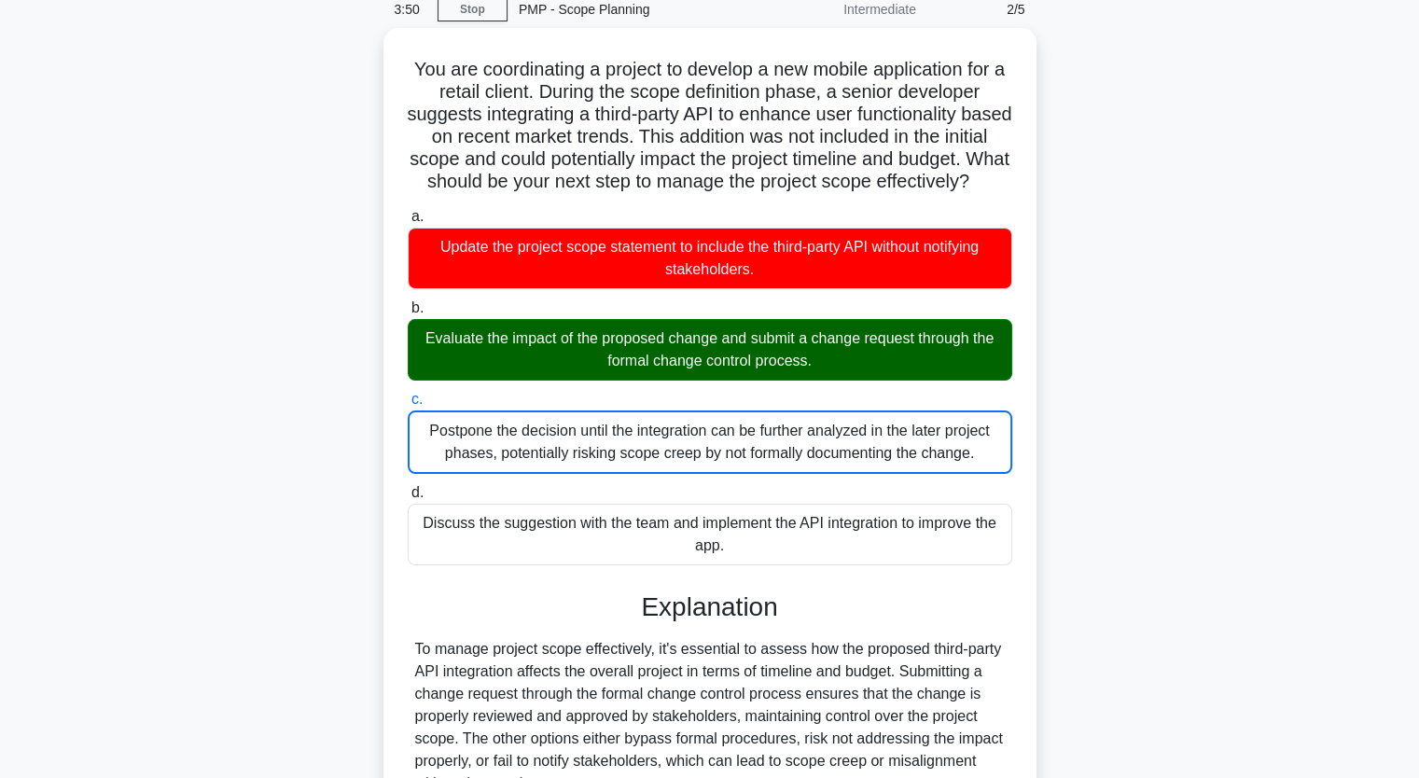
click at [408, 487] on input "d. Discuss the suggestion with the team and implement the API integration to im…" at bounding box center [408, 493] width 0 height 12
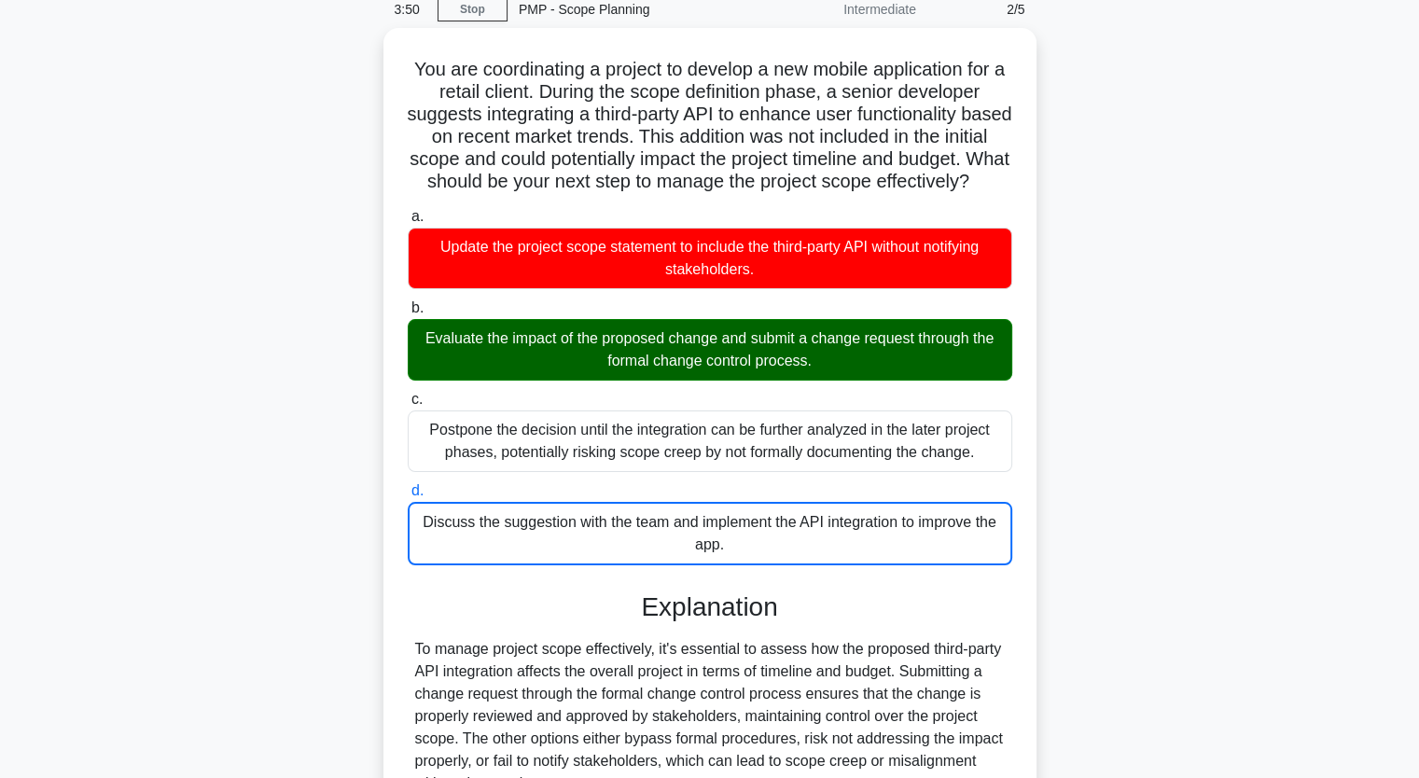
click at [408, 211] on input "a. Update the project scope statement to include the third-party API without no…" at bounding box center [408, 217] width 0 height 12
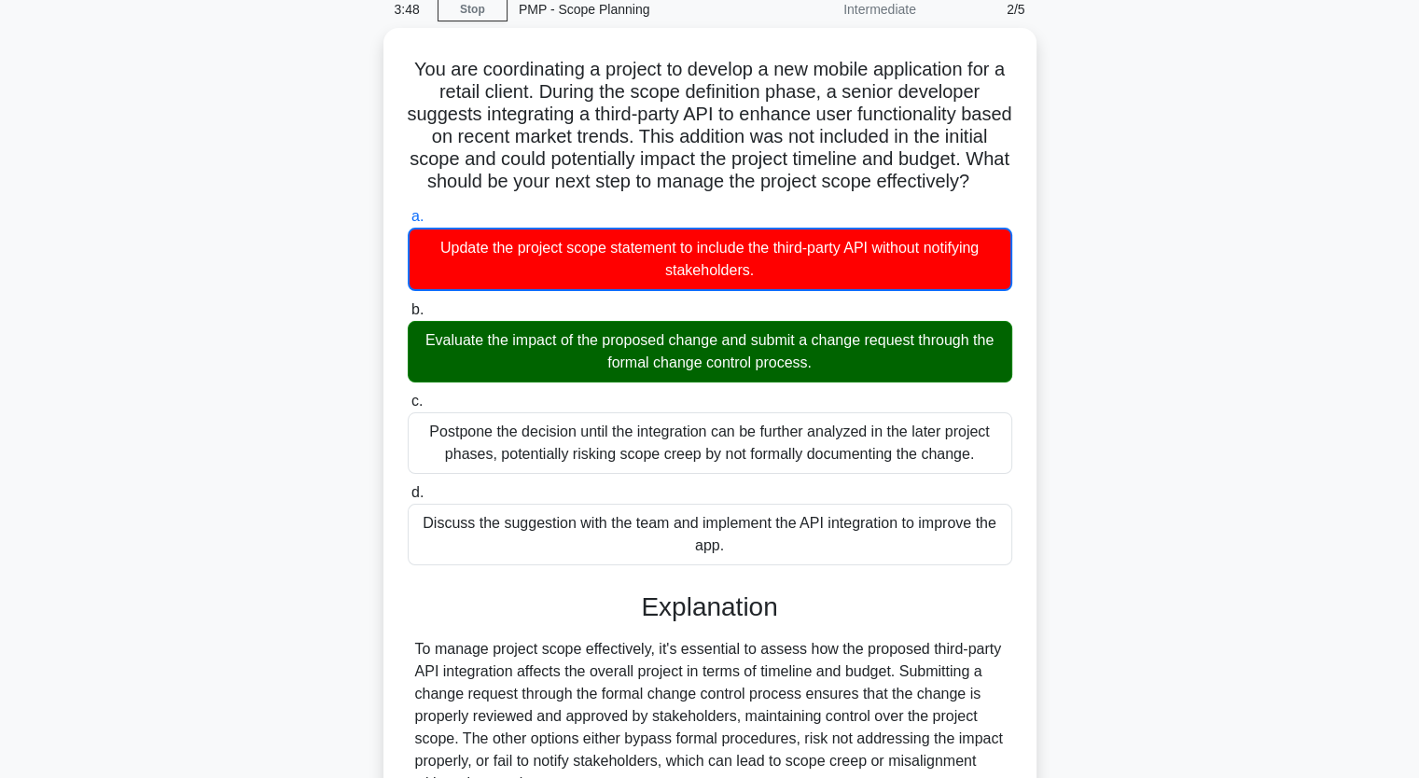
click at [1142, 299] on div "You are coordinating a project to develop a new mobile application for a retail…" at bounding box center [709, 489] width 1231 height 922
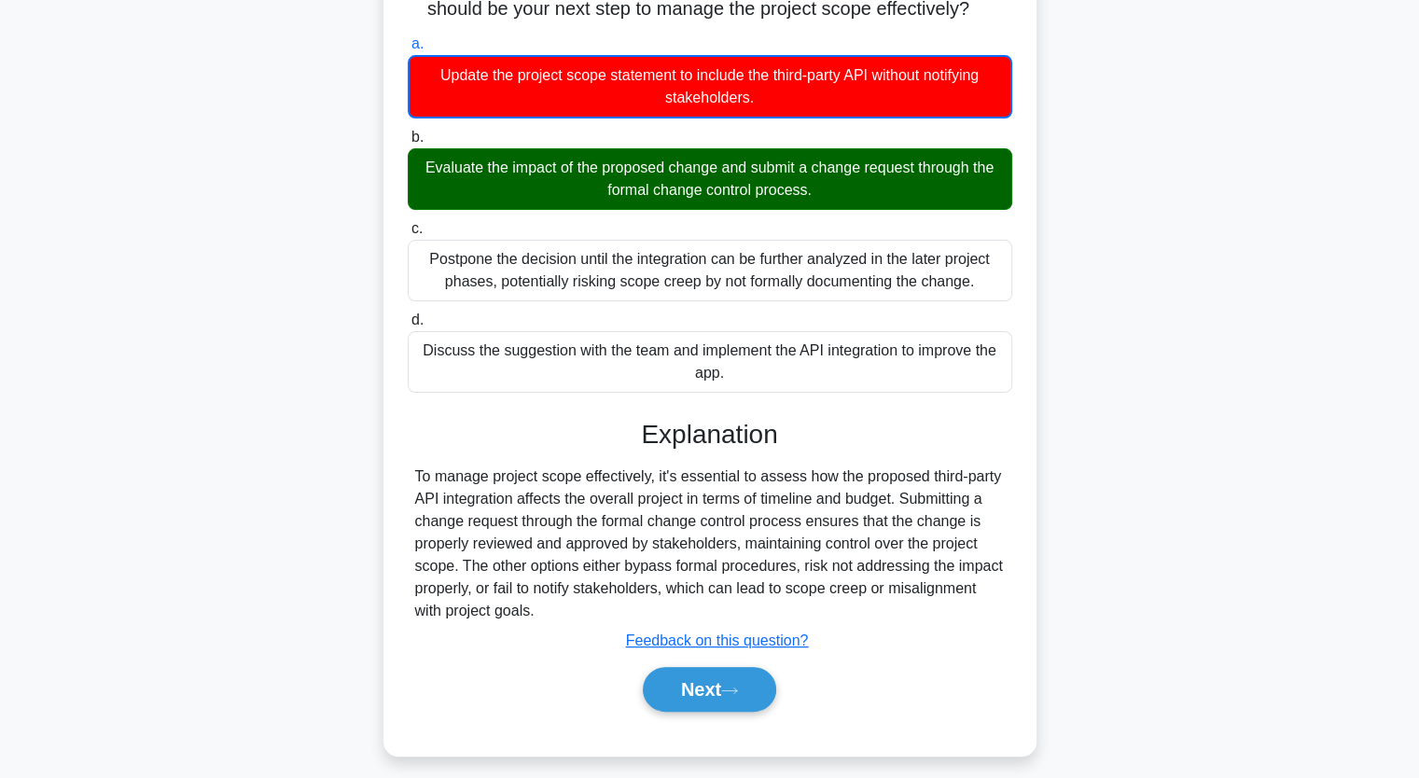
scroll to position [284, 0]
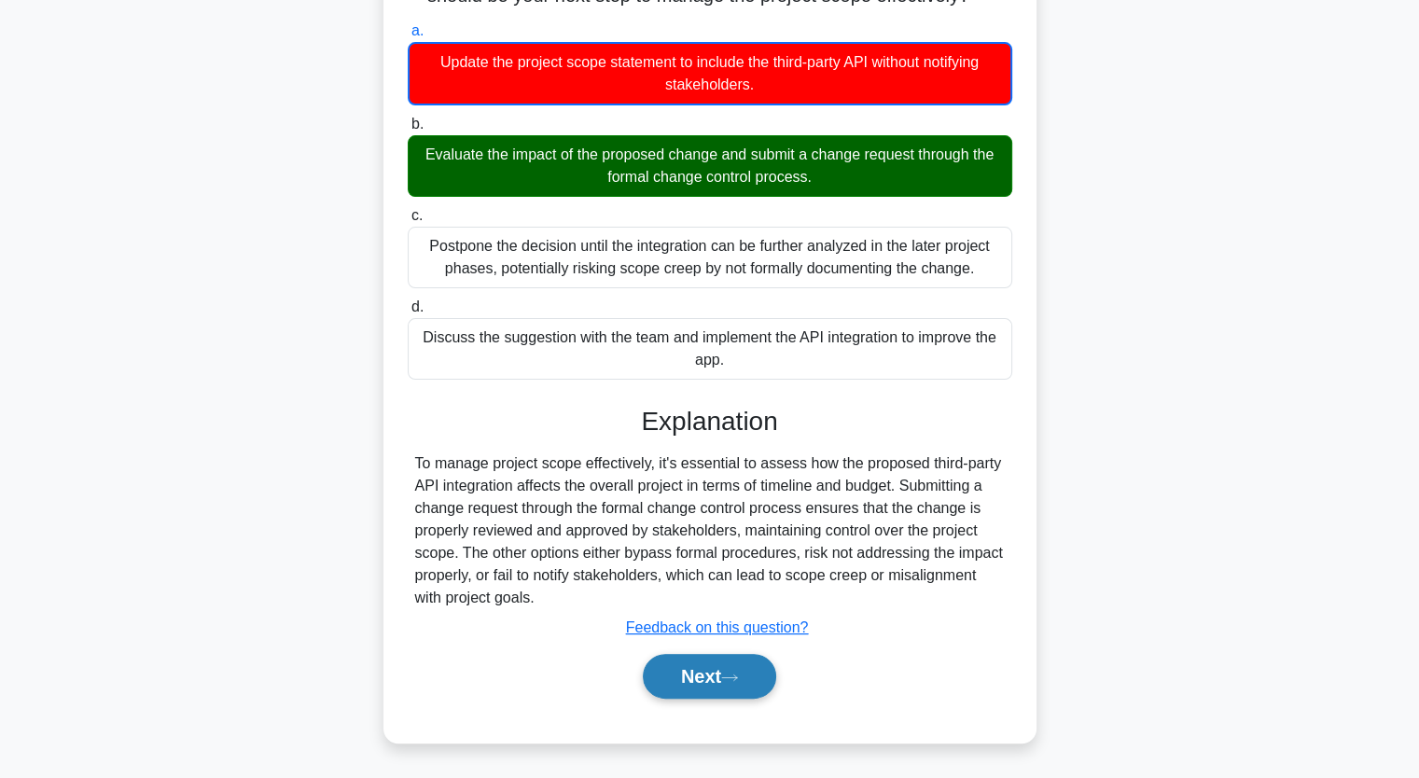
click at [724, 678] on button "Next" at bounding box center [709, 676] width 133 height 45
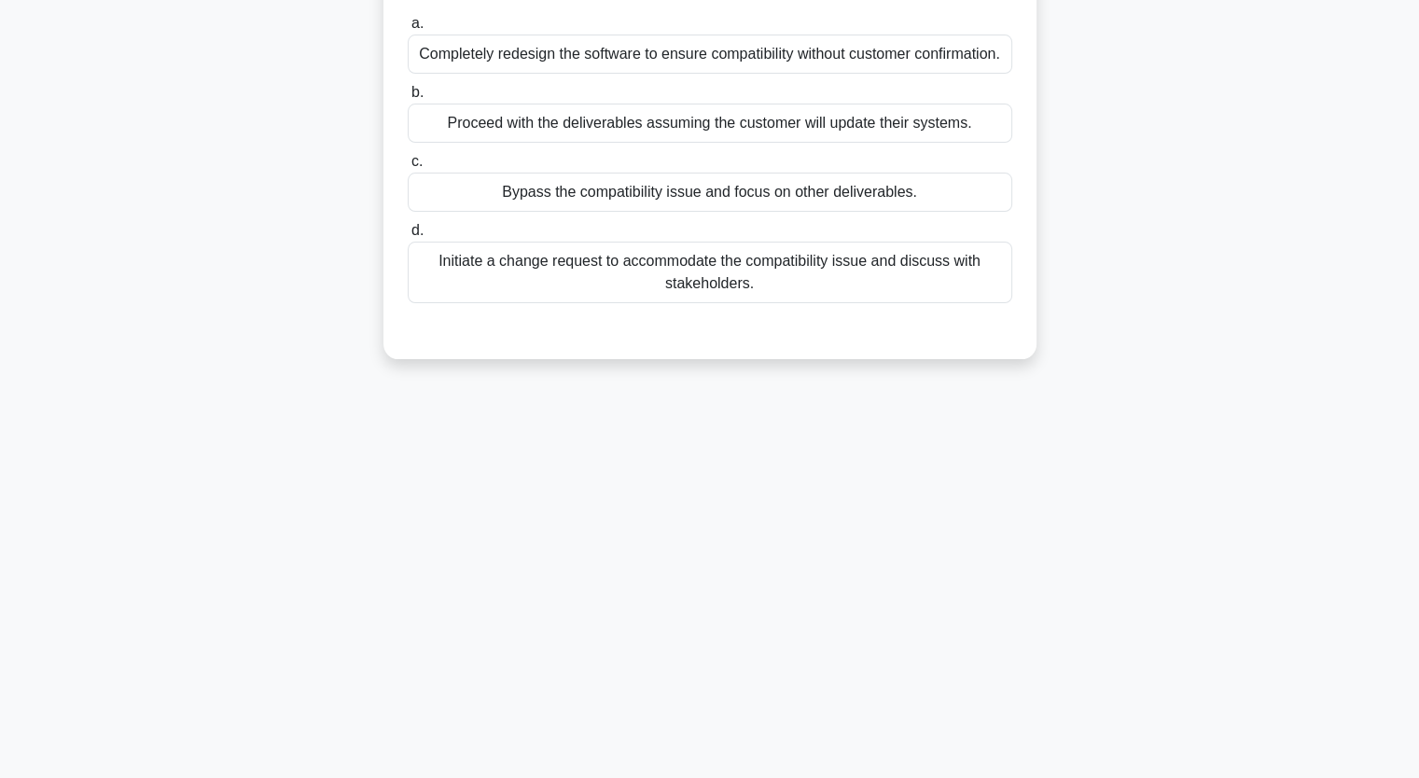
scroll to position [230, 0]
click at [328, 133] on div "During the scope validation process of a software development project, it is ob…" at bounding box center [709, 131] width 1231 height 502
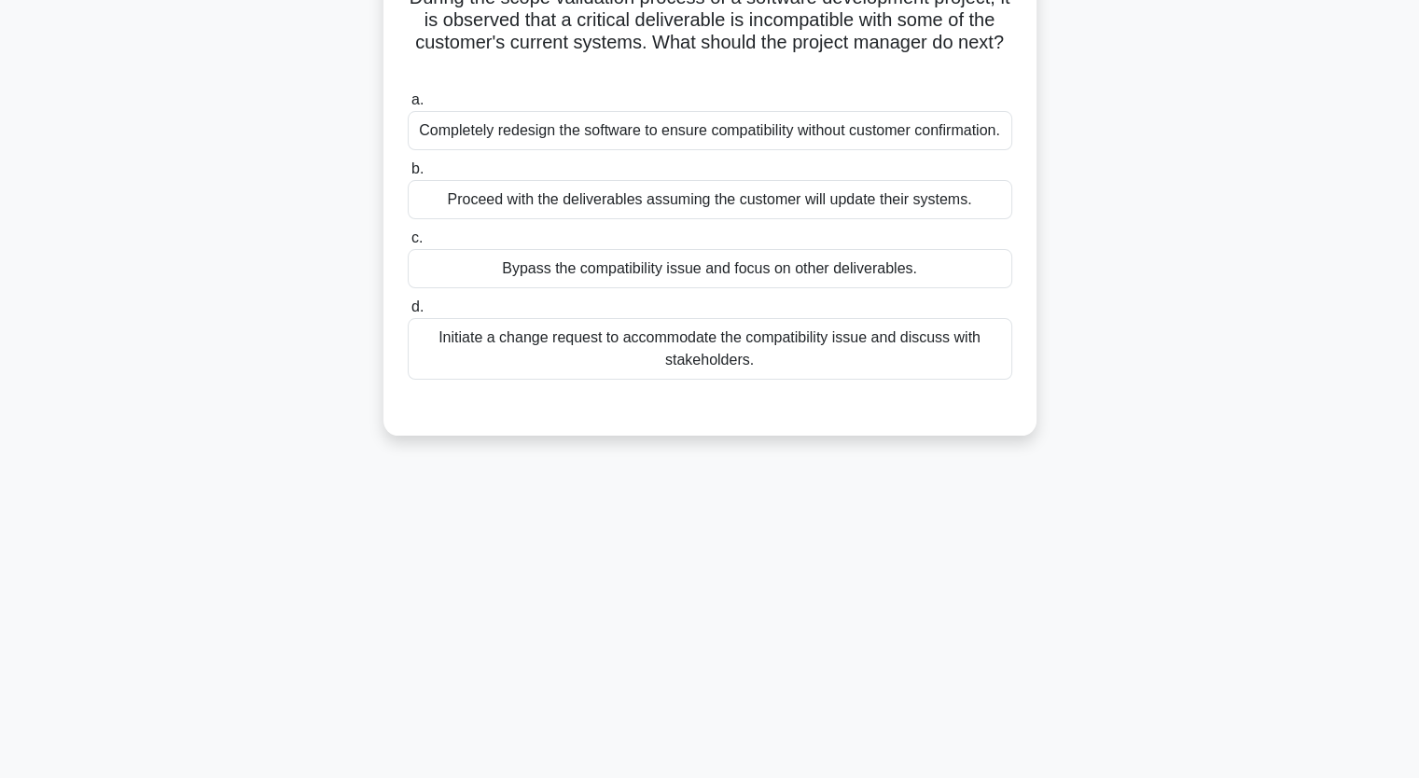
scroll to position [156, 0]
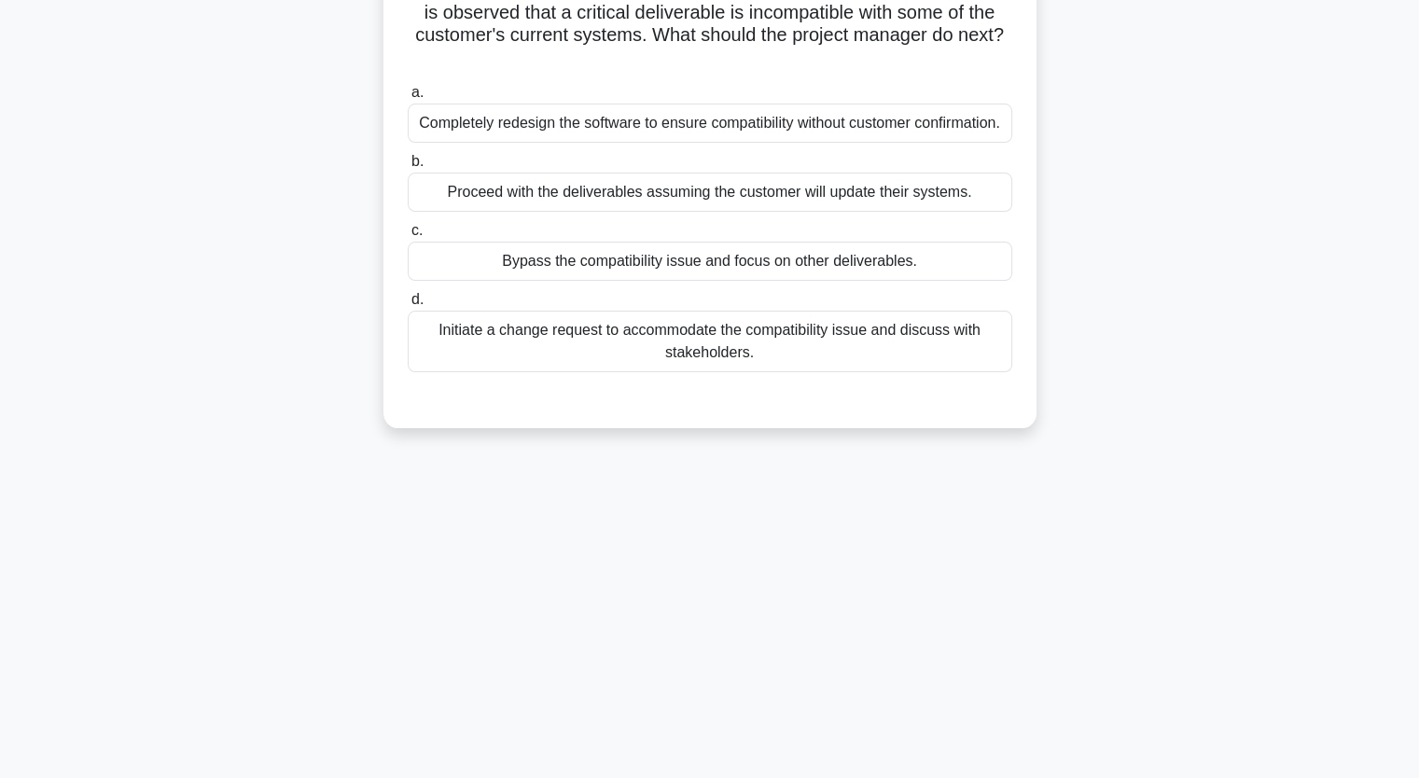
click at [601, 268] on div "Bypass the compatibility issue and focus on other deliverables." at bounding box center [710, 261] width 604 height 39
click at [408, 237] on input "c. Bypass the compatibility issue and focus on other deliverables." at bounding box center [408, 231] width 0 height 12
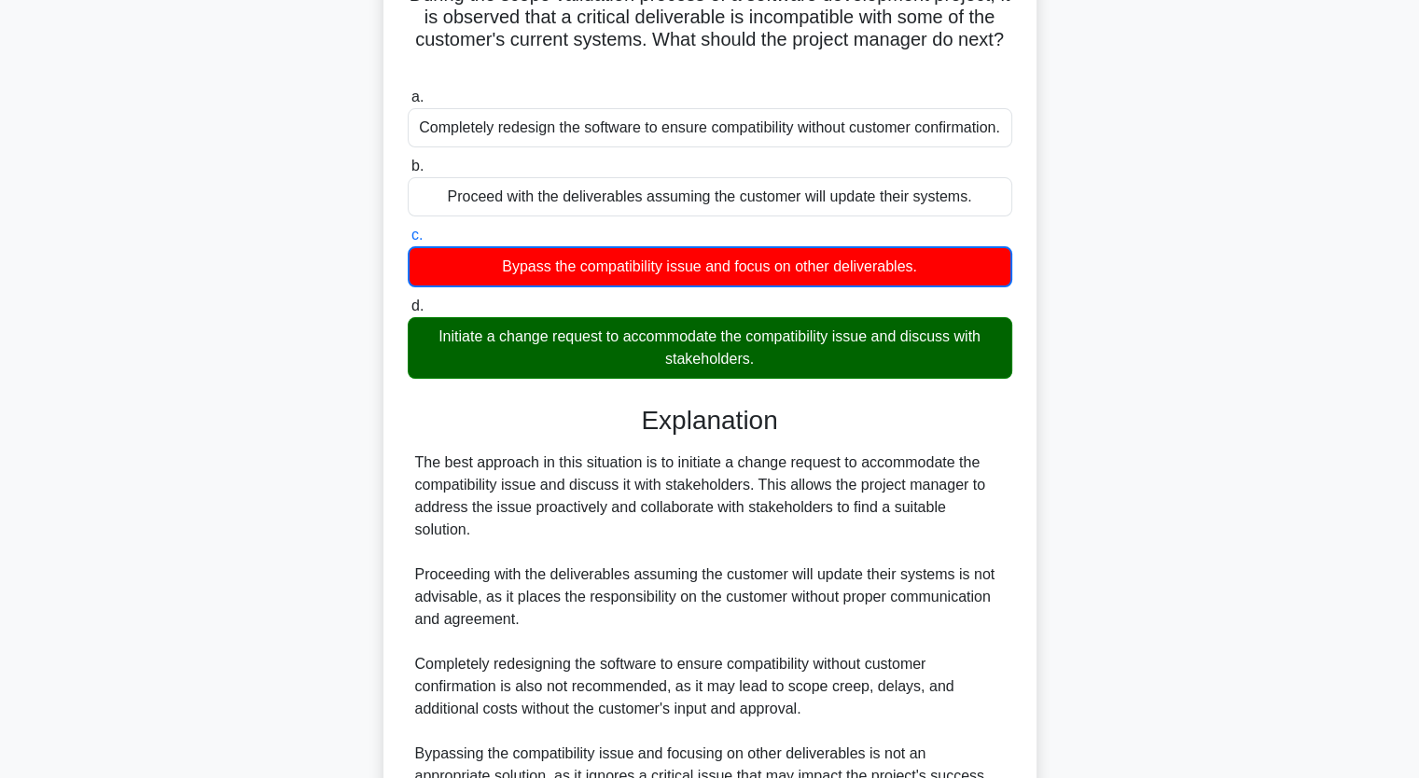
click at [240, 367] on div "During the scope validation process of a software development project, it is ob…" at bounding box center [709, 459] width 1231 height 1012
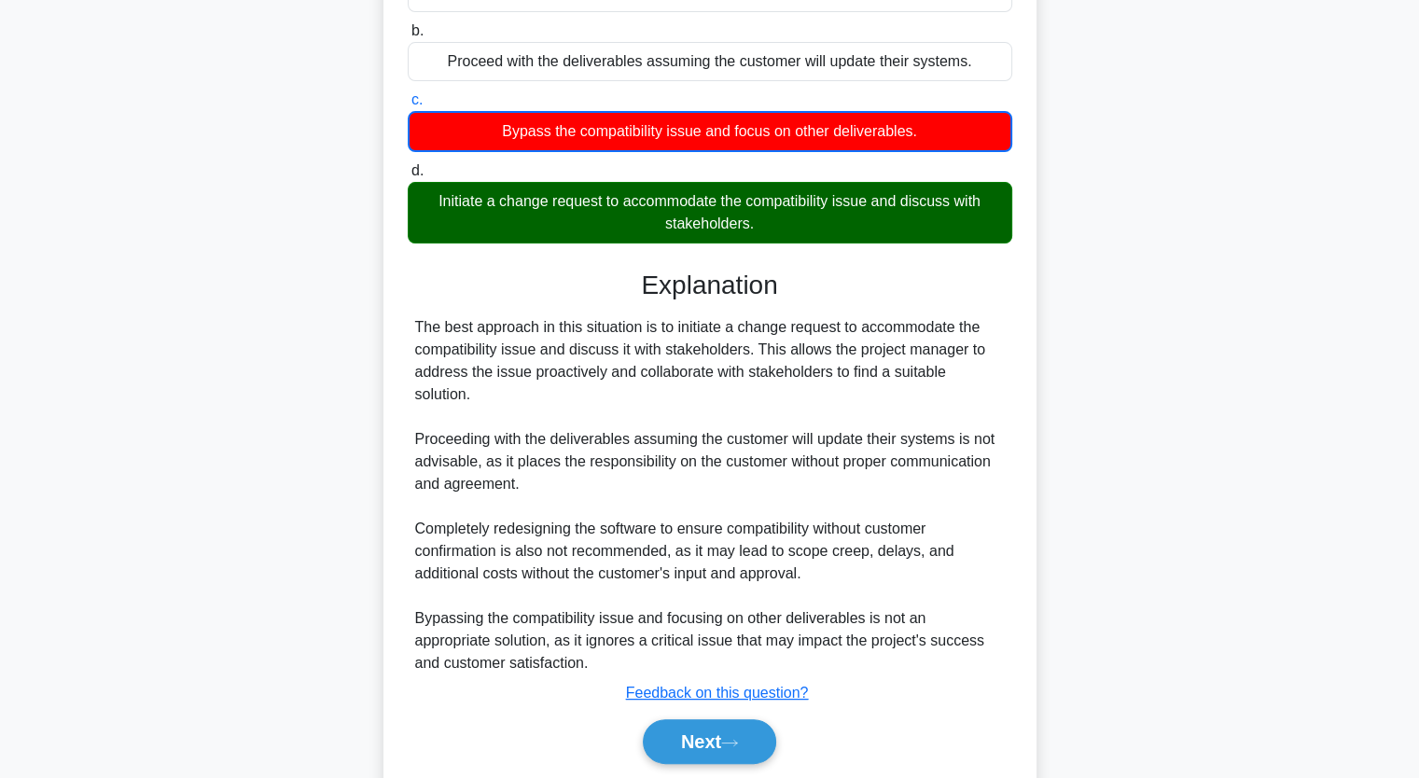
scroll to position [328, 0]
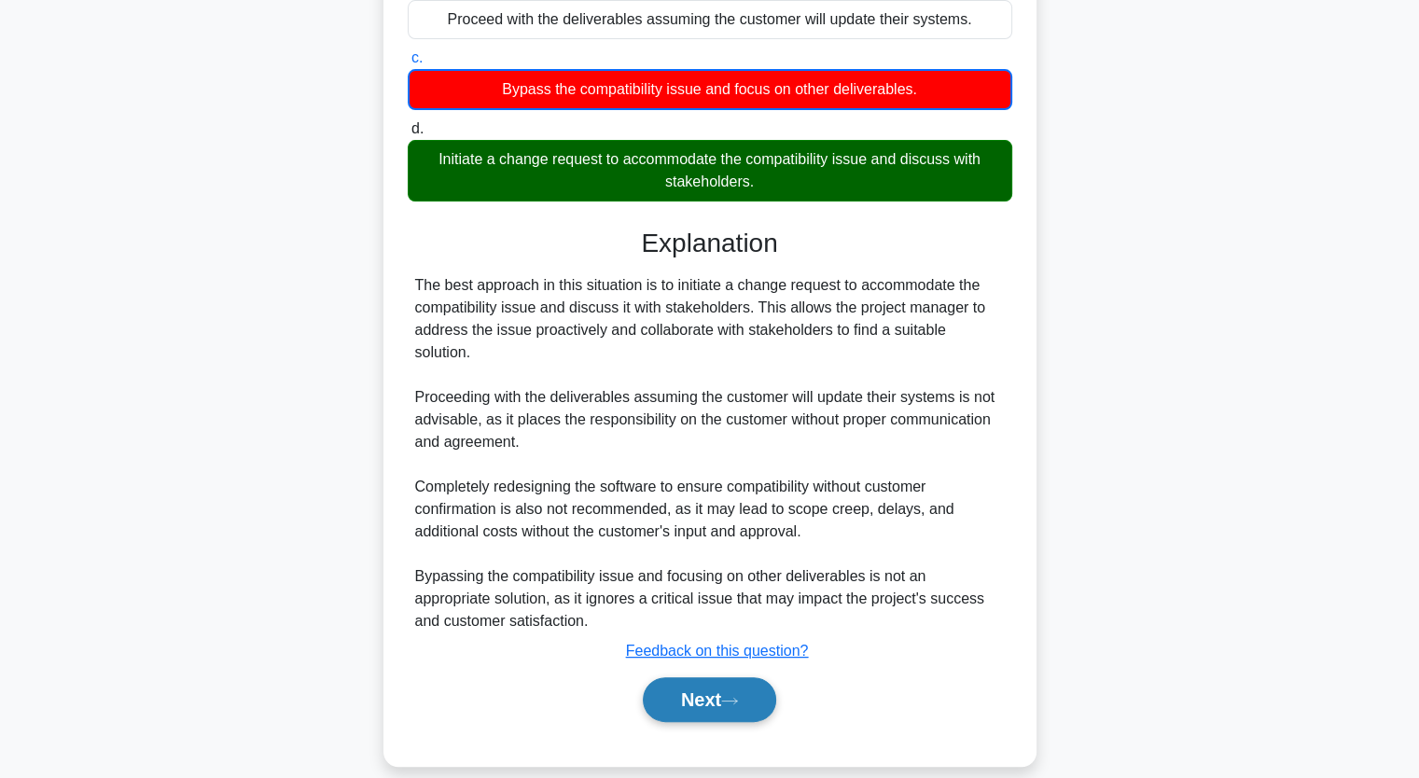
click at [686, 677] on button "Next" at bounding box center [709, 699] width 133 height 45
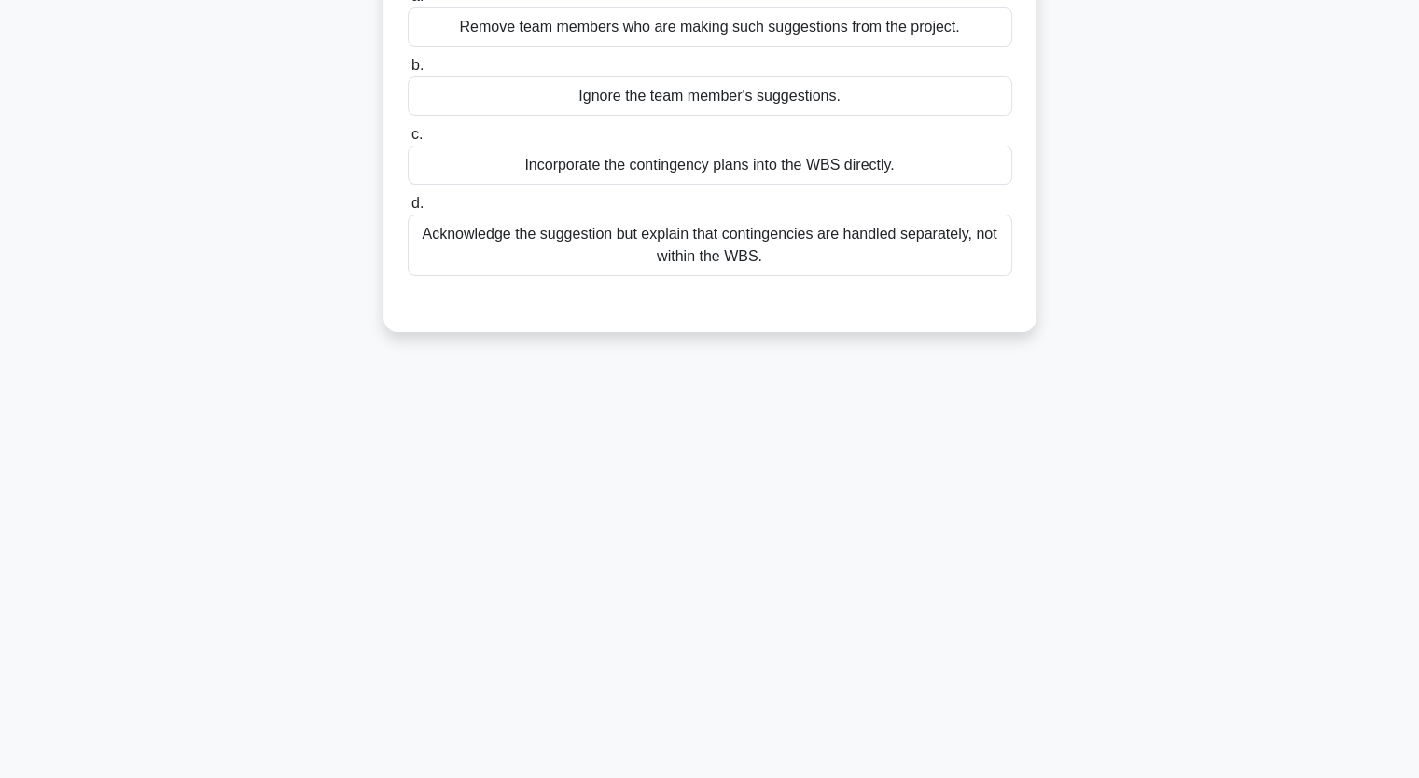
click at [589, 243] on div "Acknowledge the suggestion but explain that contingencies are handled separatel…" at bounding box center [710, 246] width 604 height 62
click at [408, 210] on input "d. Acknowledge the suggestion but explain that contingencies are handled separa…" at bounding box center [408, 204] width 0 height 12
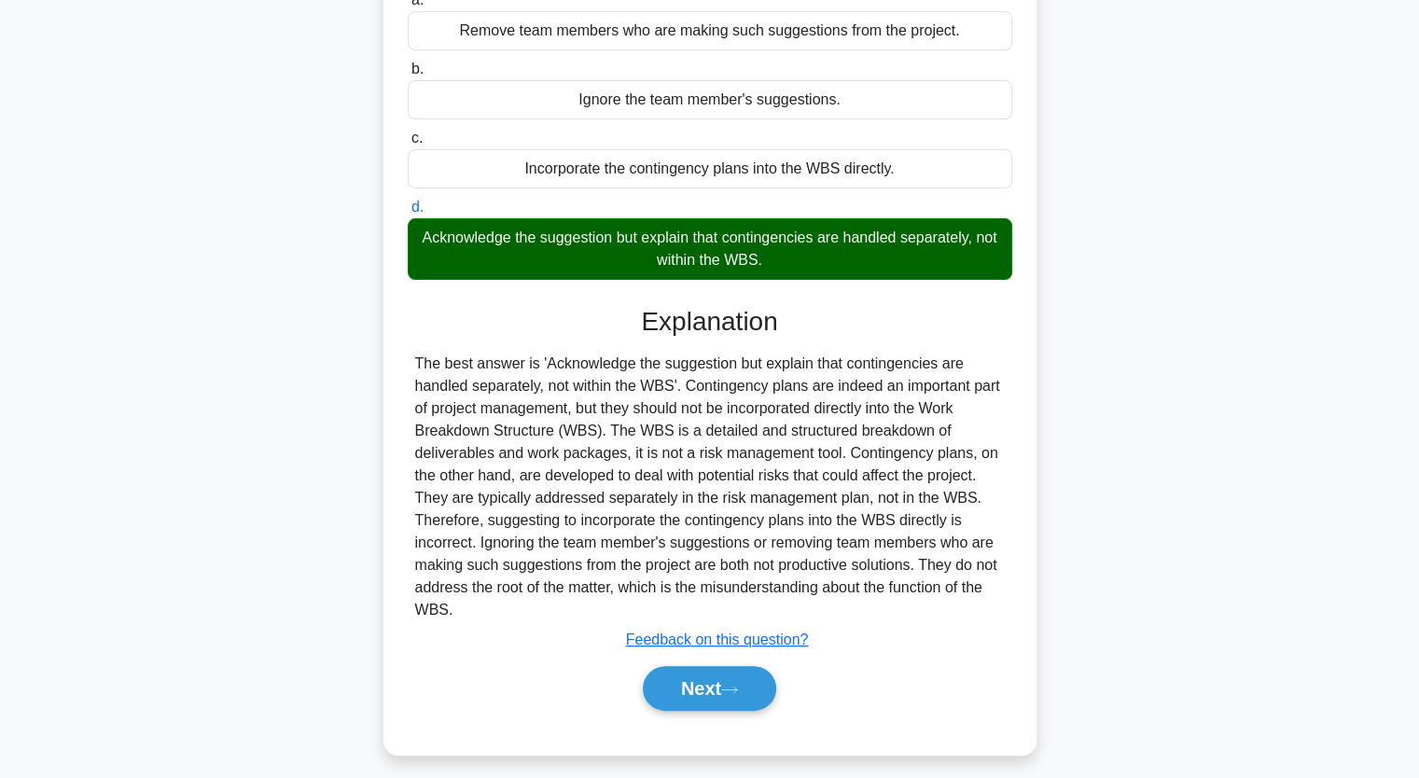
click at [289, 354] on div "A project manager is creating the WBS for a new product launch. Some team membe…" at bounding box center [709, 328] width 1231 height 898
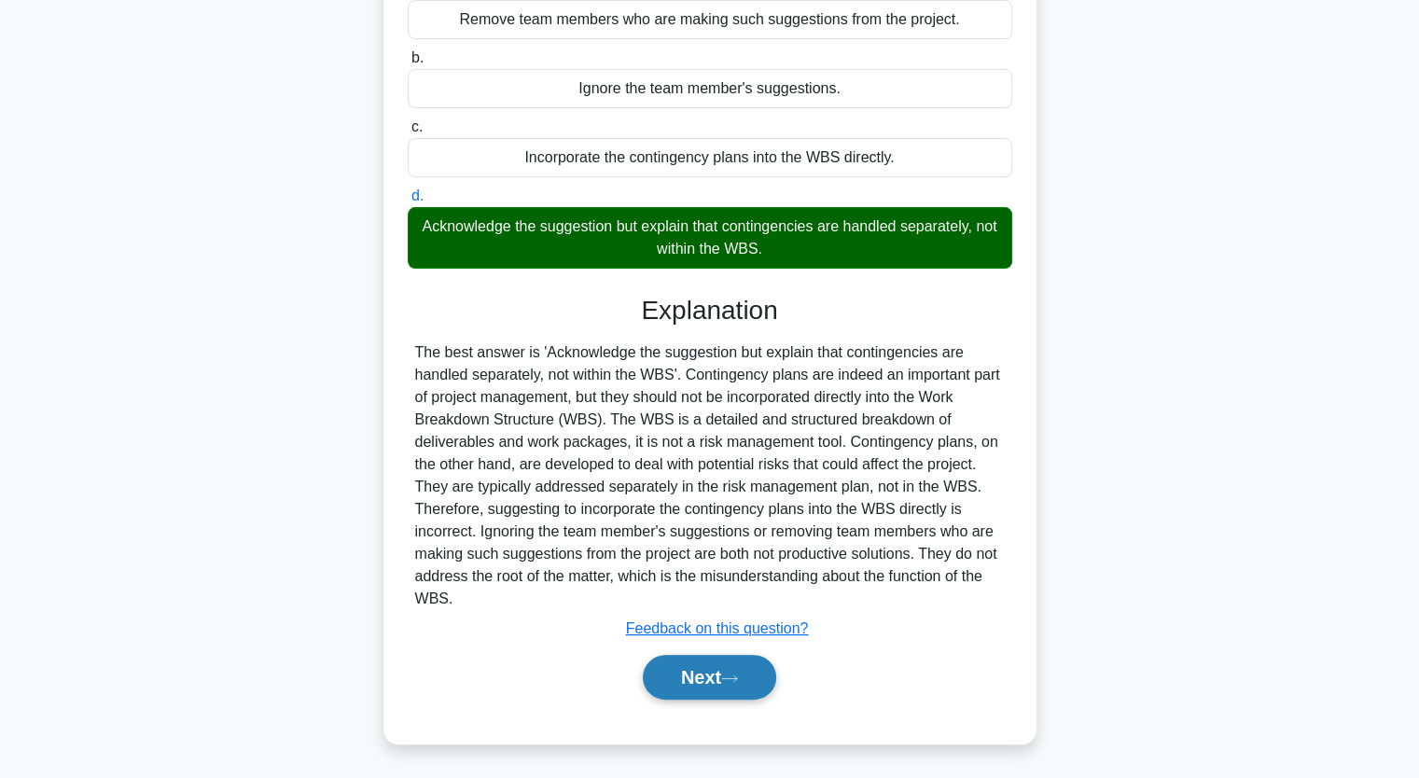
click at [685, 659] on button "Next" at bounding box center [709, 677] width 133 height 45
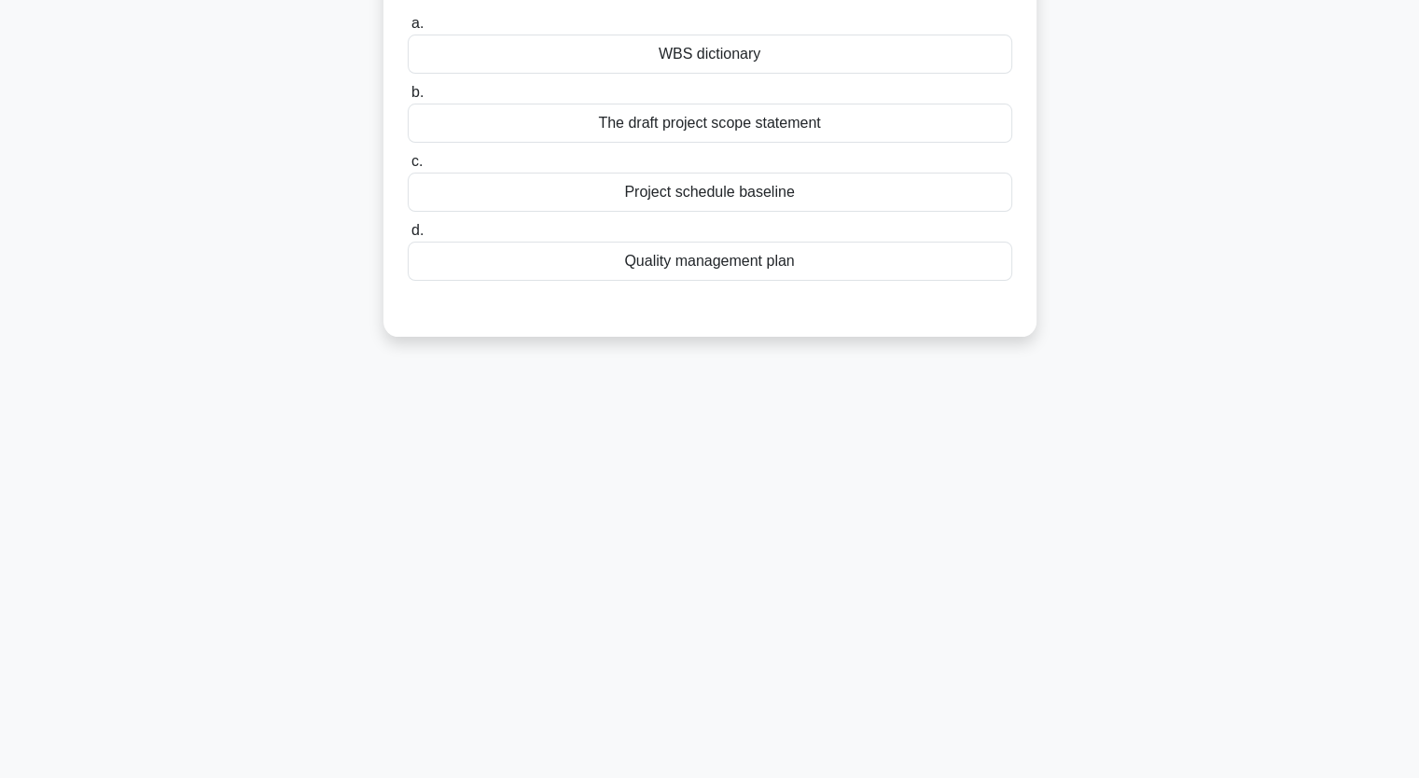
scroll to position [230, 0]
click at [738, 264] on div "Quality management plan" at bounding box center [710, 256] width 604 height 39
click at [408, 232] on input "d. Quality management plan" at bounding box center [408, 226] width 0 height 12
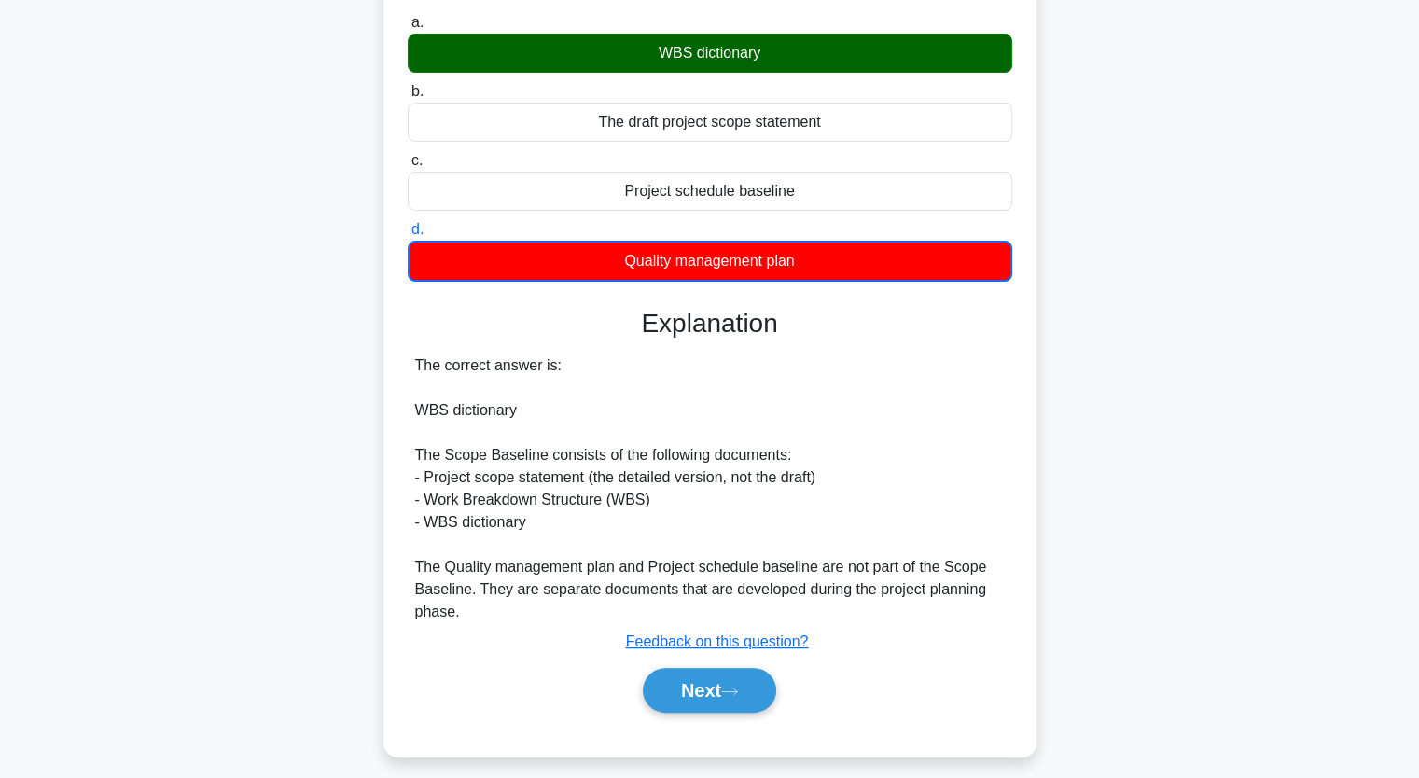
click at [271, 191] on div "During the planning phase of a project, the project team developed the detailed…" at bounding box center [709, 329] width 1231 height 900
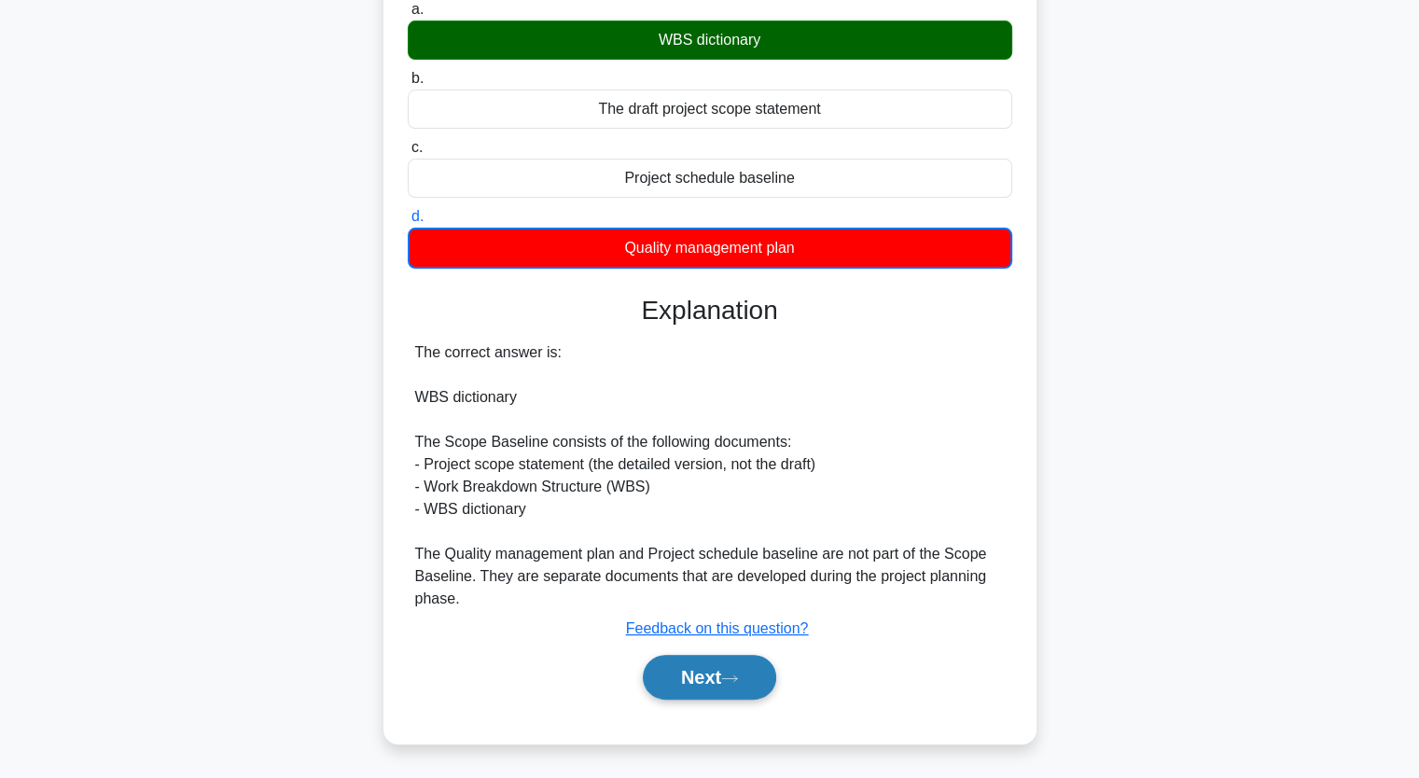
click at [713, 684] on button "Next" at bounding box center [709, 677] width 133 height 45
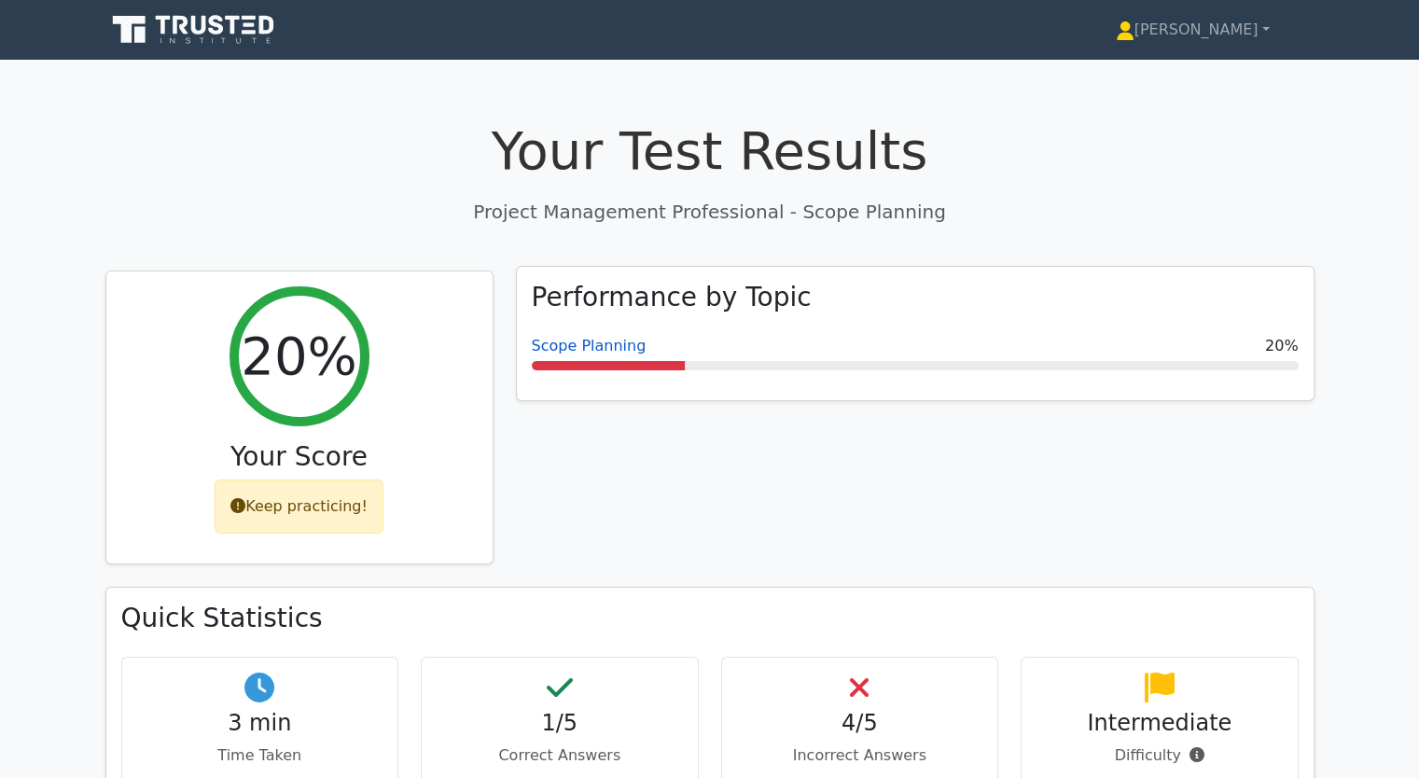
click at [579, 349] on link "Scope Planning" at bounding box center [589, 346] width 115 height 18
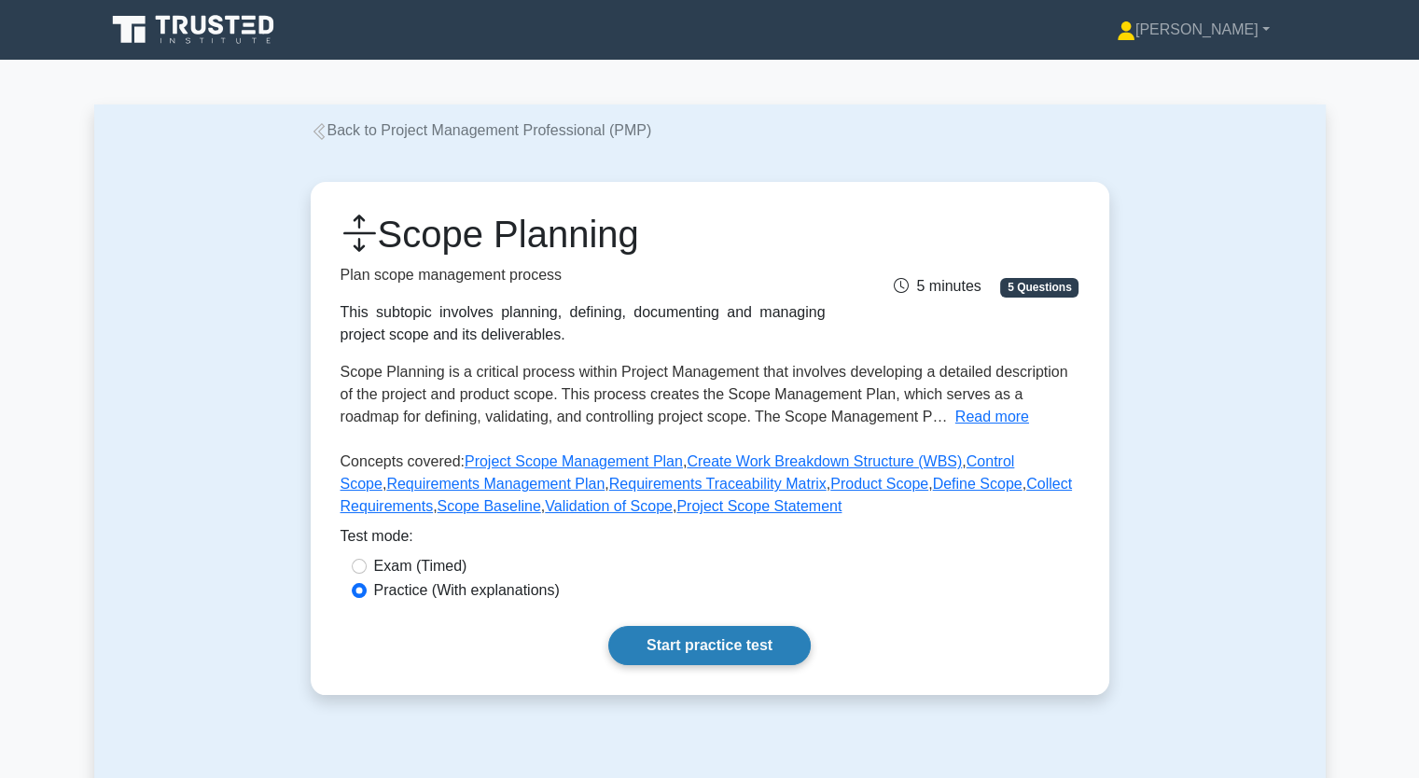
click at [700, 656] on link "Start practice test" at bounding box center [709, 645] width 202 height 39
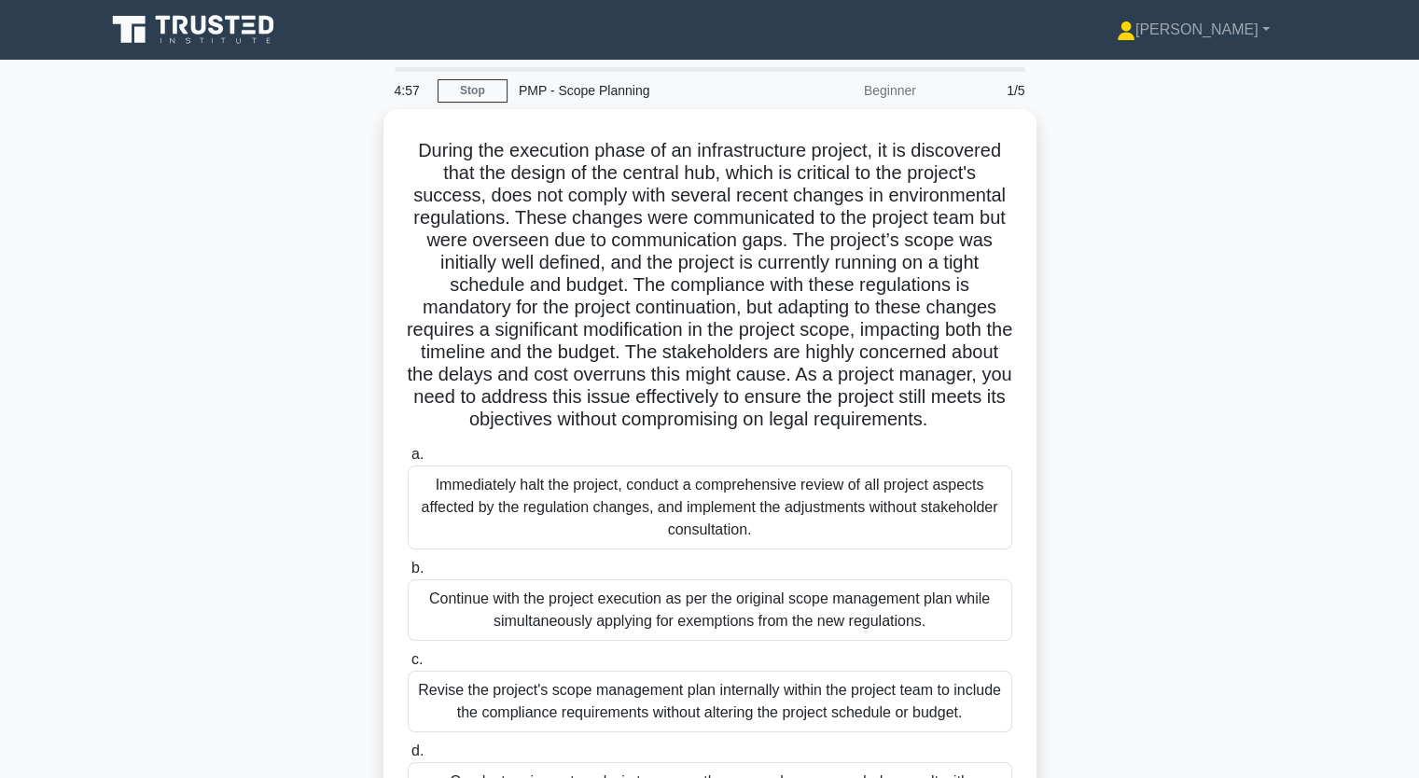
click at [258, 329] on div "During the execution phase of an infrastructure project, it is discovered that …" at bounding box center [709, 516] width 1231 height 815
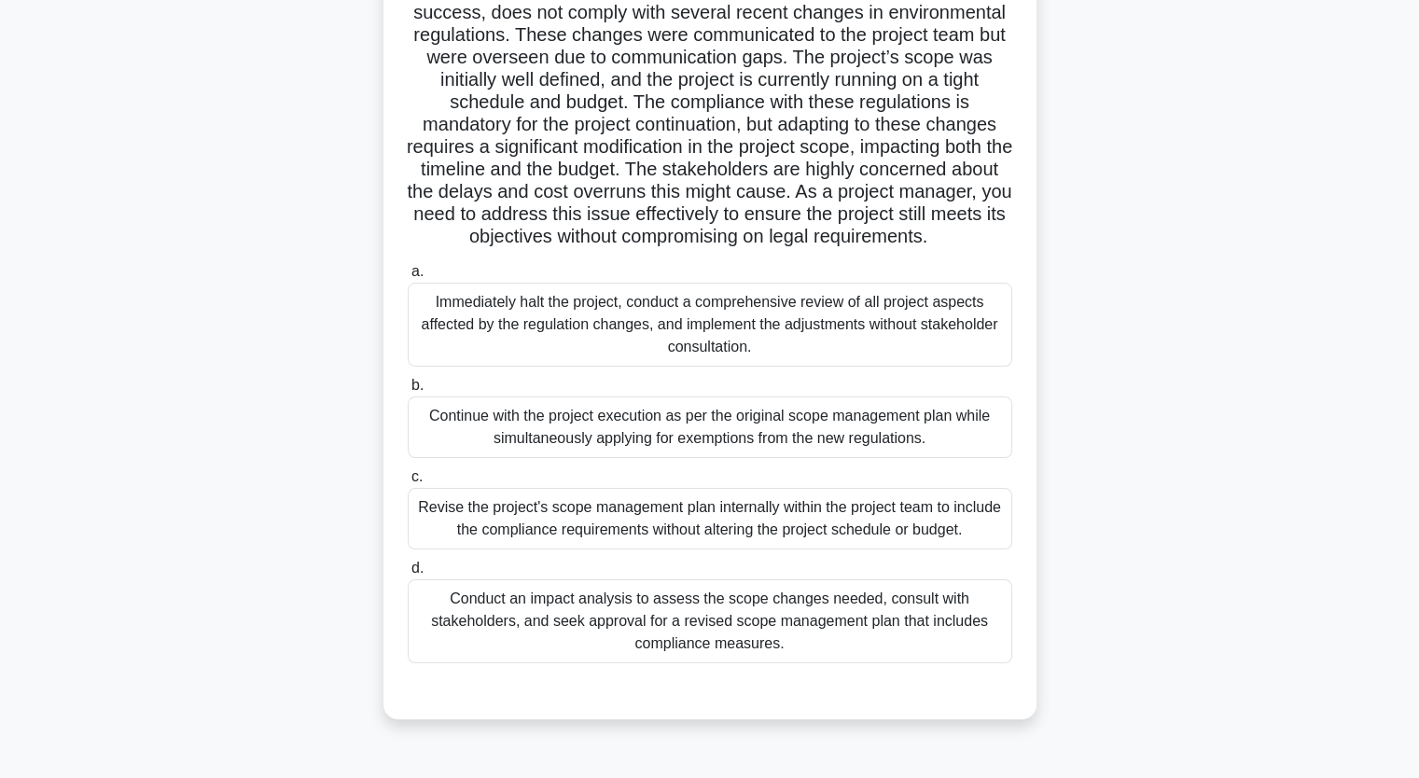
scroll to position [187, 0]
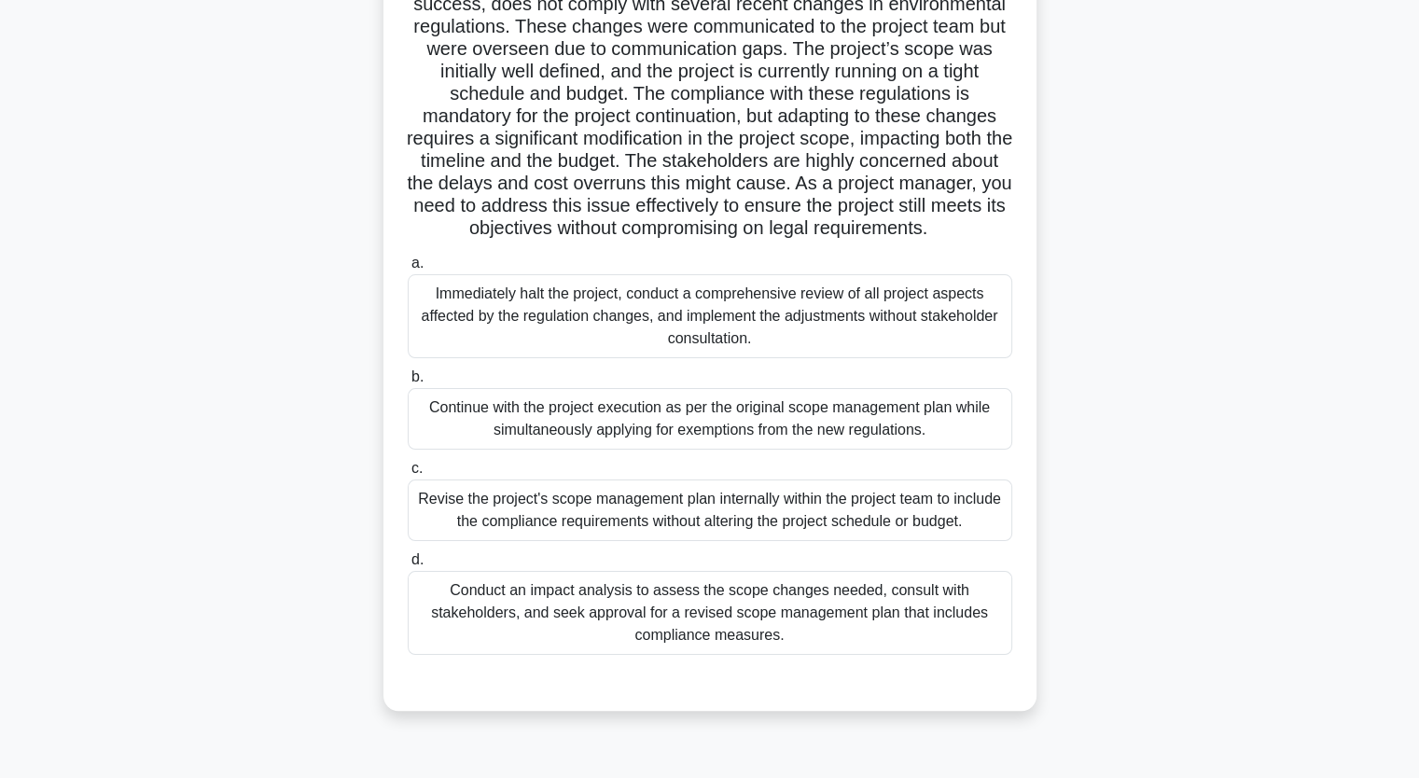
click at [561, 629] on div "Conduct an impact analysis to assess the scope changes needed, consult with sta…" at bounding box center [710, 613] width 604 height 84
click at [408, 566] on input "d. Conduct an impact analysis to assess the scope changes needed, consult with …" at bounding box center [408, 560] width 0 height 12
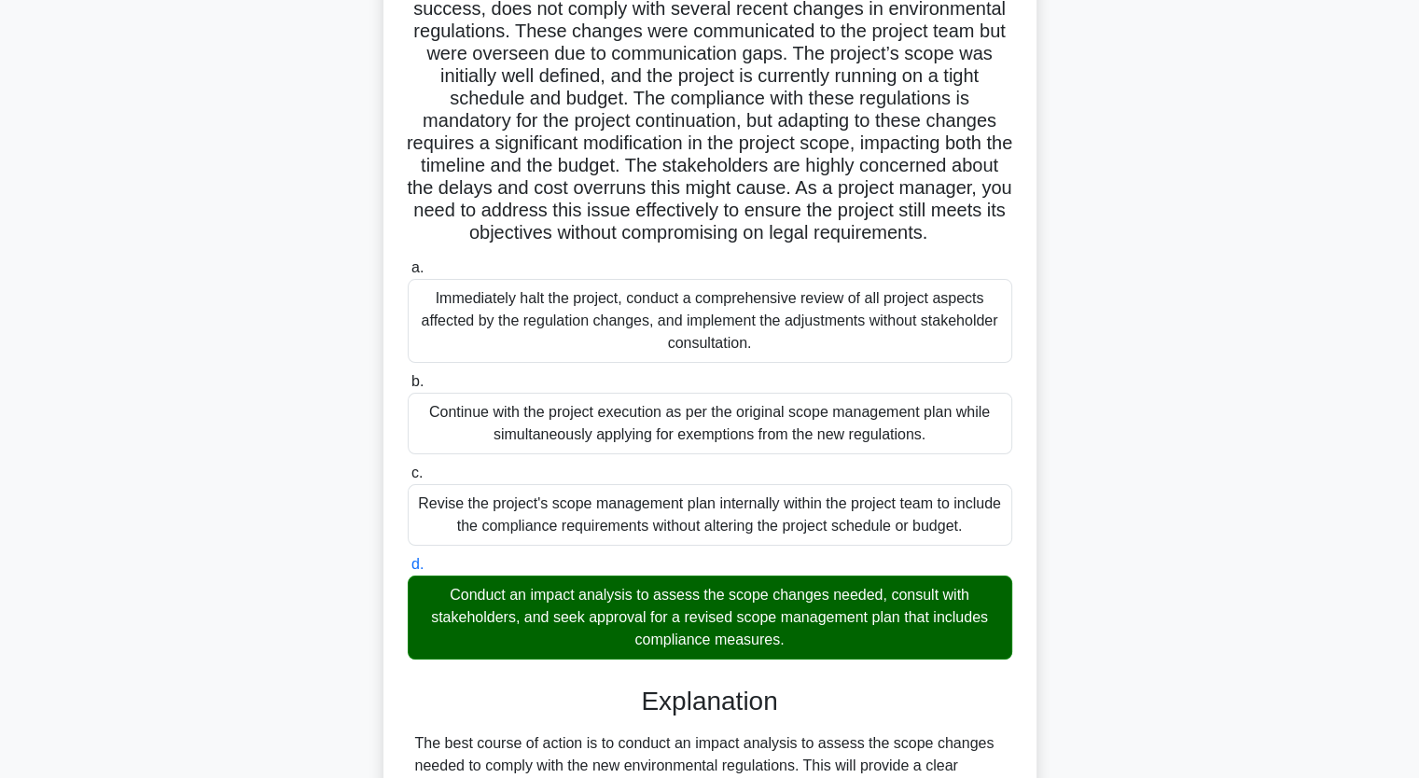
click at [219, 496] on div "During the execution phase of an infrastructure project, it is discovered that …" at bounding box center [709, 517] width 1231 height 1189
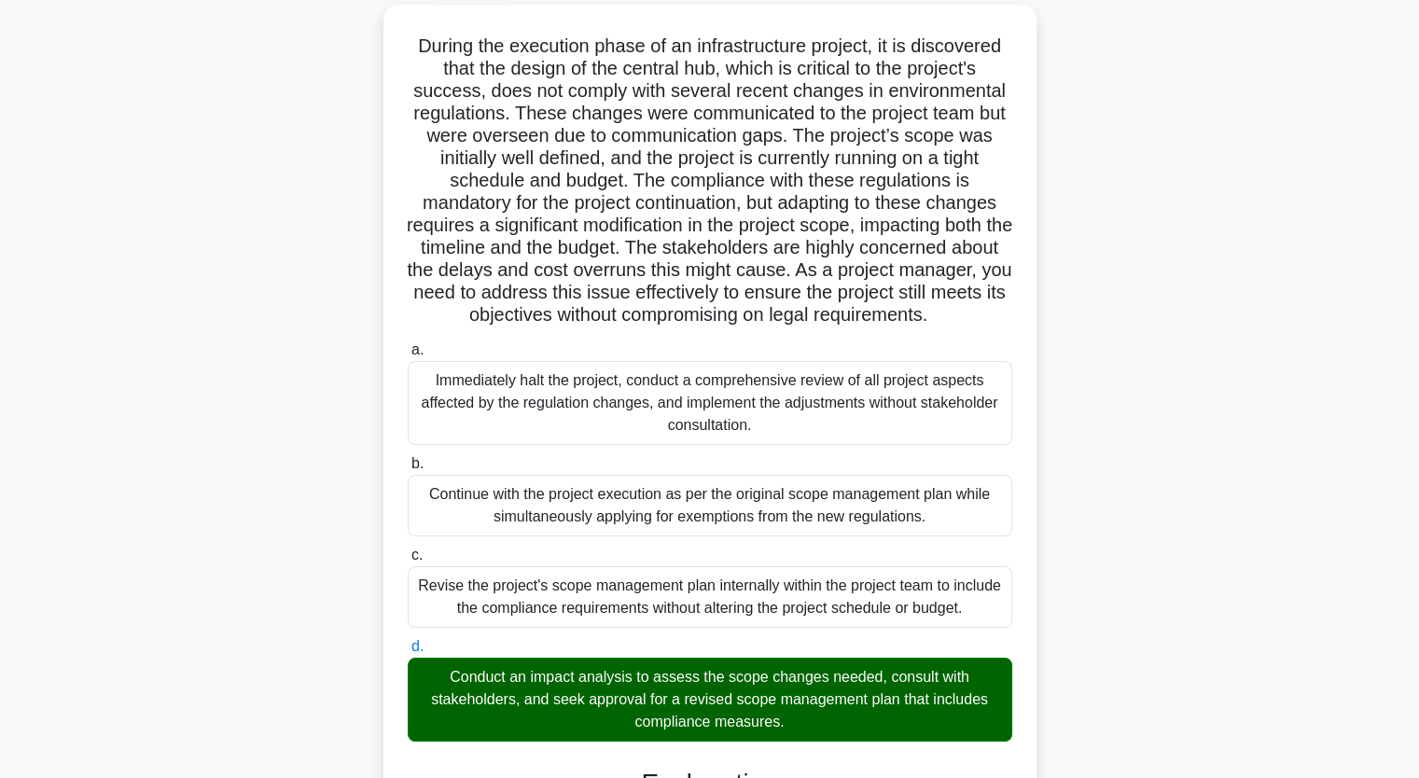
scroll to position [0, 0]
